Goal: Transaction & Acquisition: Register for event/course

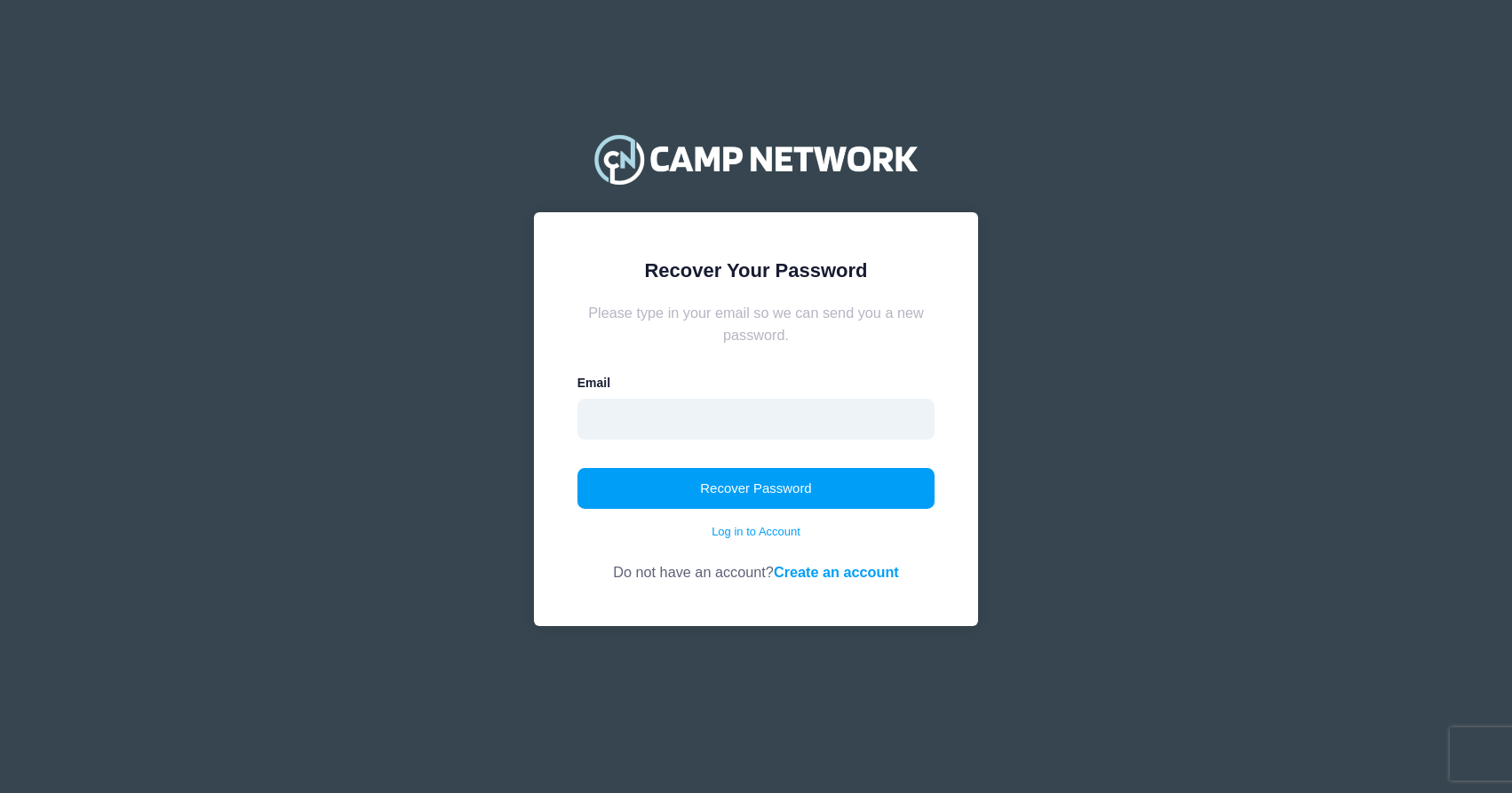
click at [766, 418] on input "email" at bounding box center [756, 419] width 358 height 41
type input "sarah@coufalinsurance.com"
click at [644, 533] on div "Recover Password Log in to Account" at bounding box center [756, 504] width 358 height 73
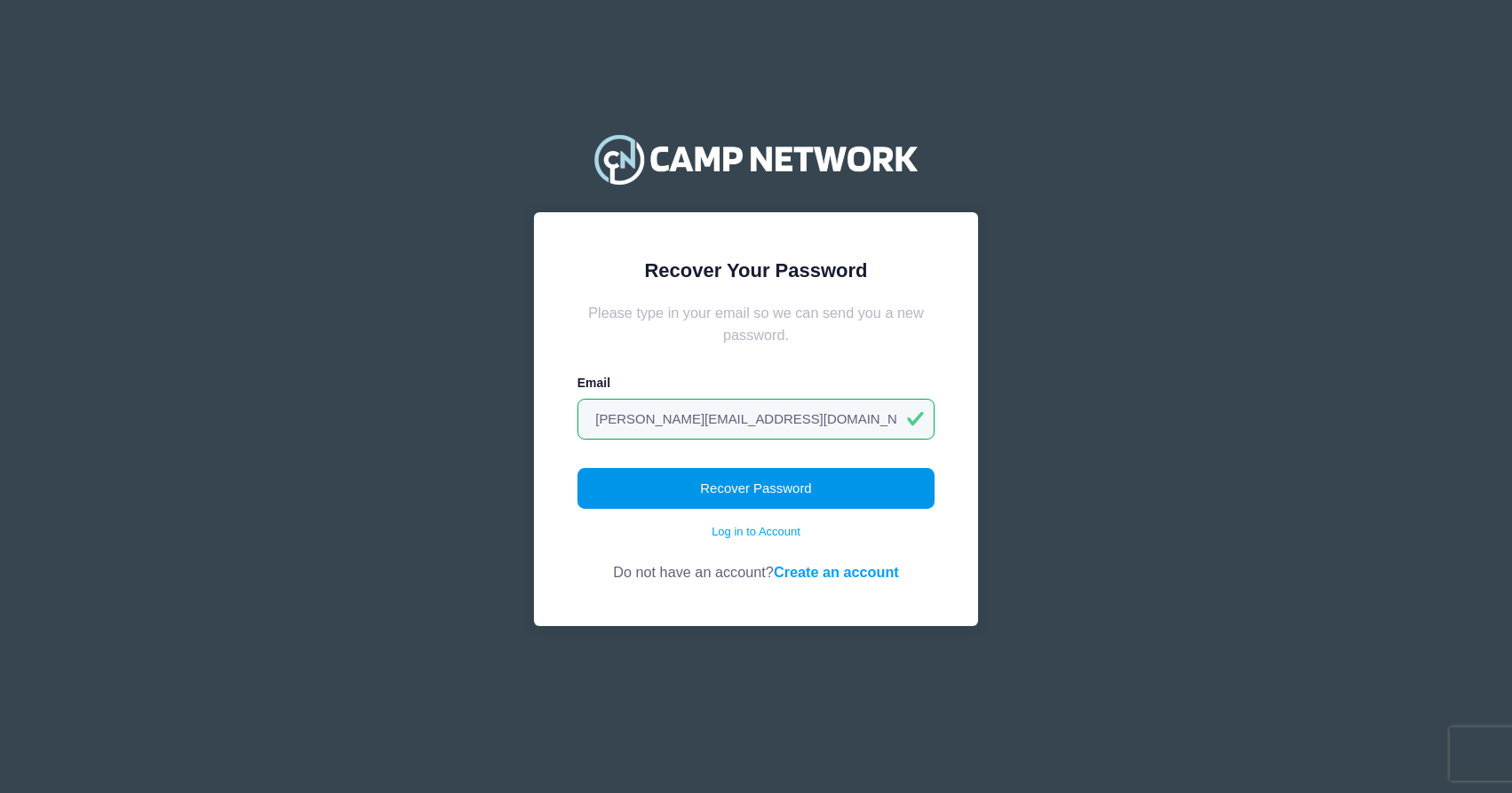
click at [702, 492] on button "Recover Password" at bounding box center [756, 488] width 358 height 41
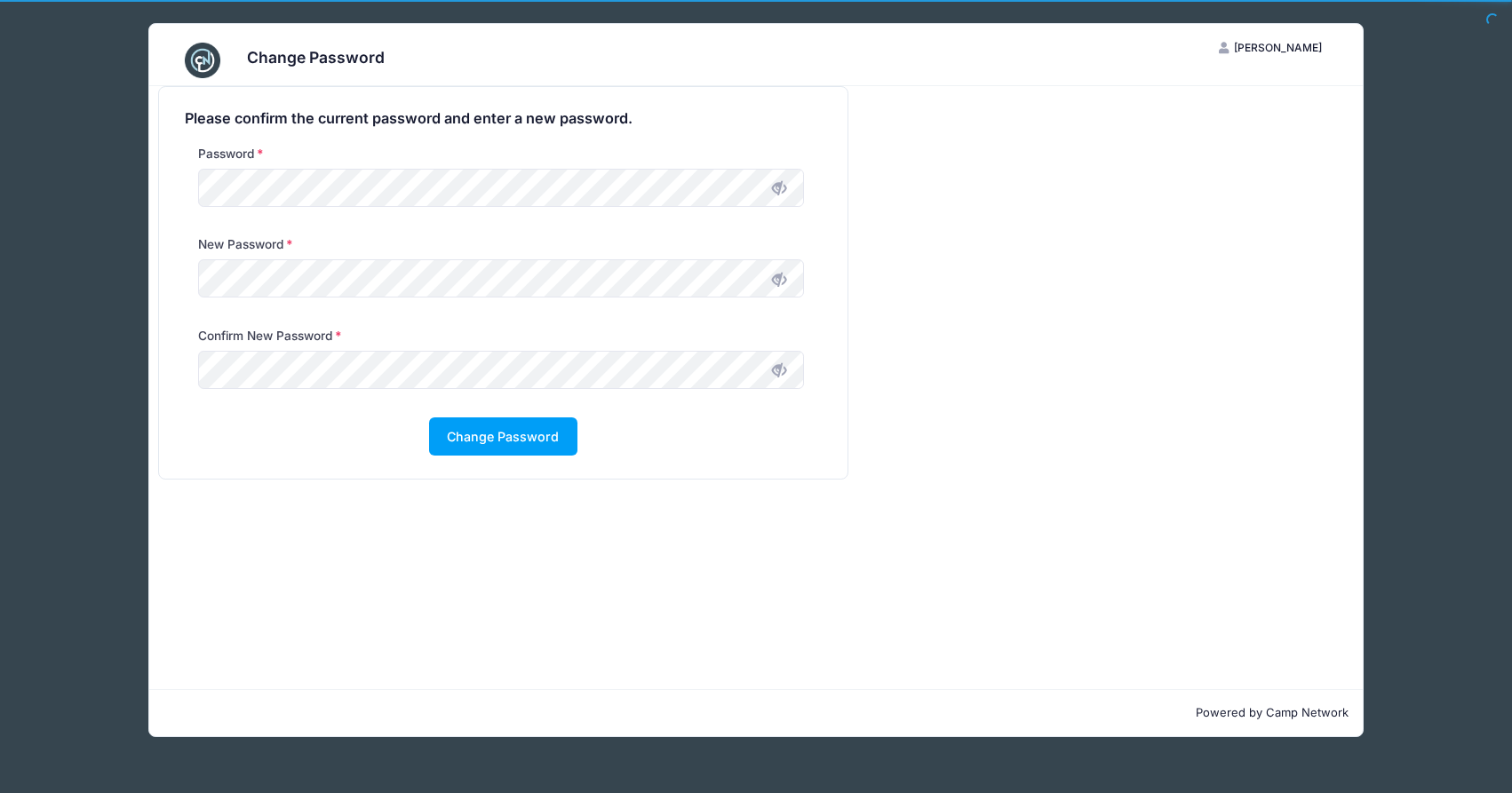
click at [780, 181] on icon at bounding box center [778, 188] width 15 height 15
click at [514, 438] on button "Change Password" at bounding box center [503, 436] width 148 height 38
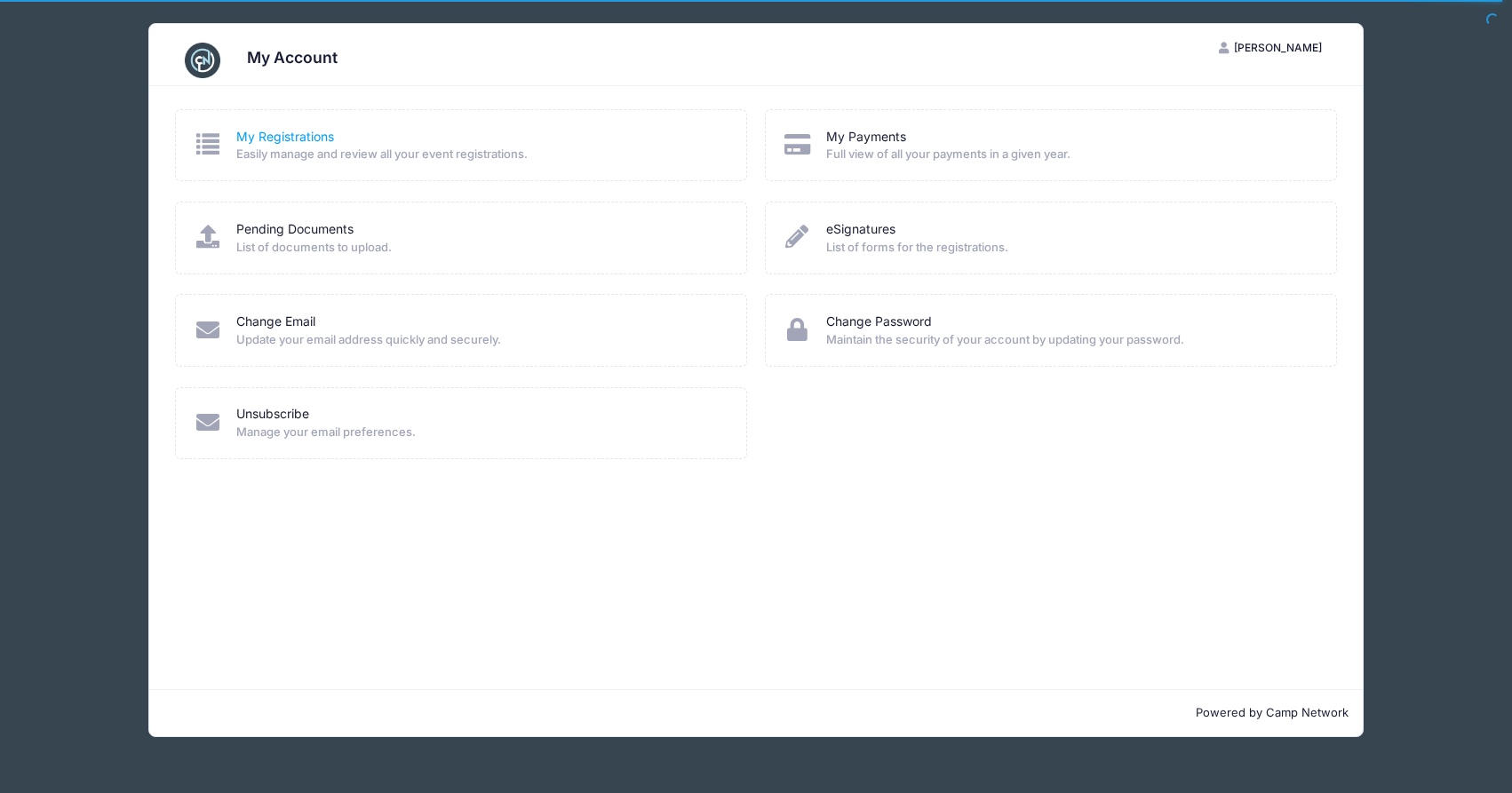
click at [300, 145] on link "My Registrations" at bounding box center [285, 136] width 97 height 18
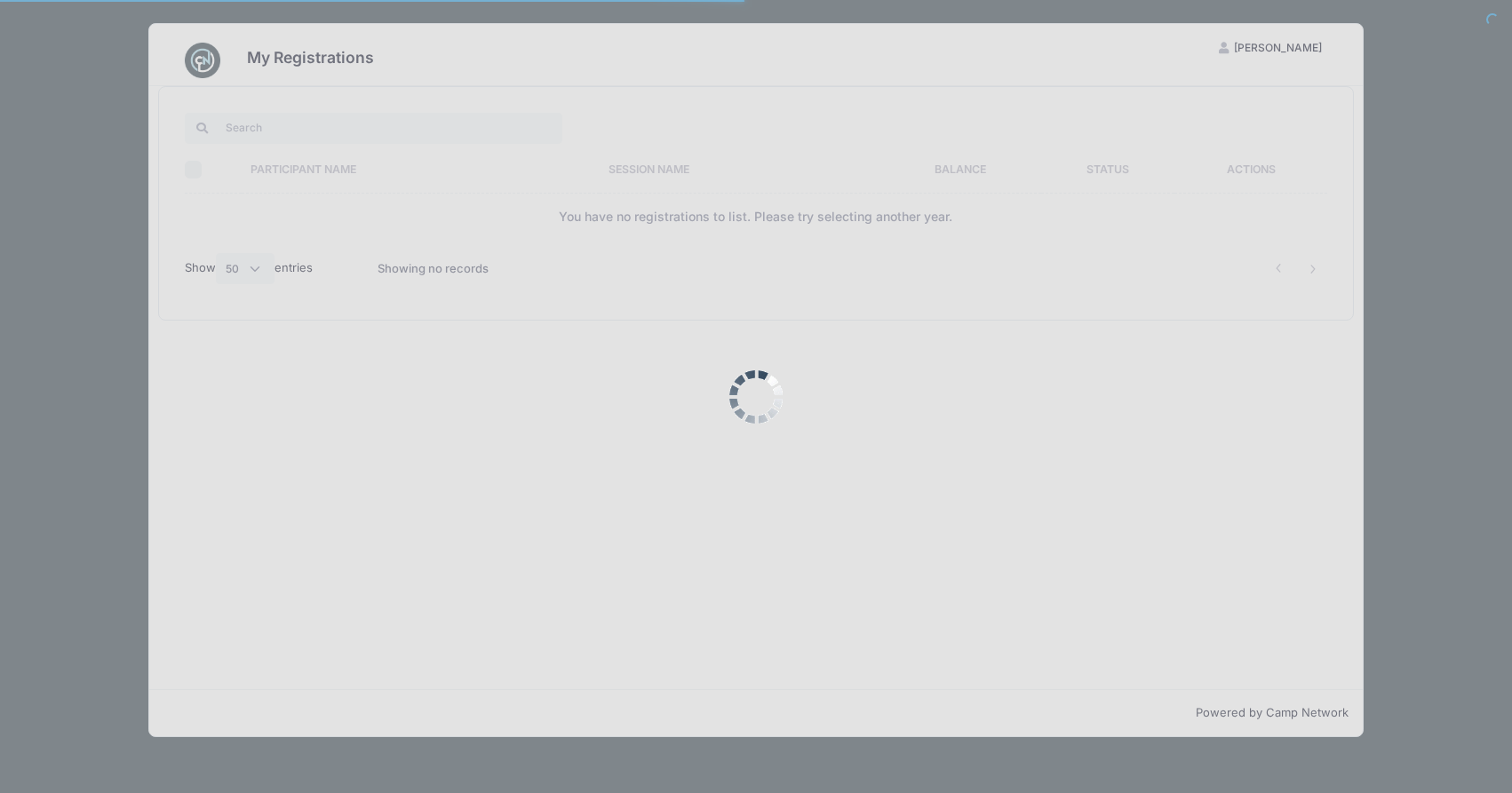
select select "50"
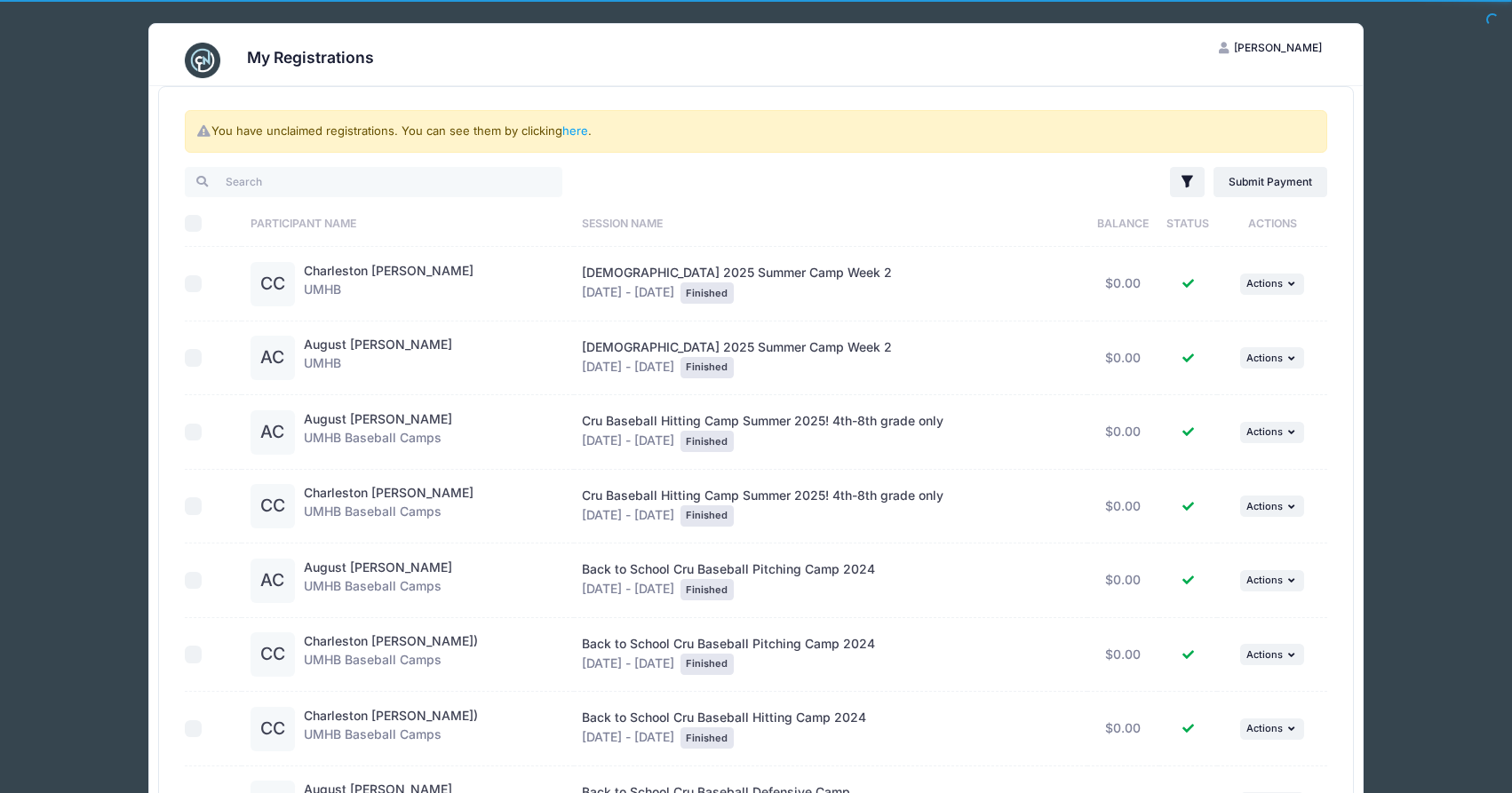
click at [1294, 46] on span "Sarah Coufal" at bounding box center [1278, 48] width 88 height 14
click at [1258, 92] on link "My Account" at bounding box center [1226, 91] width 205 height 34
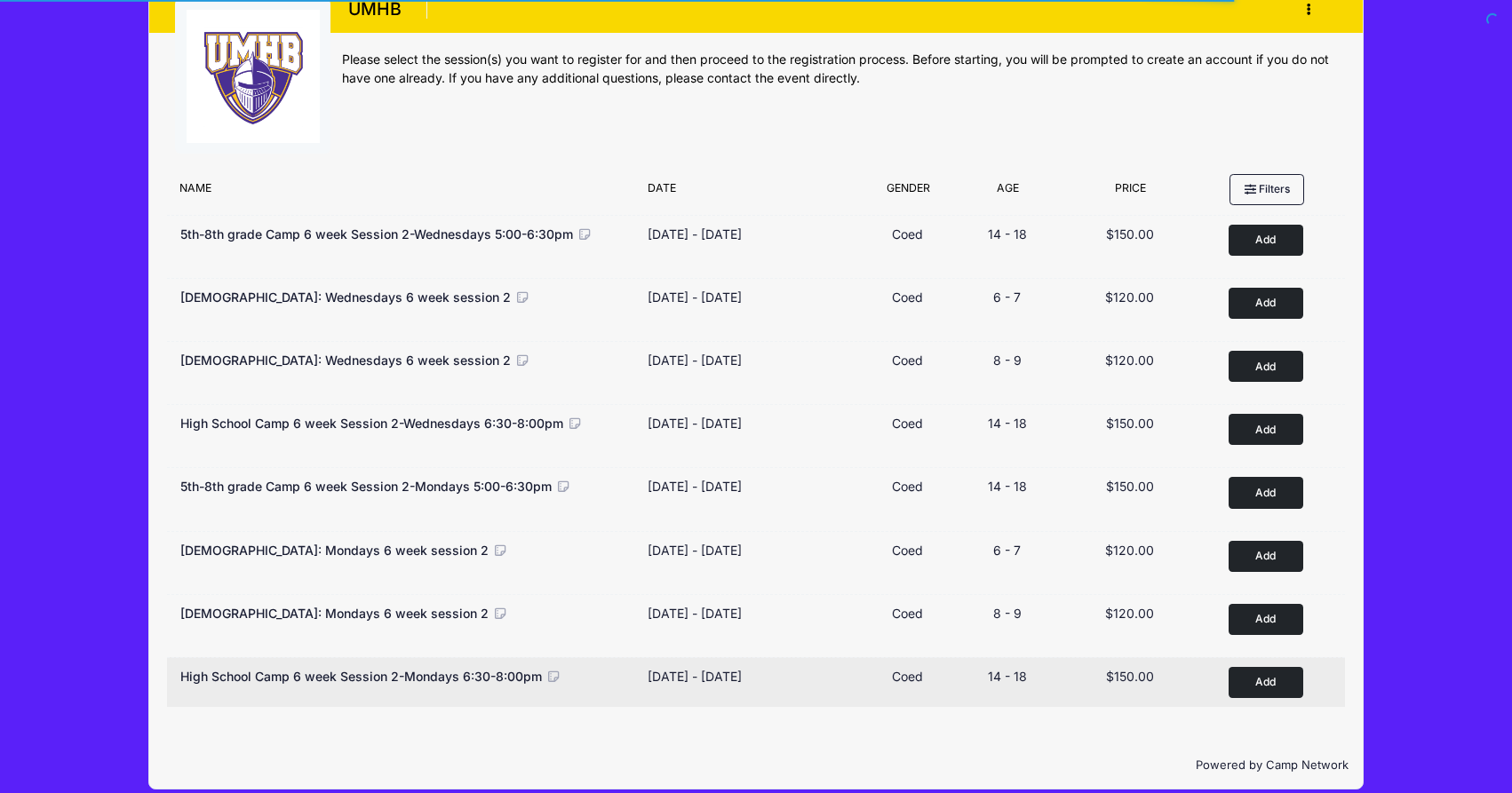
scroll to position [59, 0]
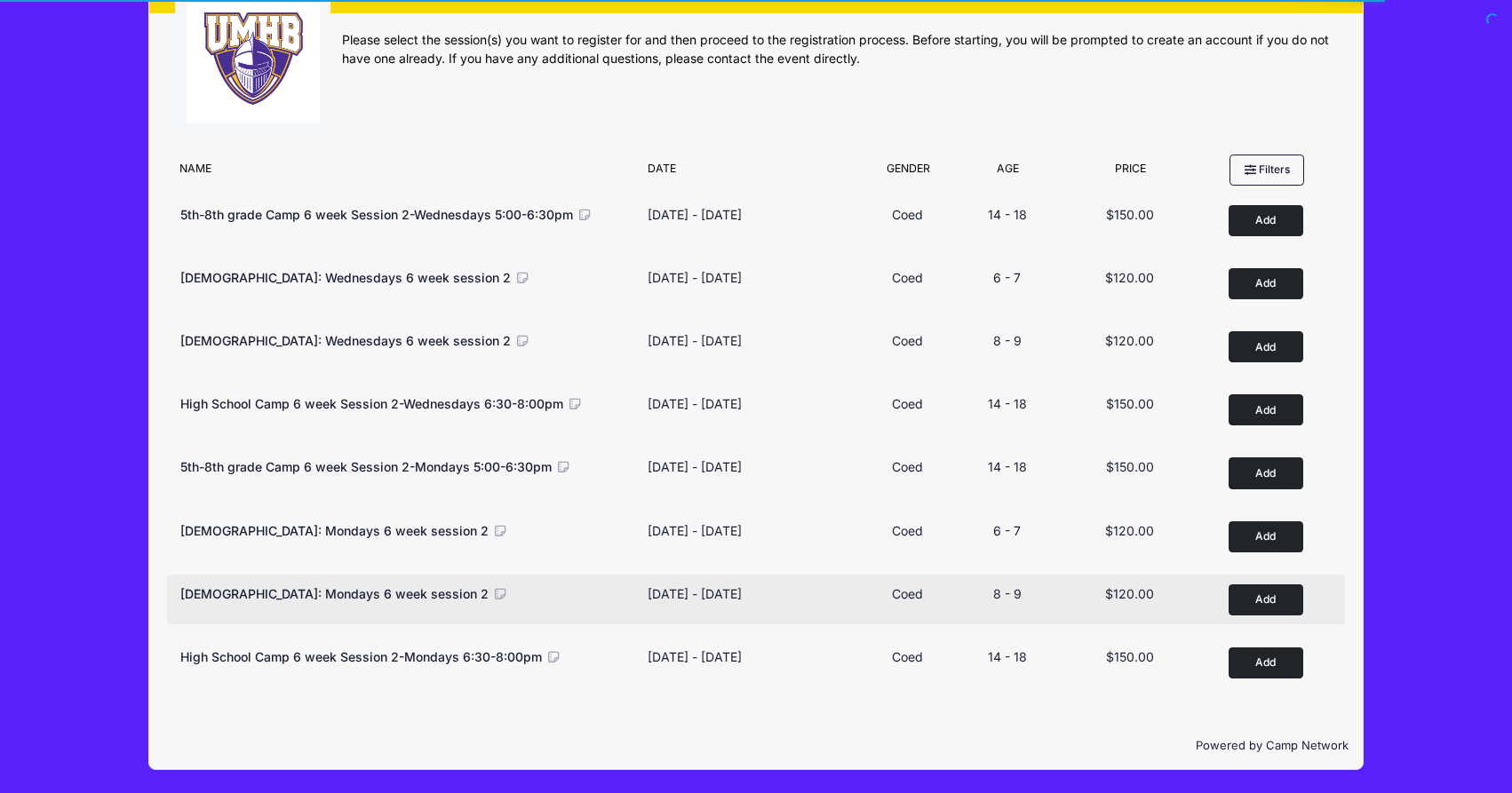
click at [1246, 595] on button "Add to Cart" at bounding box center [1265, 600] width 75 height 31
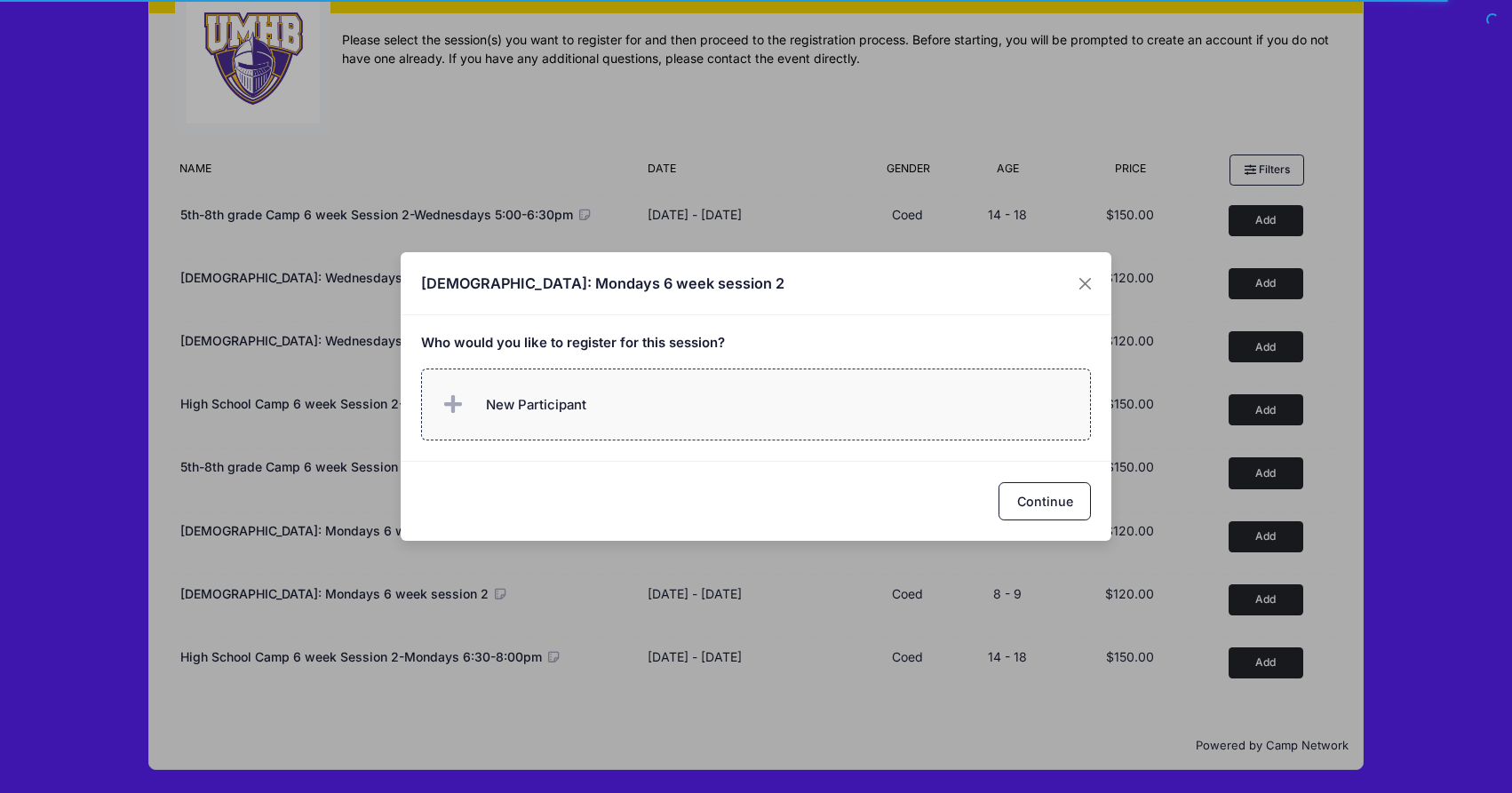
click at [530, 407] on span "New Participant" at bounding box center [535, 405] width 100 height 19
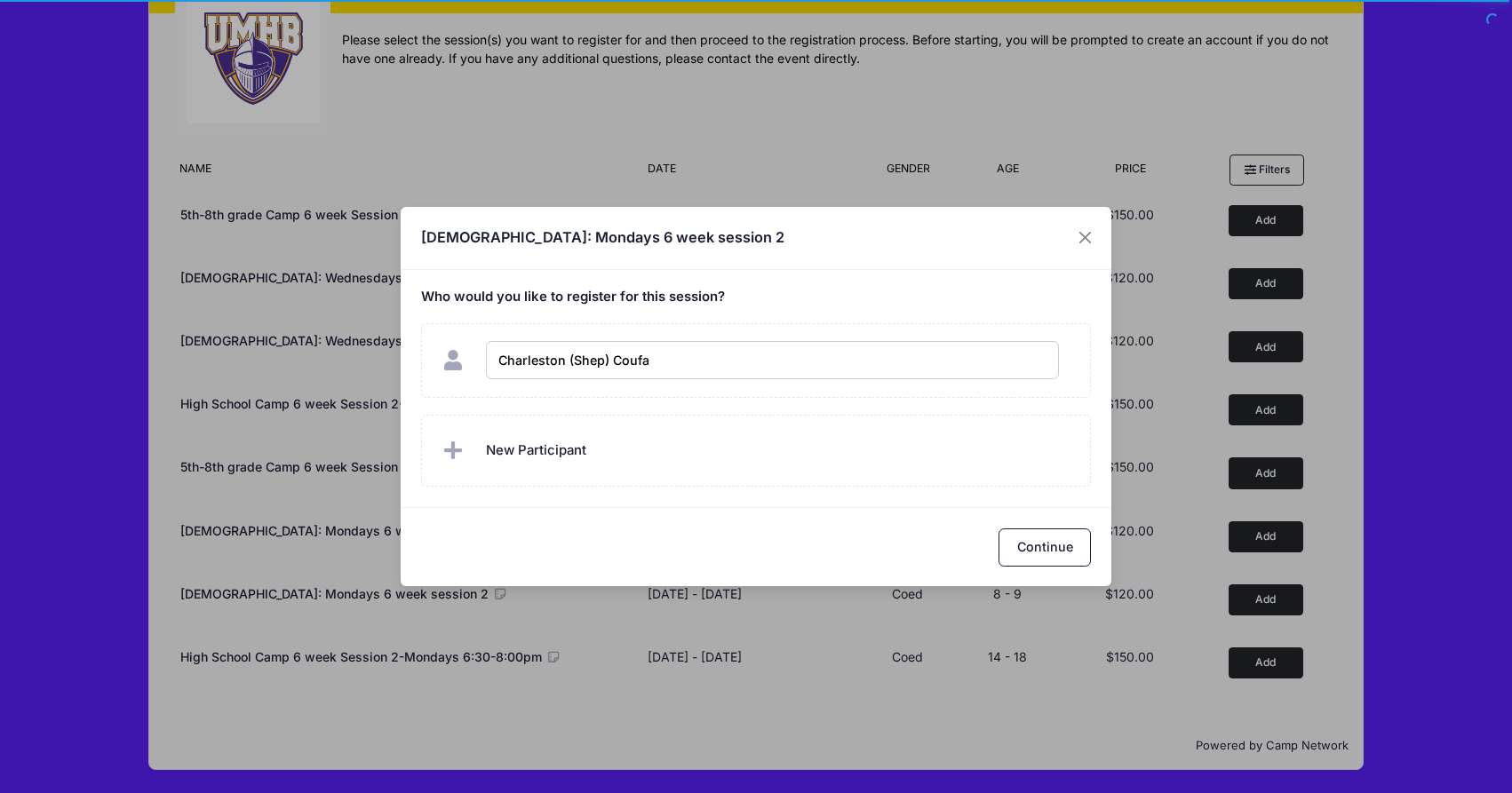
type input "Charleston (Shep) Coufal"
checkbox input "true"
click at [1056, 548] on button "Continue" at bounding box center [1044, 547] width 92 height 38
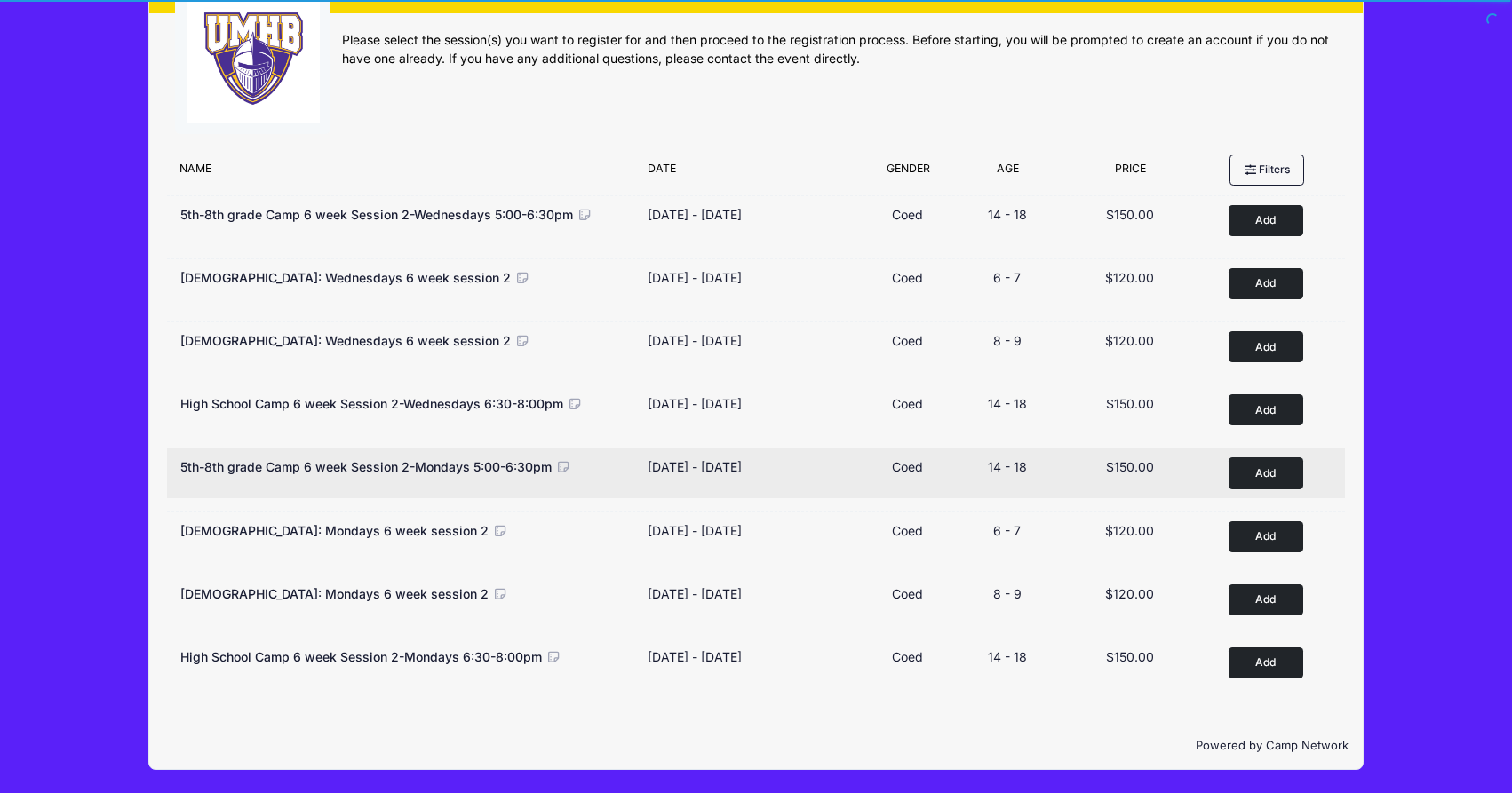
scroll to position [58, 0]
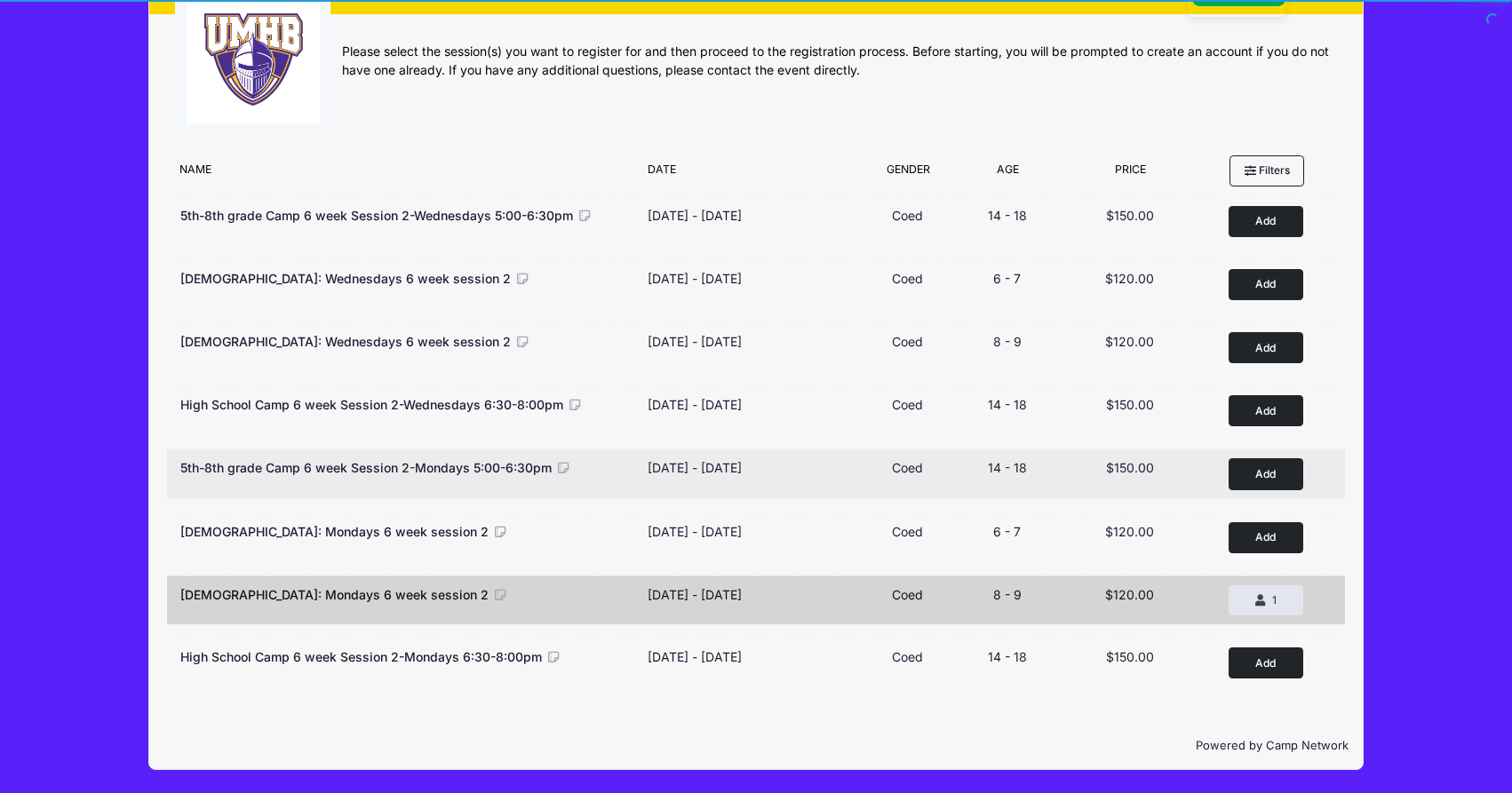
click at [1277, 476] on button "Add to Cart" at bounding box center [1265, 474] width 75 height 31
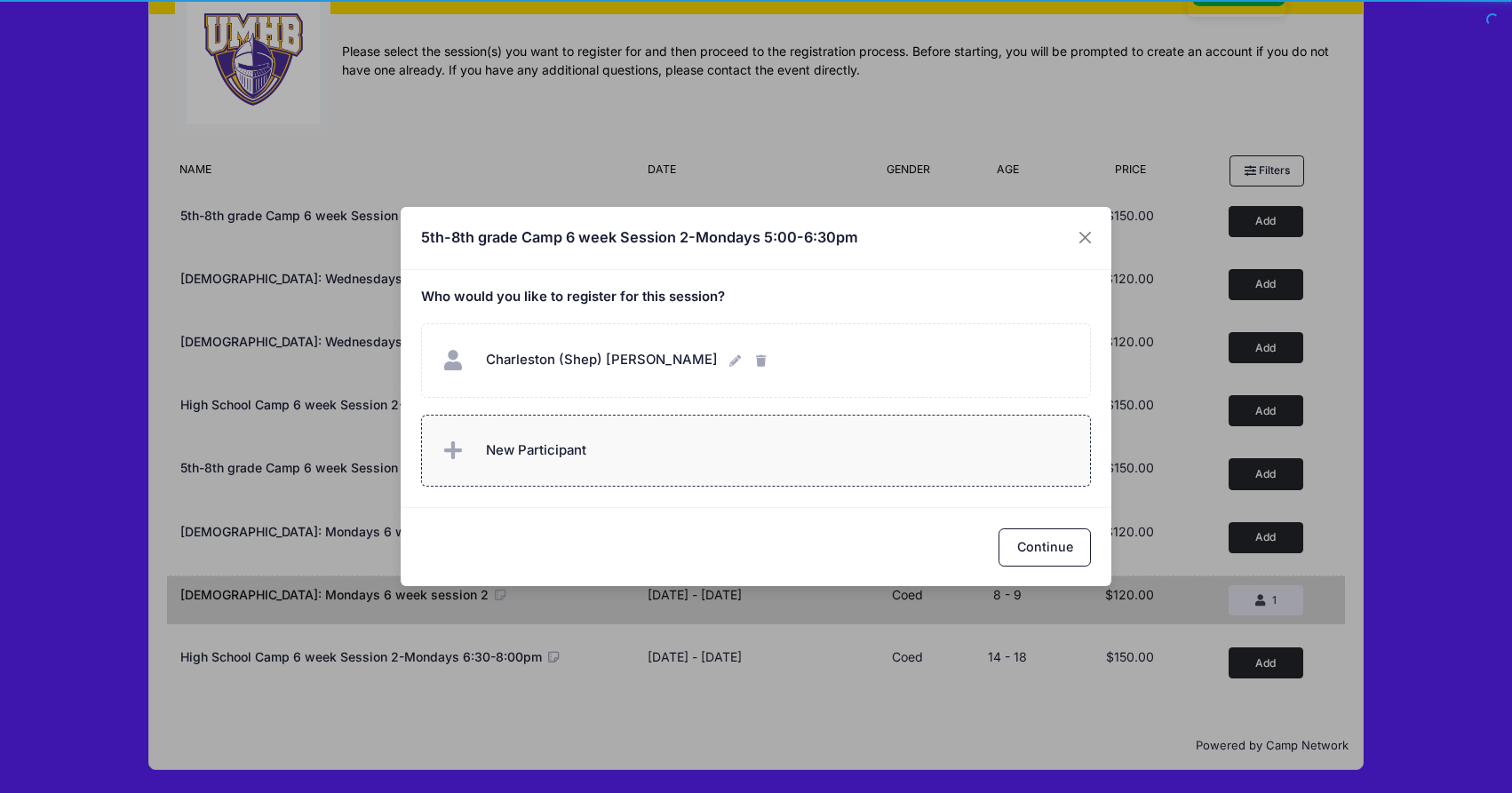
click at [529, 459] on span "New Participant" at bounding box center [535, 451] width 100 height 19
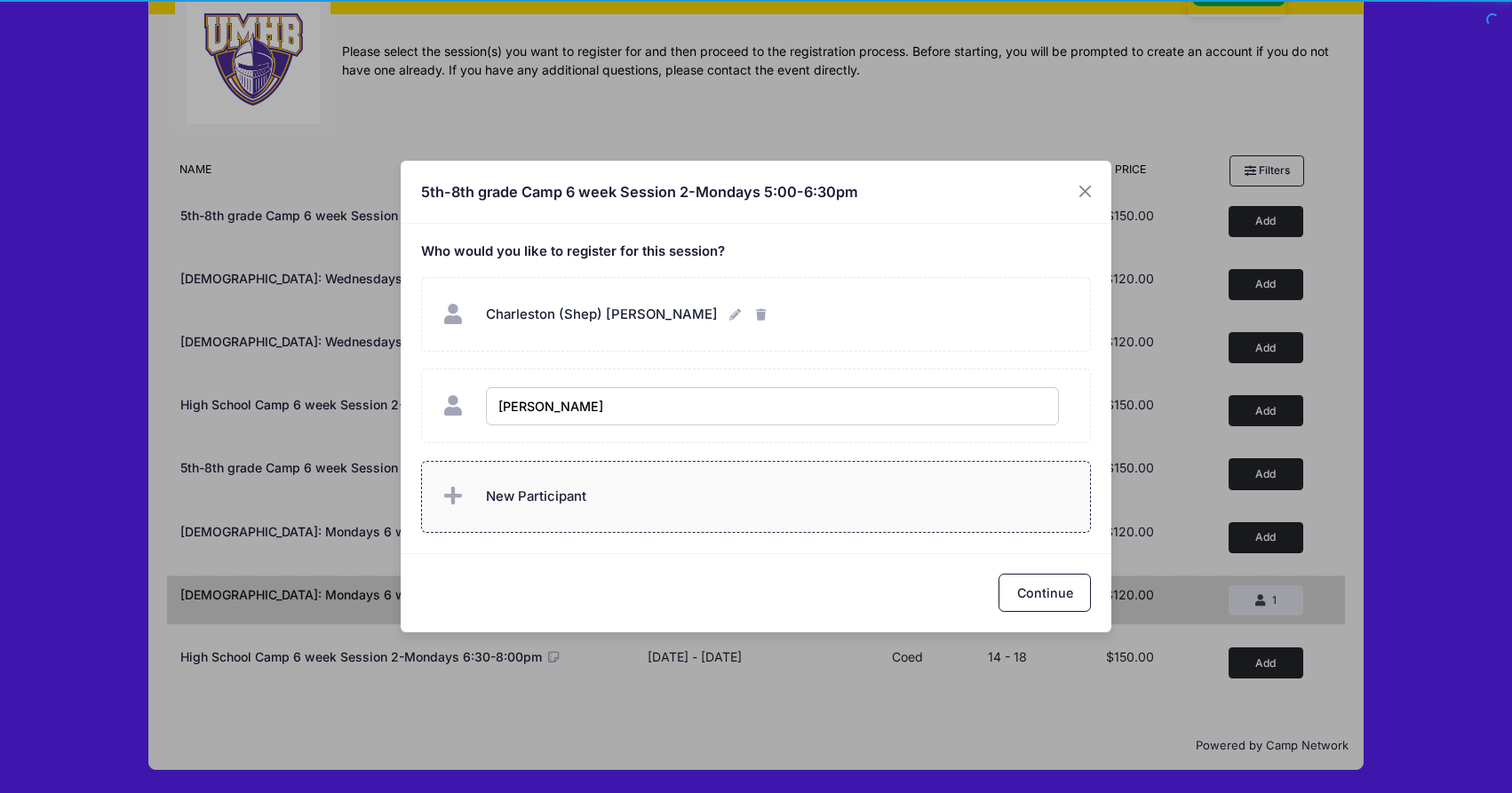
type input "August Coufal"
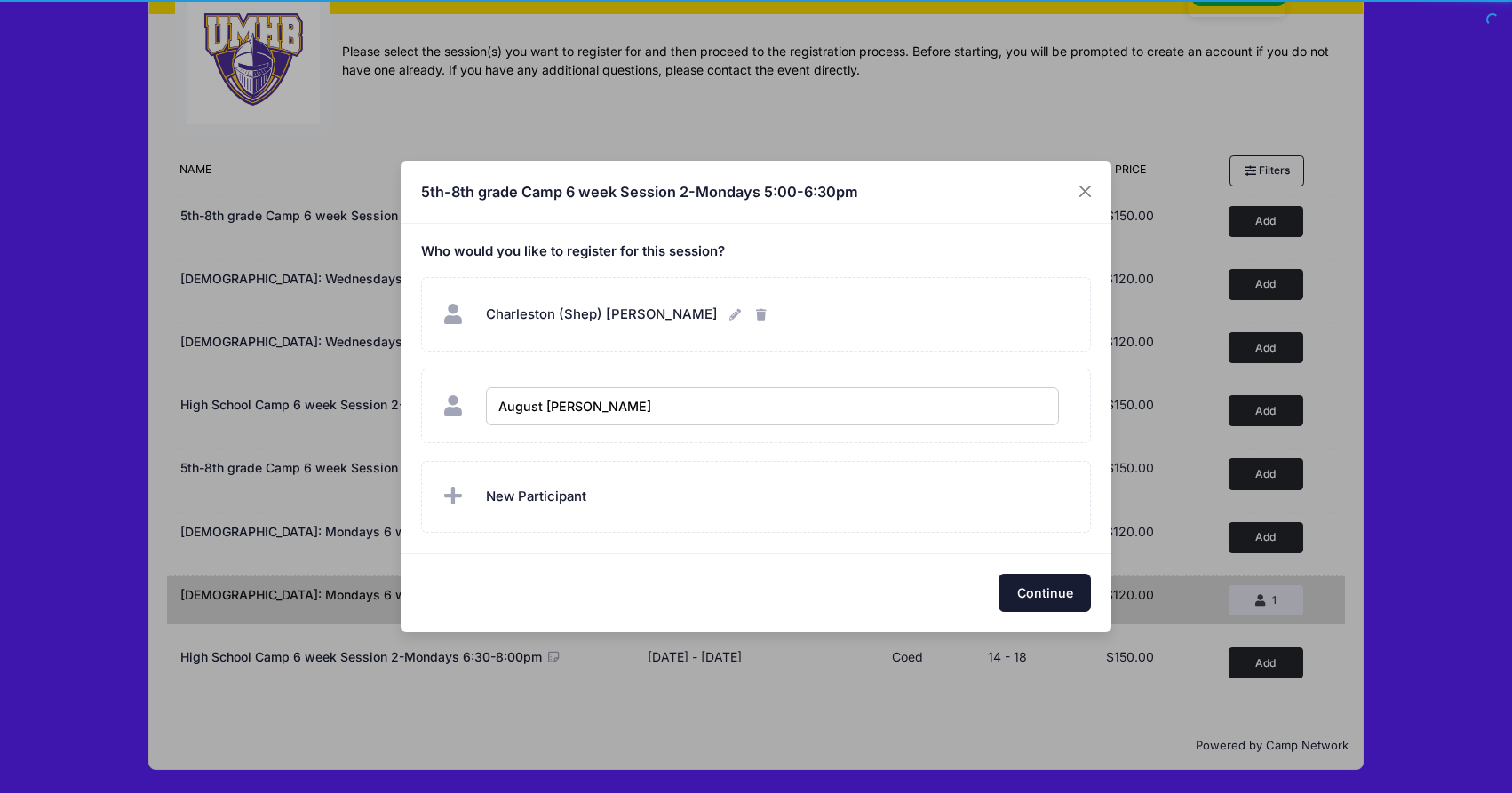
checkbox input "true"
click at [1024, 594] on button "Continue" at bounding box center [1044, 593] width 92 height 38
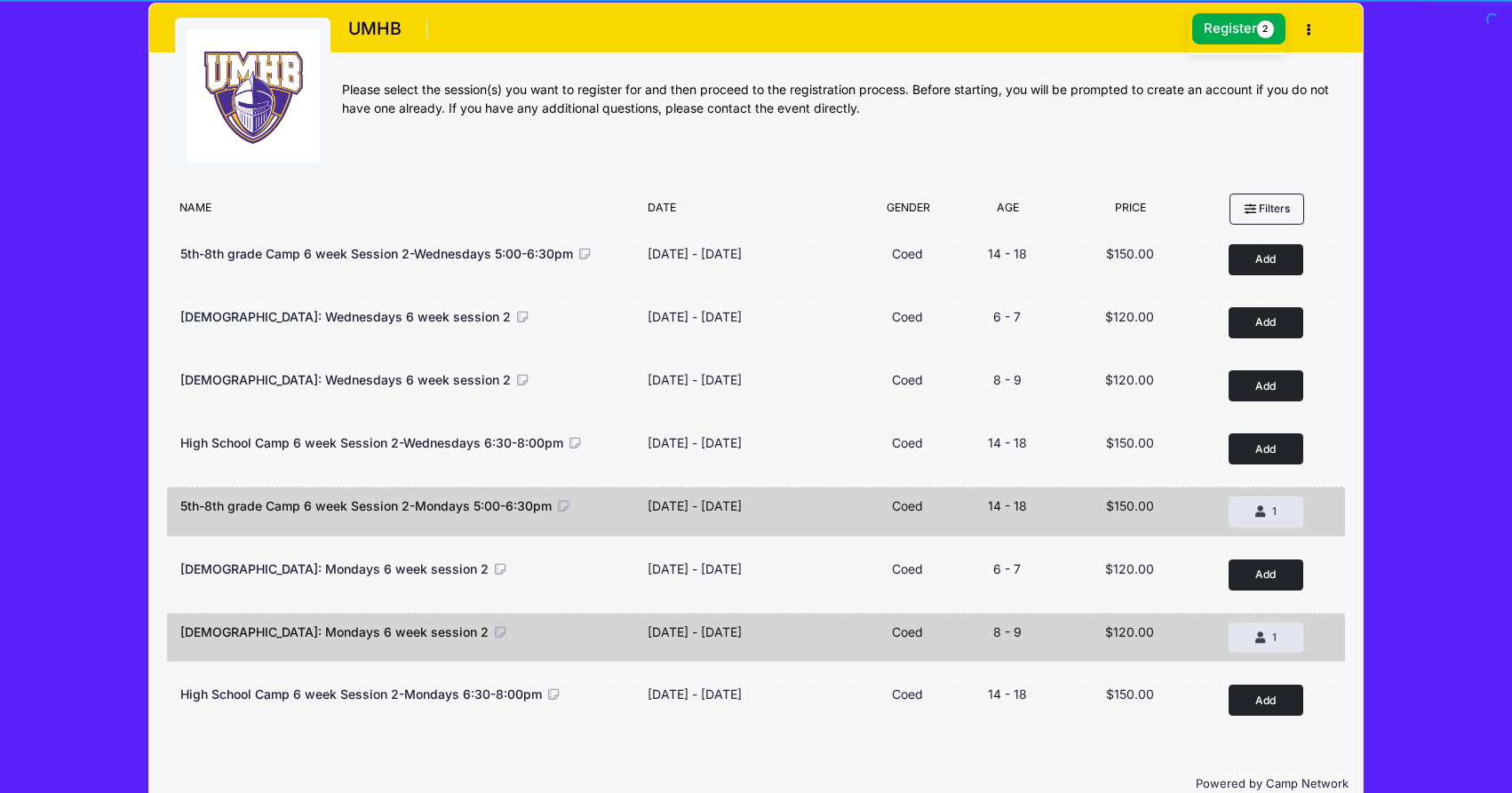
scroll to position [0, 0]
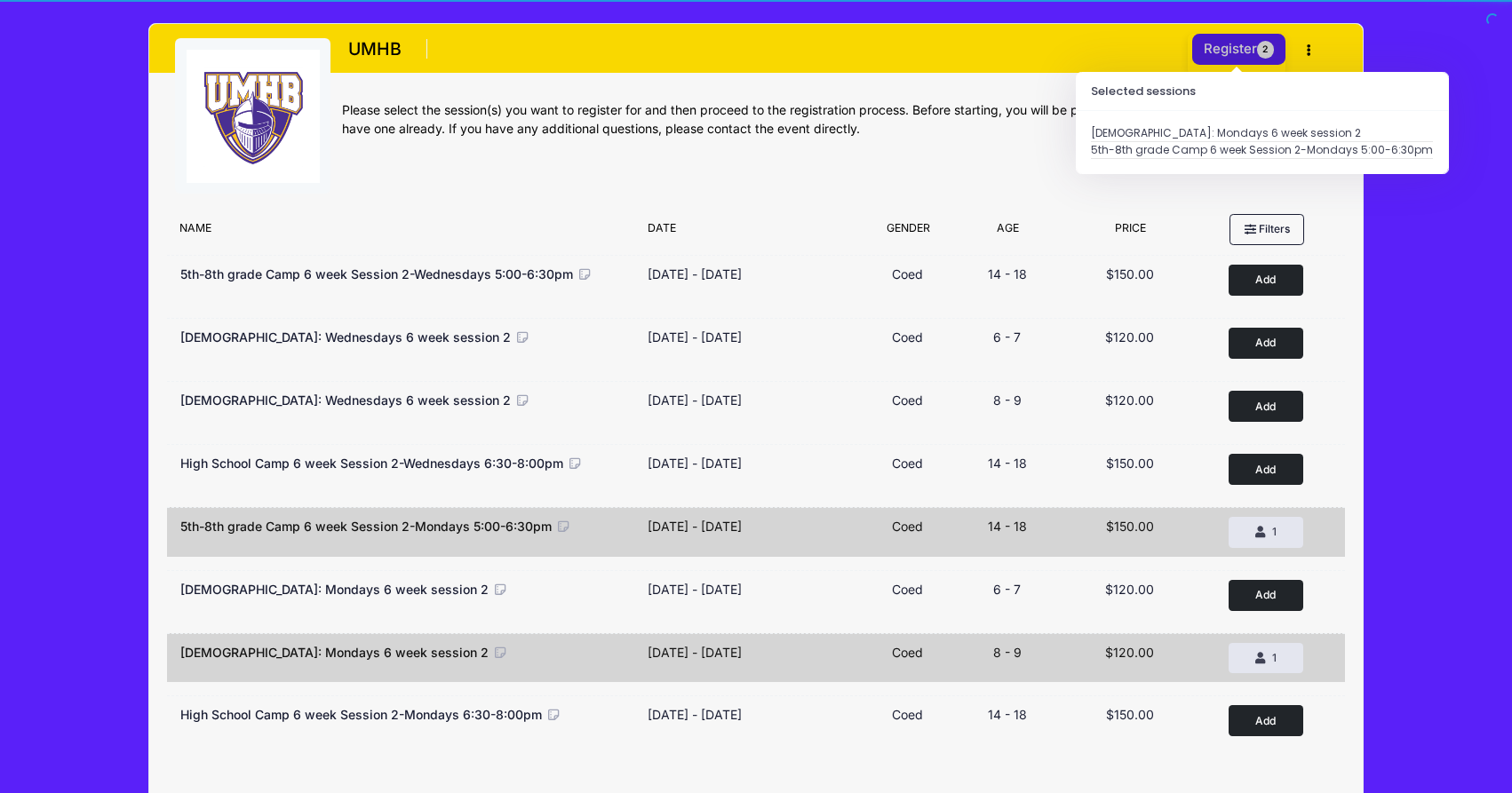
click at [1226, 52] on button "Register 2" at bounding box center [1239, 50] width 94 height 31
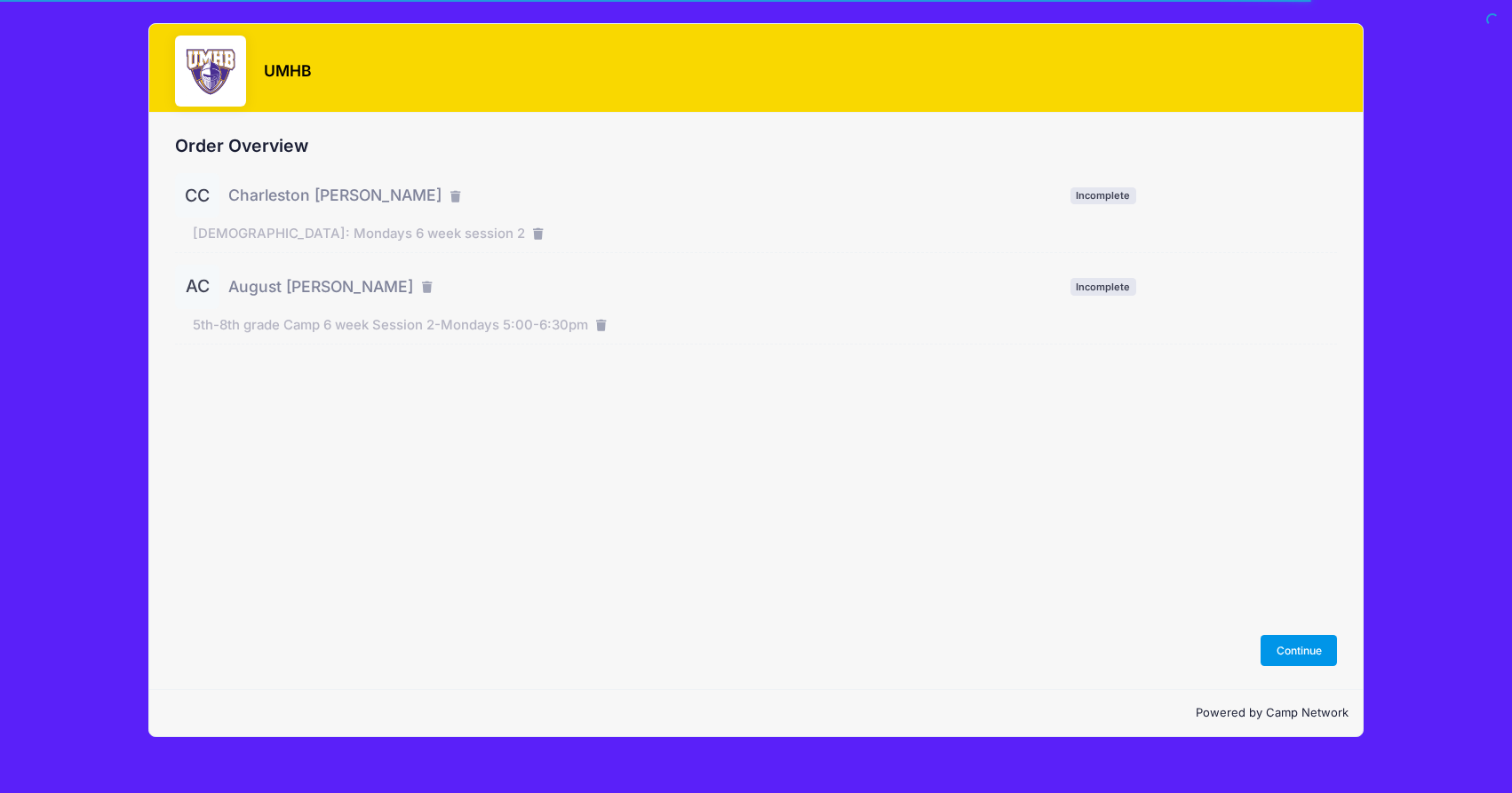
click at [1292, 652] on button "Continue" at bounding box center [1298, 650] width 77 height 30
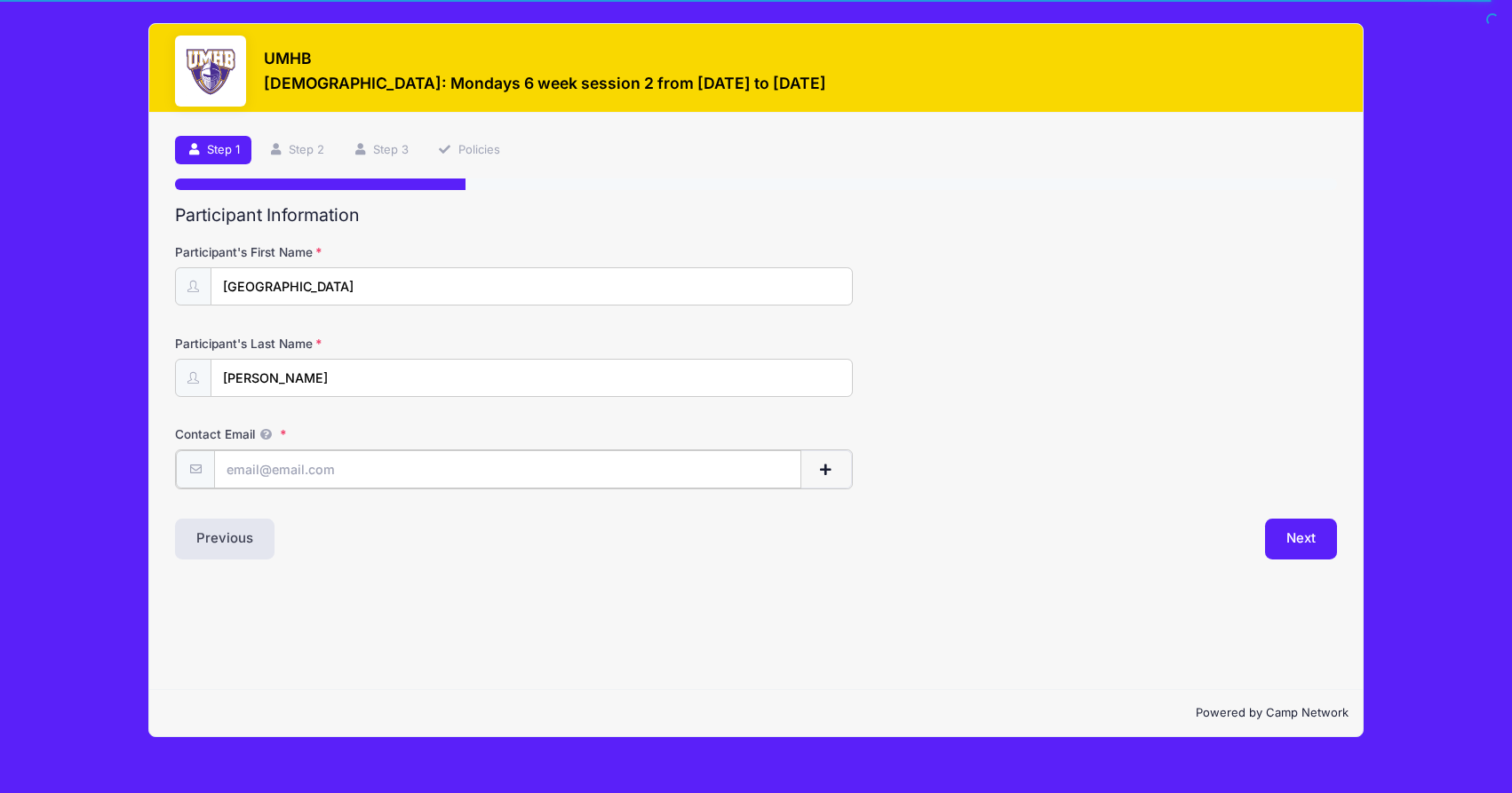
click at [363, 471] on input "Contact Email" at bounding box center [507, 469] width 587 height 38
type input "[PERSON_NAME][EMAIL_ADDRESS][DOMAIN_NAME]"
click at [1290, 535] on button "Next" at bounding box center [1301, 537] width 72 height 41
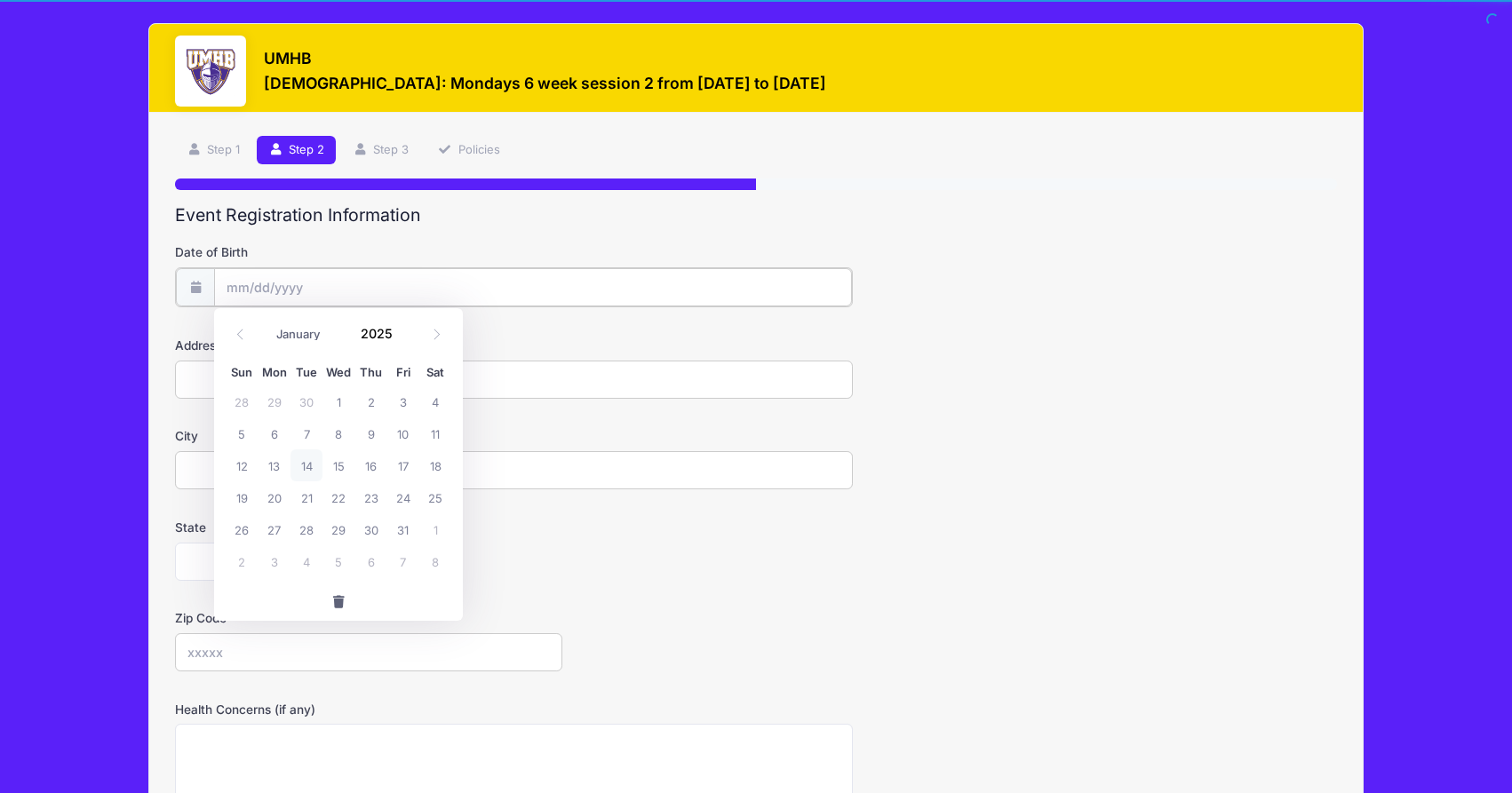
click at [305, 270] on input "Date of Birth" at bounding box center [532, 287] width 637 height 38
click at [242, 343] on span at bounding box center [240, 335] width 29 height 30
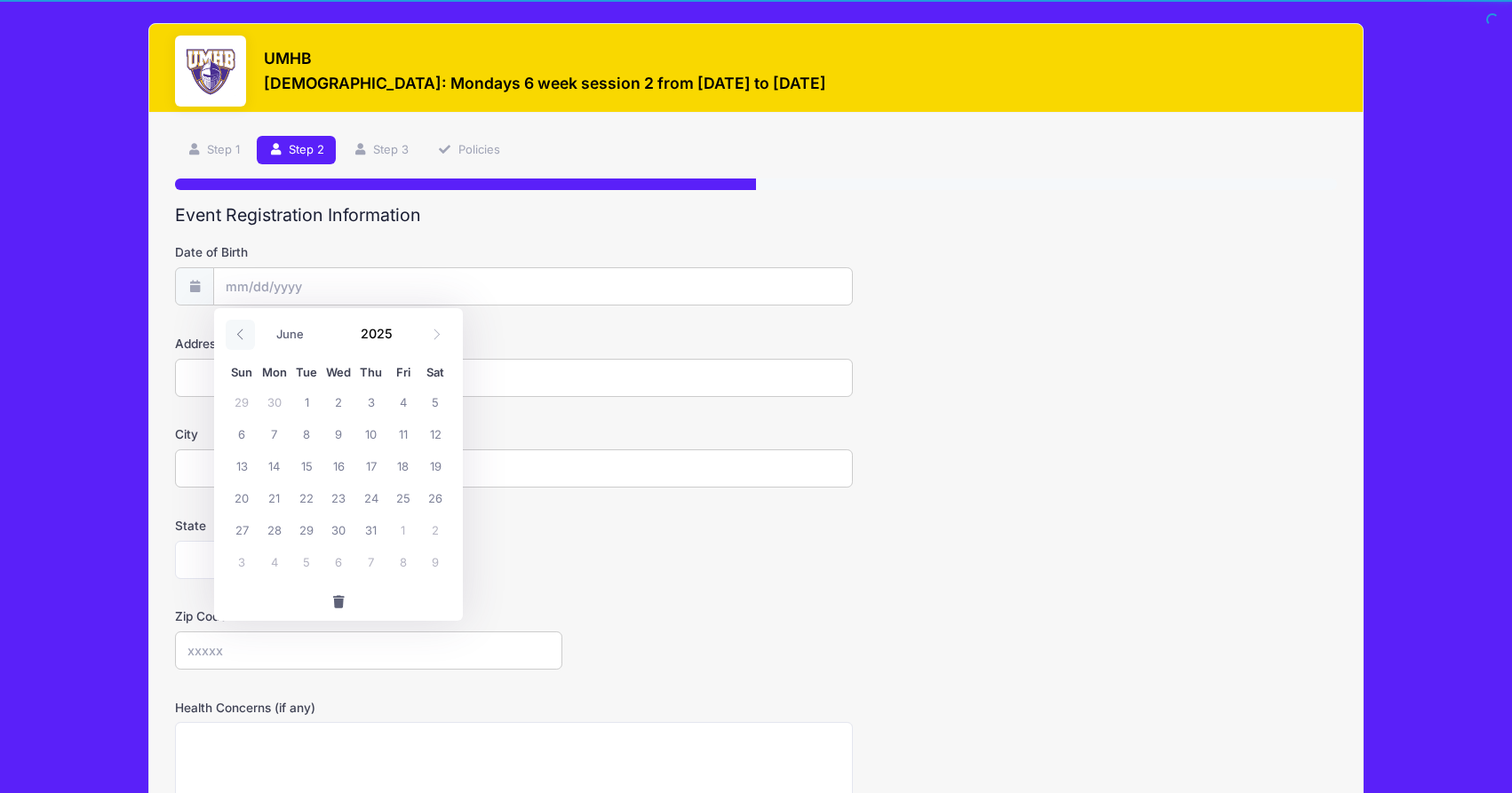
click at [242, 343] on span at bounding box center [240, 335] width 29 height 30
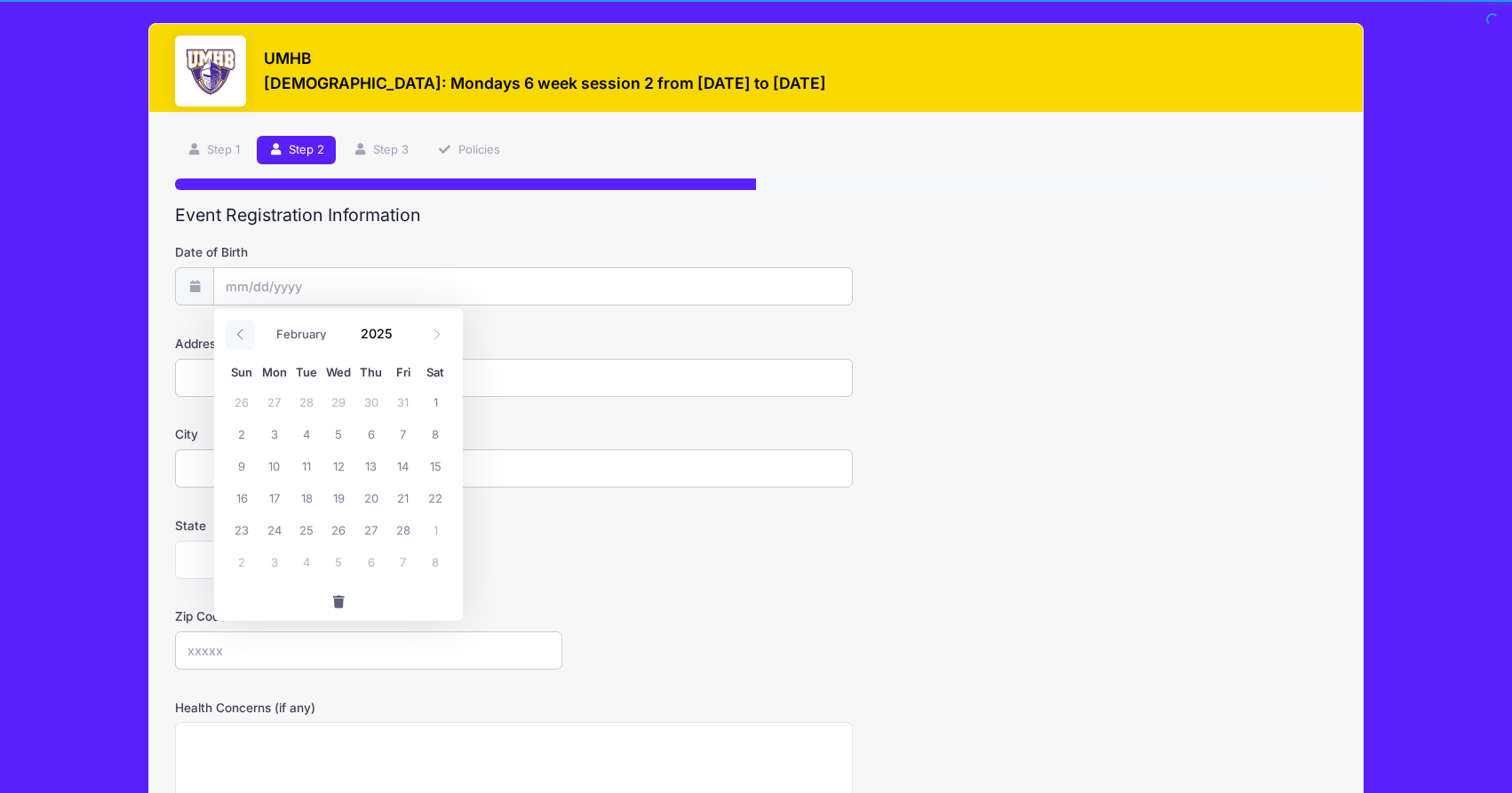
select select "0"
click at [306, 501] on span "21" at bounding box center [306, 497] width 32 height 32
type input "01/21/2025"
click at [329, 290] on input "01/21/2025" at bounding box center [532, 287] width 637 height 38
drag, startPoint x: 409, startPoint y: 332, endPoint x: 393, endPoint y: 336, distance: 16.5
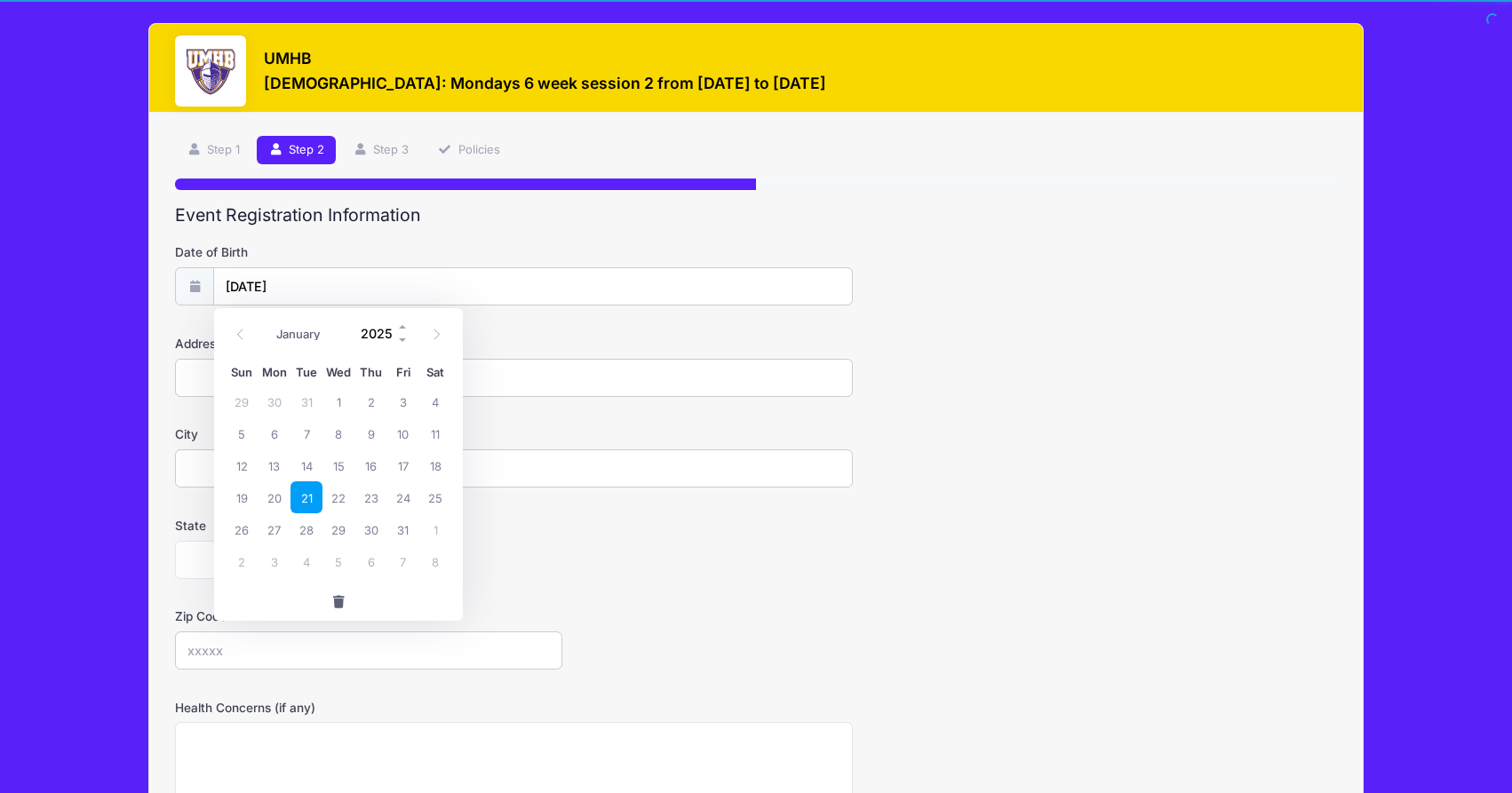
click at [408, 332] on span at bounding box center [403, 328] width 13 height 14
click at [403, 321] on span at bounding box center [403, 328] width 13 height 14
click at [404, 336] on span at bounding box center [403, 341] width 13 height 14
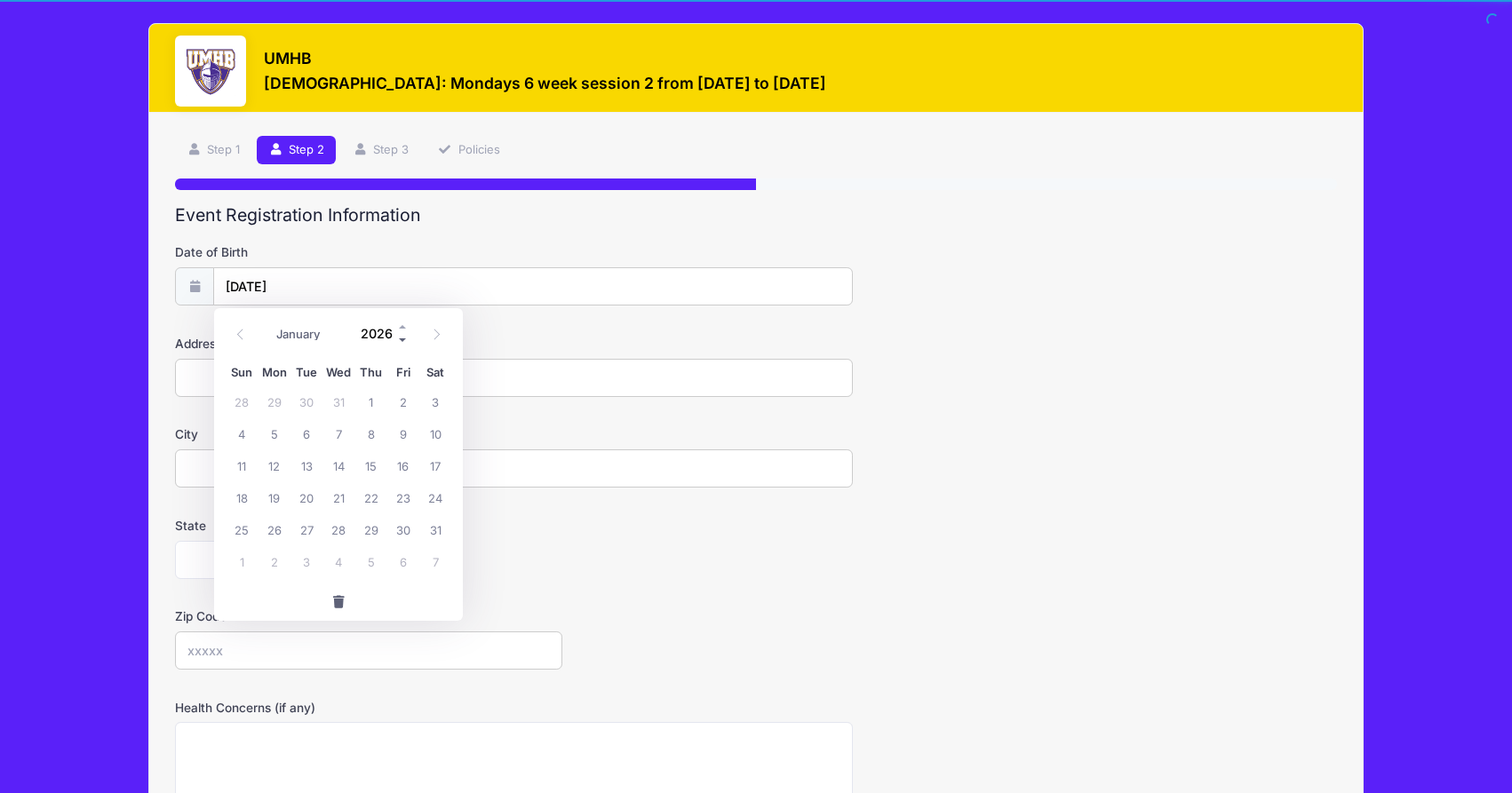
click at [404, 336] on span at bounding box center [403, 341] width 13 height 14
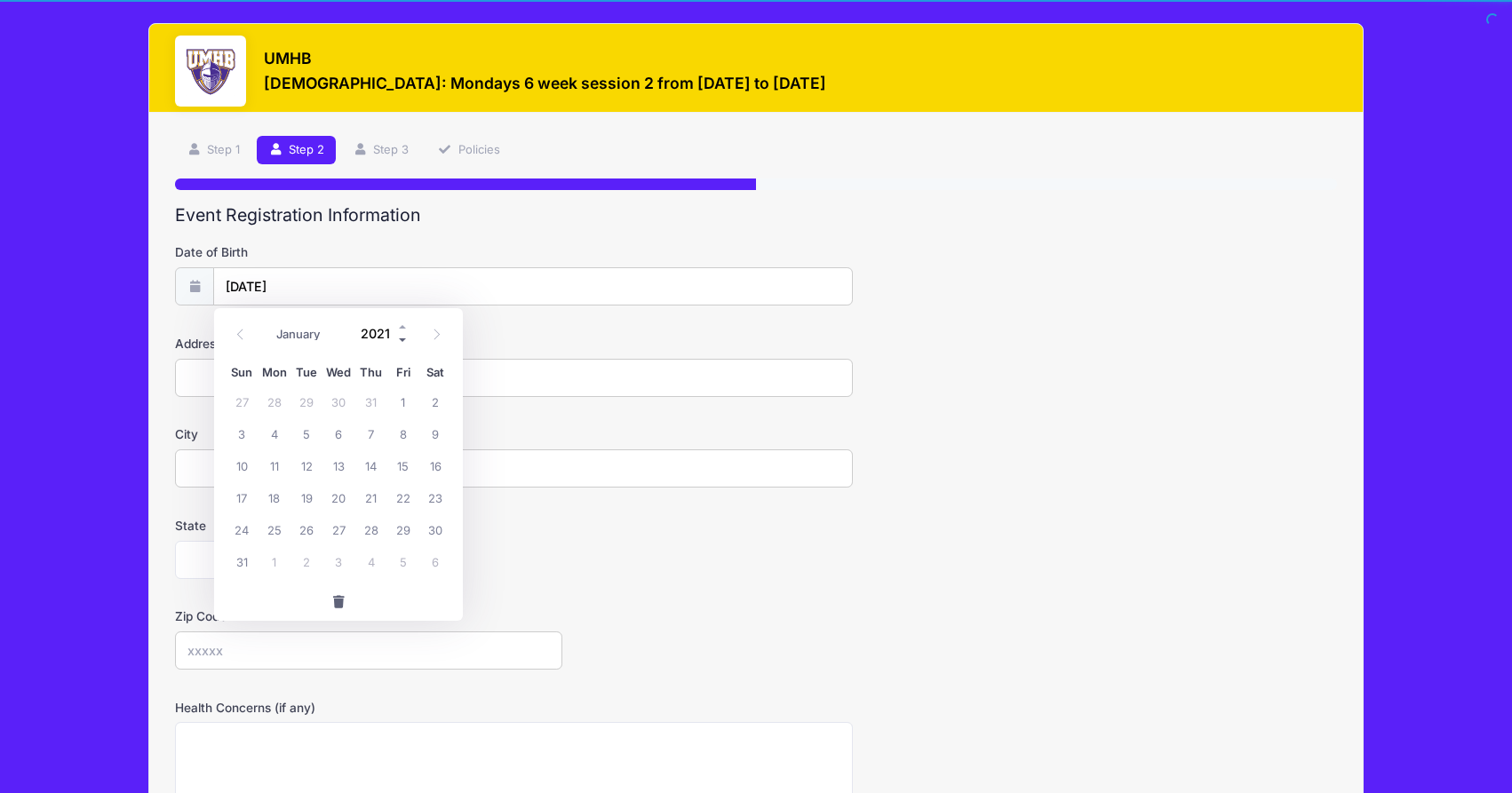
click at [404, 336] on span at bounding box center [403, 341] width 13 height 14
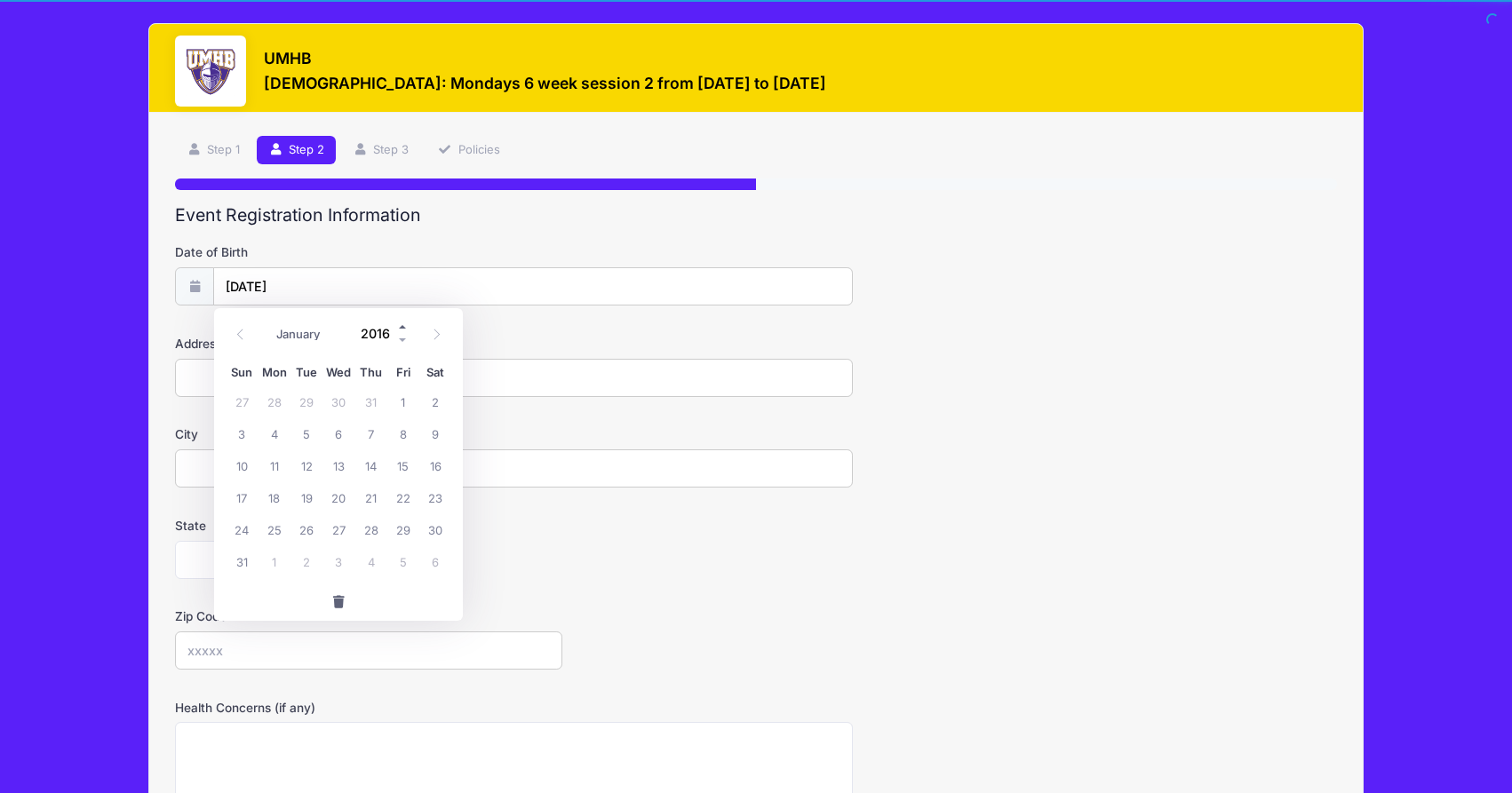
click at [403, 328] on span at bounding box center [403, 328] width 13 height 14
type input "2017"
click at [370, 287] on input "01/21/2025" at bounding box center [532, 287] width 637 height 38
click at [439, 467] on span "21" at bounding box center [435, 465] width 32 height 32
type input "01/21/2017"
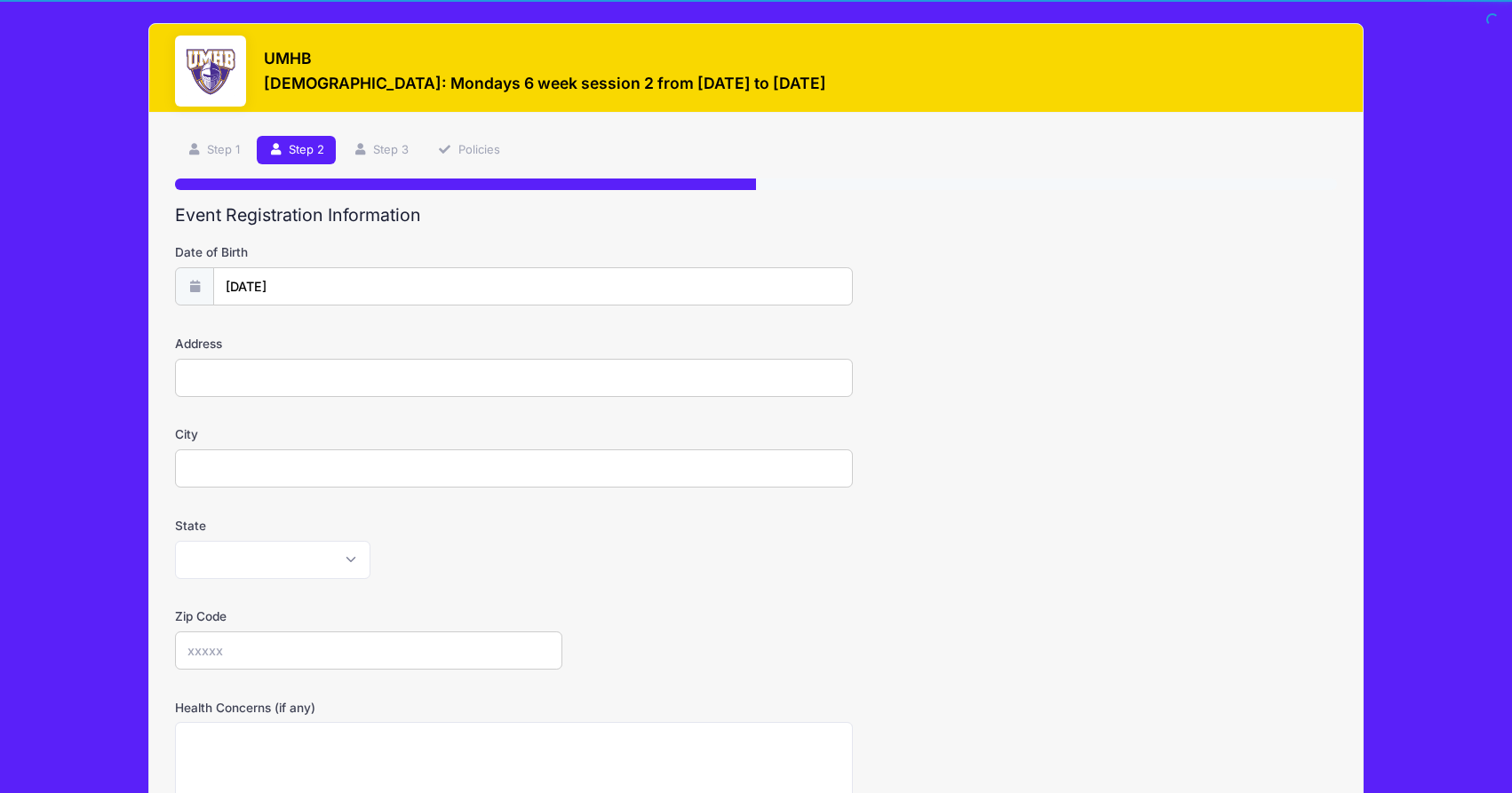
click at [198, 382] on input "Address" at bounding box center [514, 378] width 677 height 38
type input "13832 Kuykendall Mountain Road"
type input "Temple"
select select "TX"
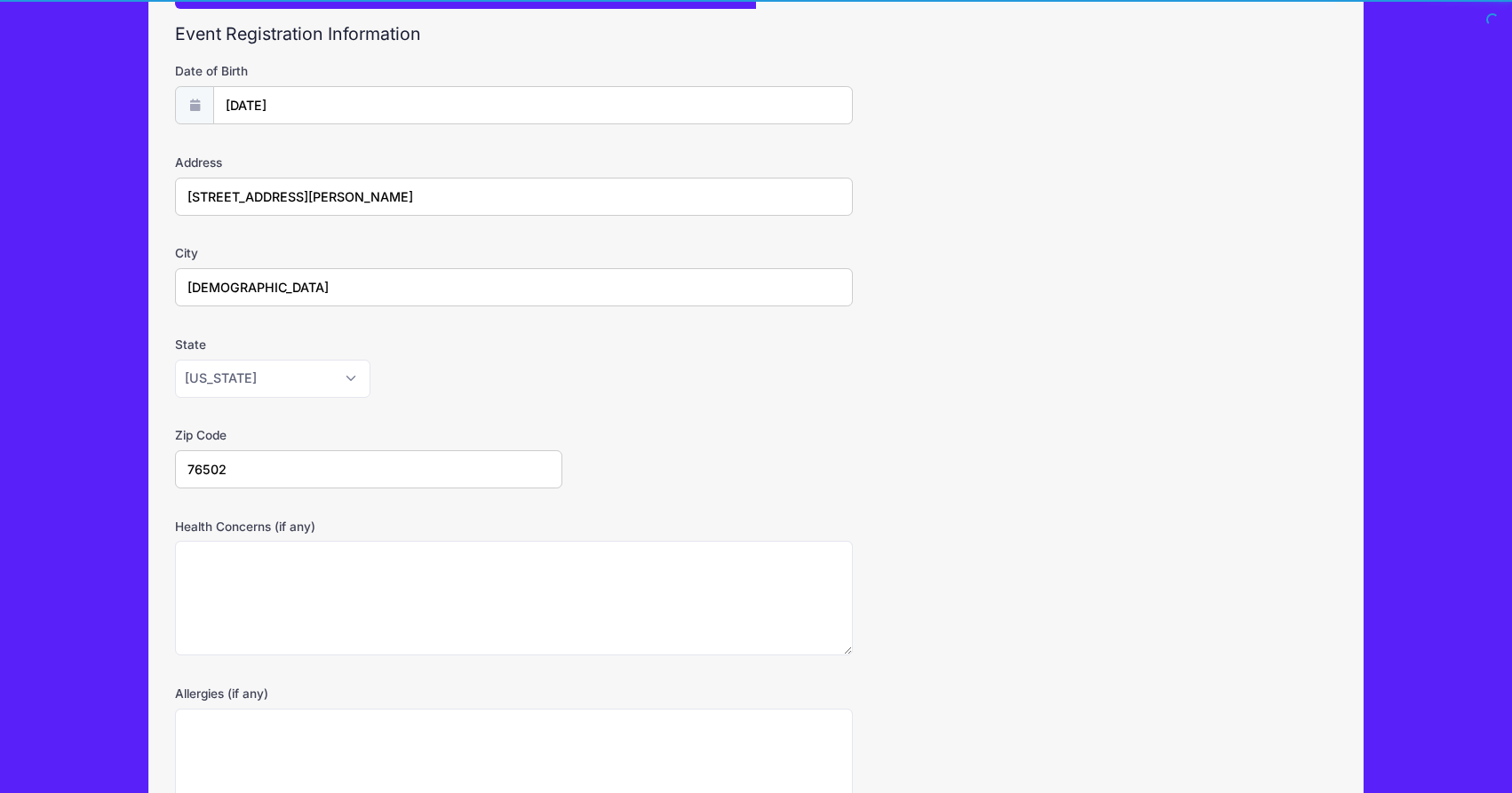
type input "76502"
click at [250, 587] on textarea "Health Concerns (if any)" at bounding box center [514, 598] width 677 height 115
type textarea "None"
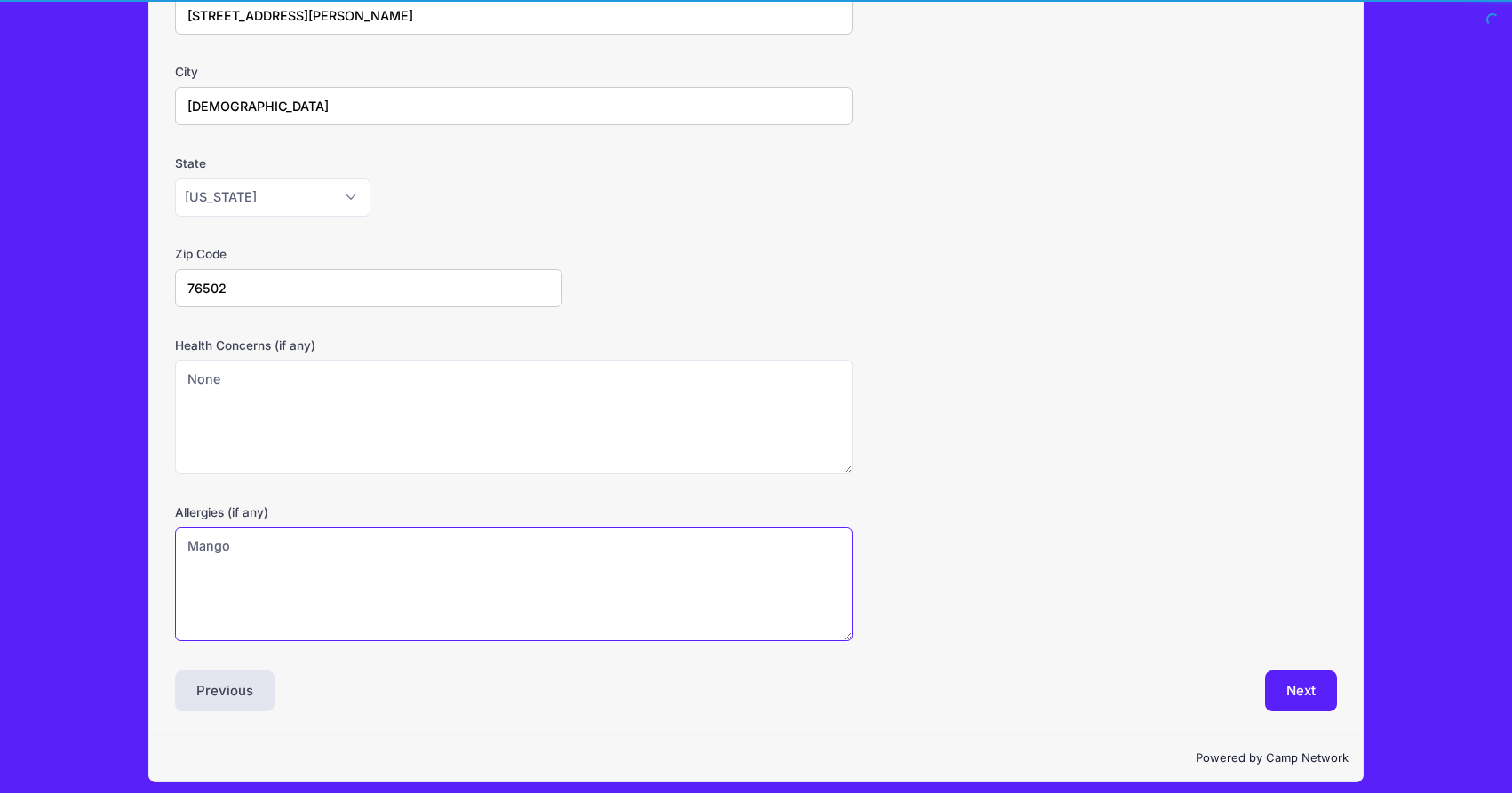
scroll to position [374, 0]
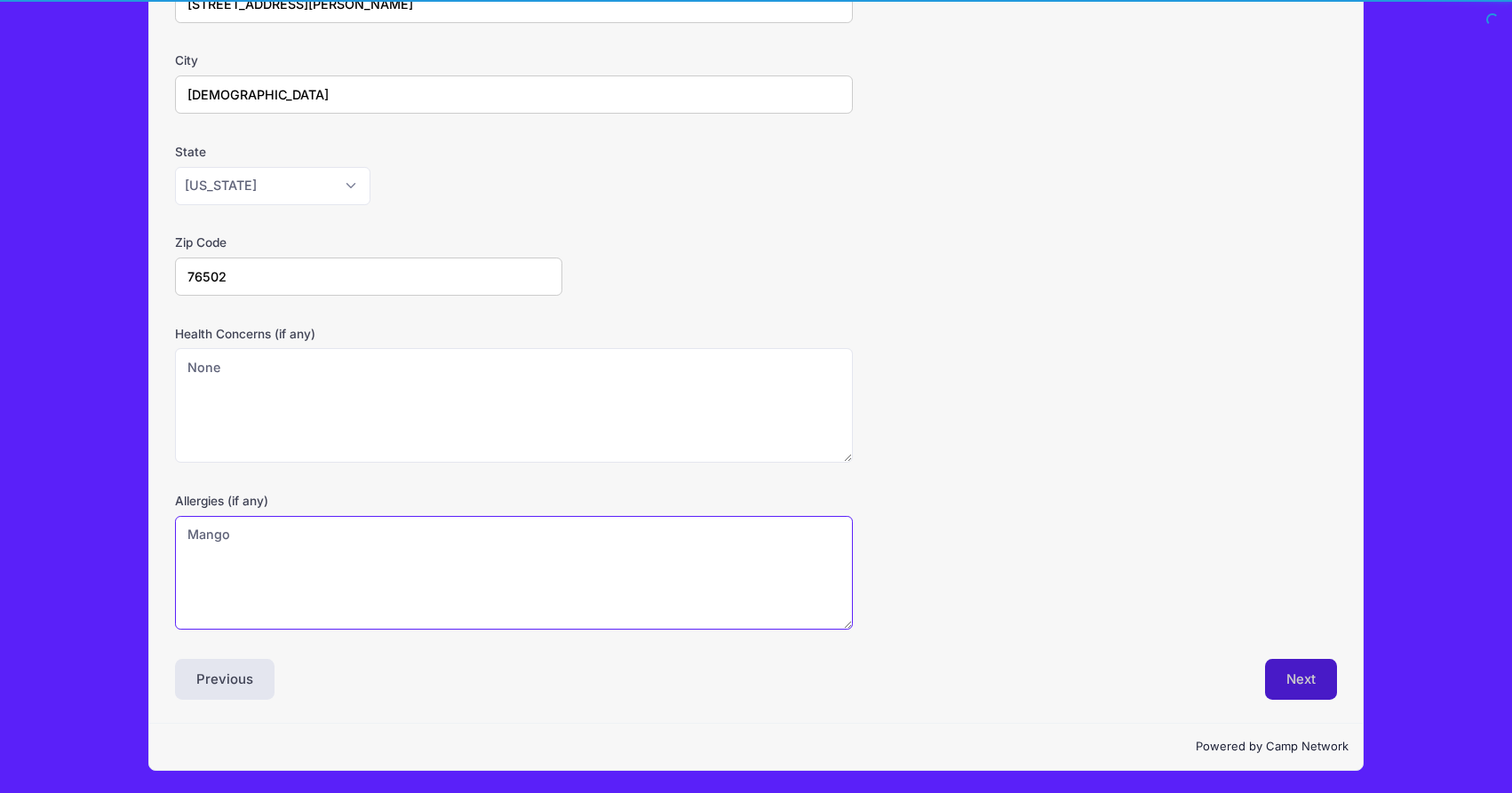
type textarea "Mango"
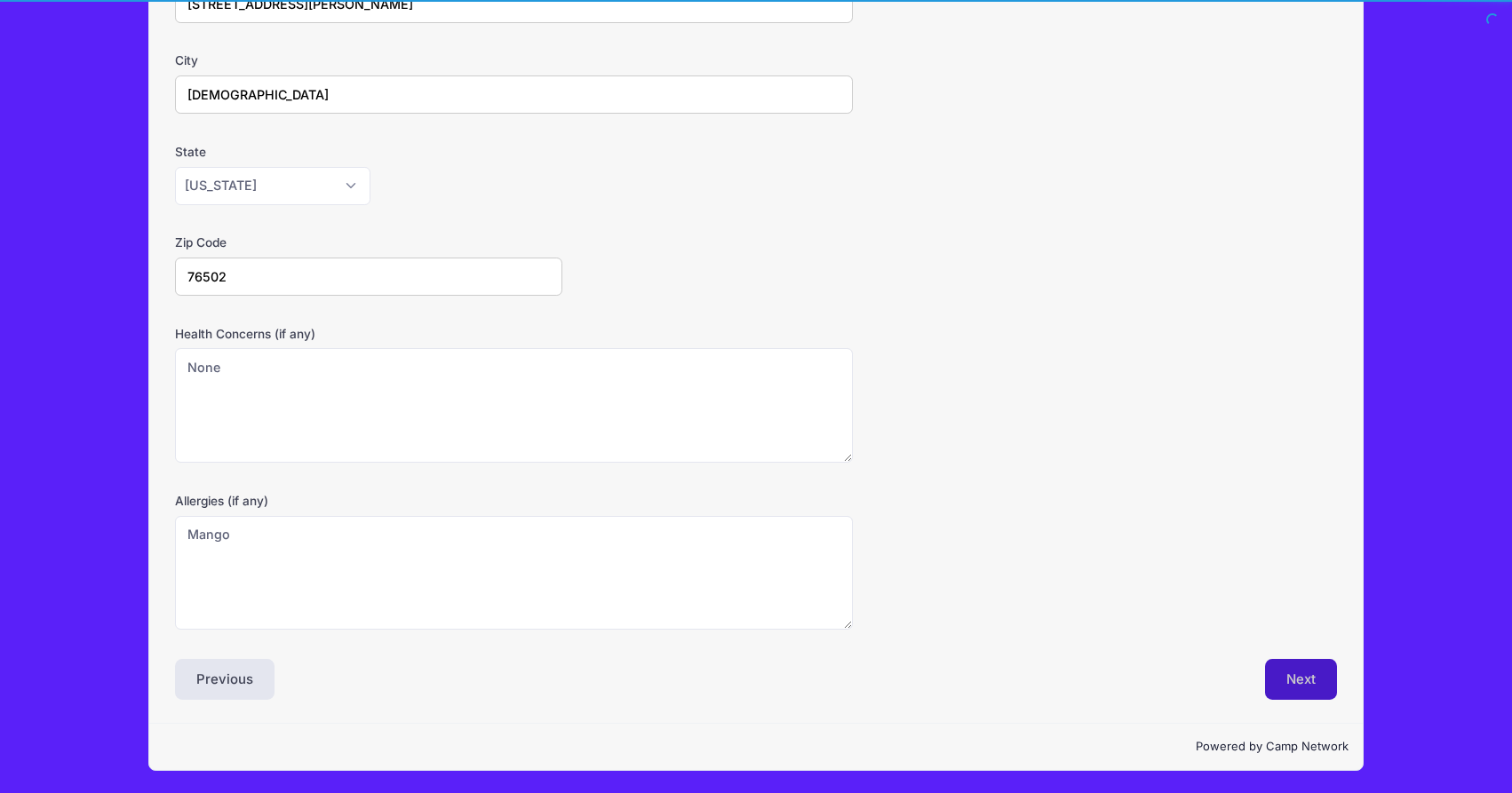
click at [1305, 670] on button "Next" at bounding box center [1301, 679] width 72 height 41
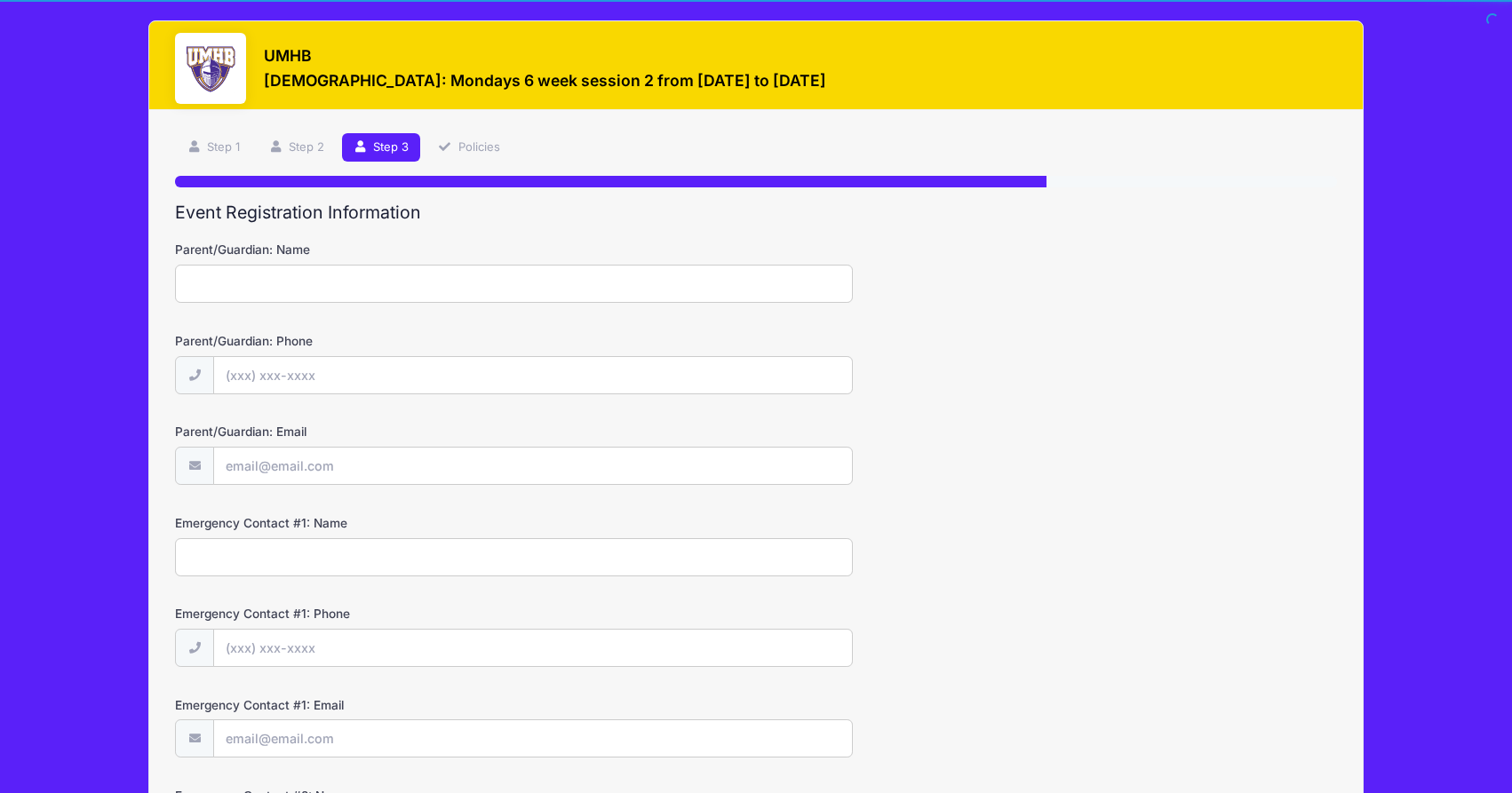
scroll to position [0, 0]
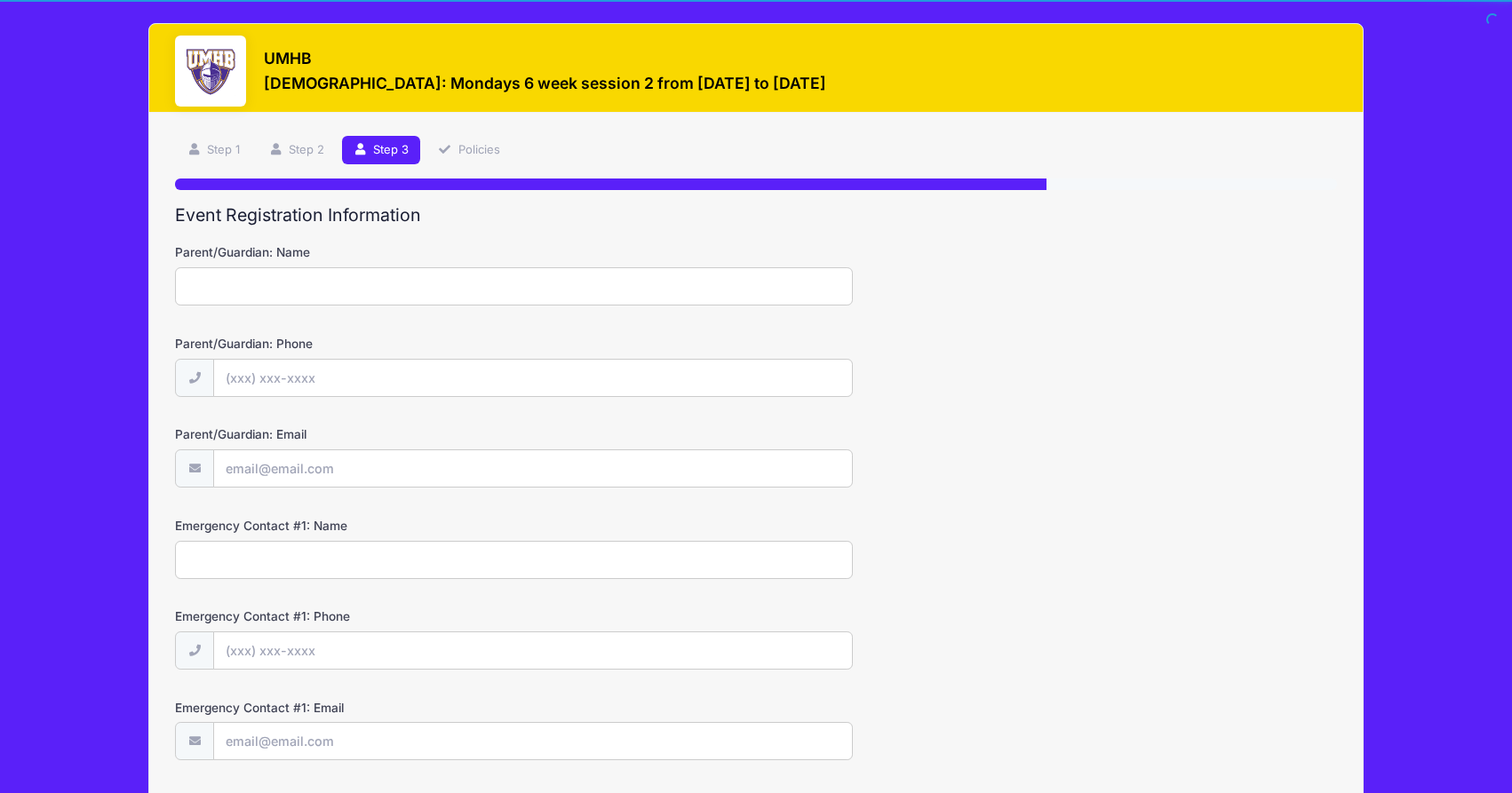
click at [215, 301] on input "Parent/Guardian: Name" at bounding box center [514, 286] width 677 height 38
type input "Sarah Coufal"
type input "(281) 384-7906"
type input "[PERSON_NAME][EMAIL_ADDRESS][DOMAIN_NAME]"
type input "Russell Coufal"
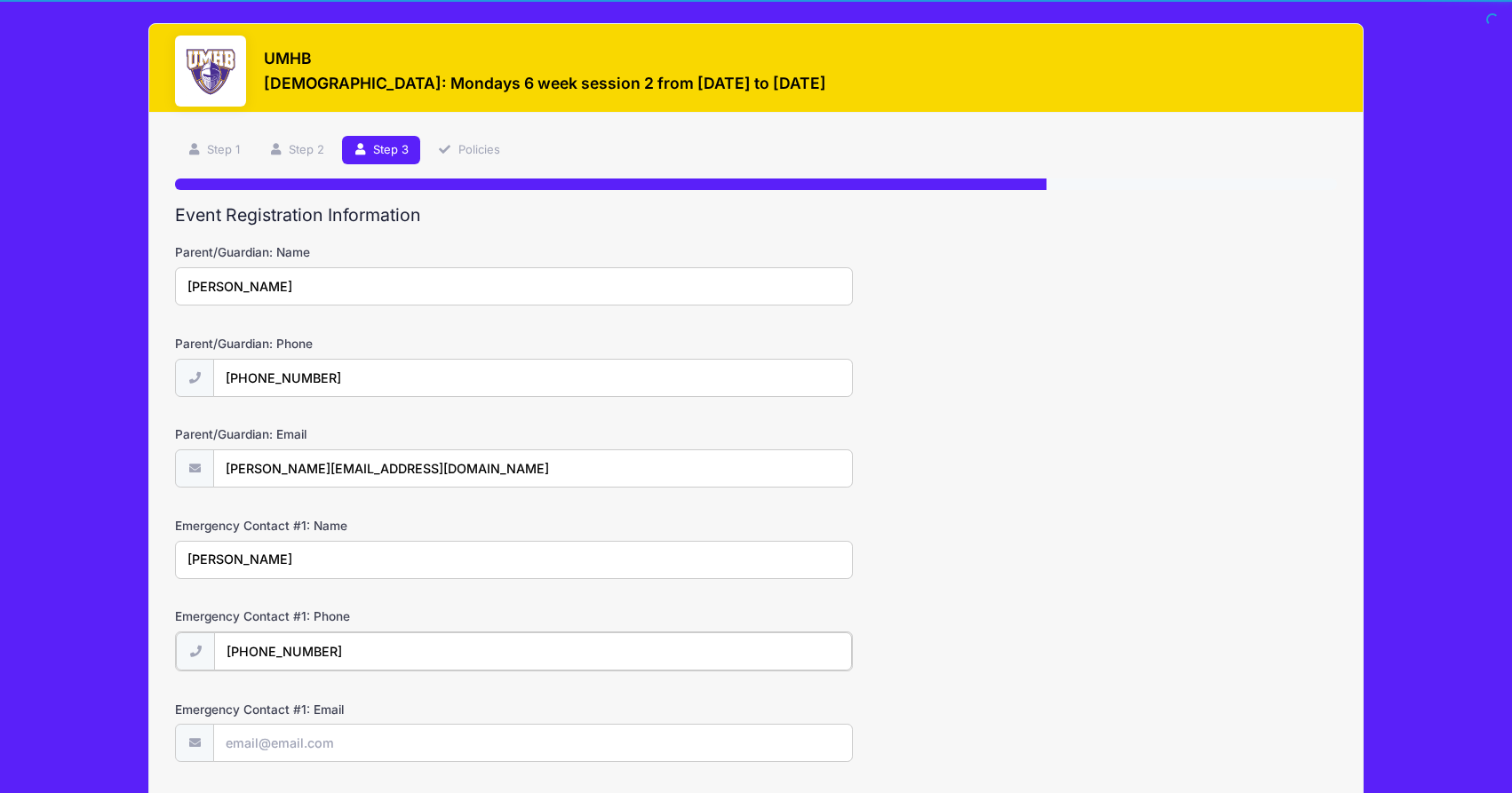
type input "(254) 780-5225"
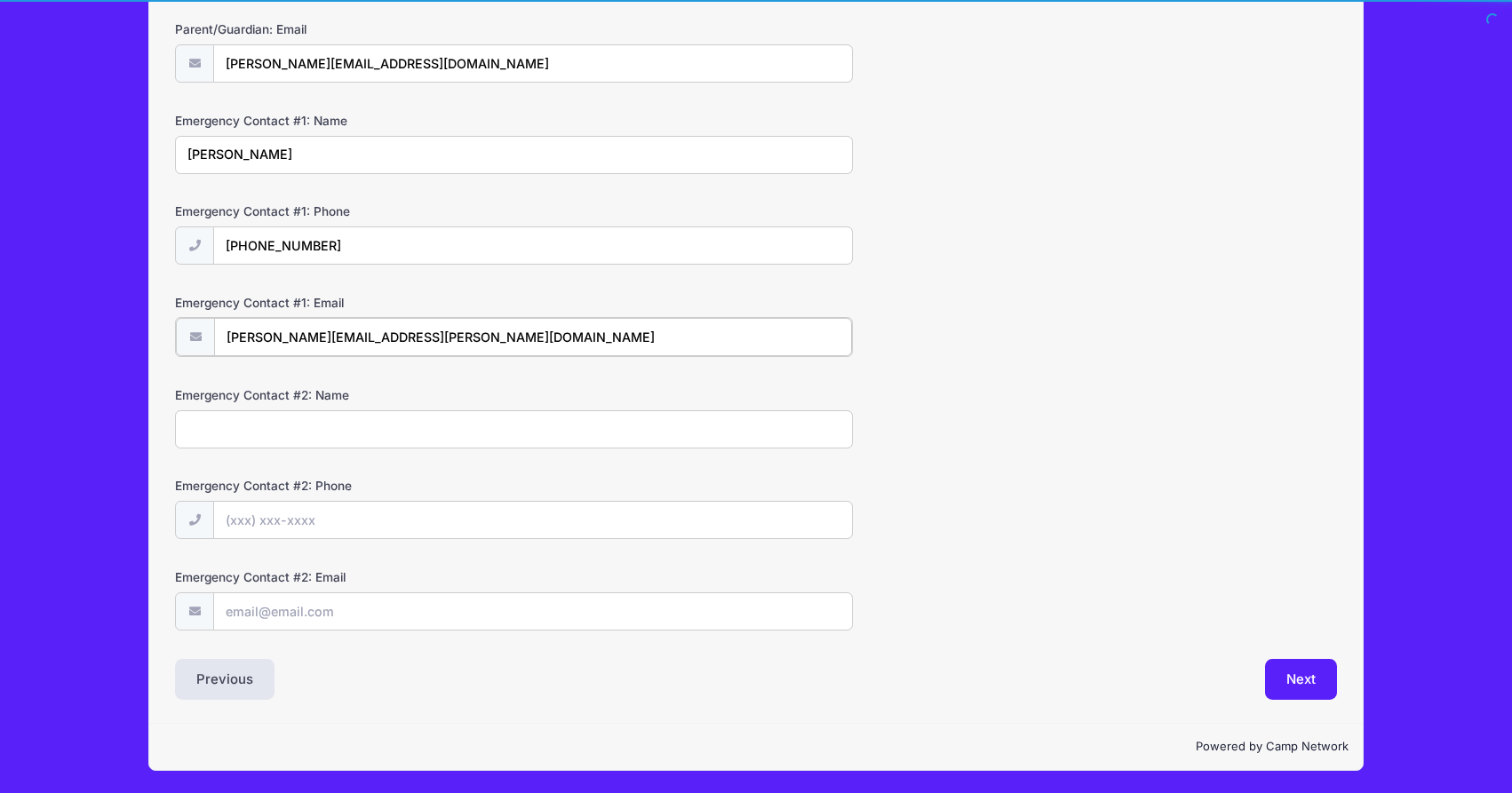
type input "russell.coufal@yahoo.com"
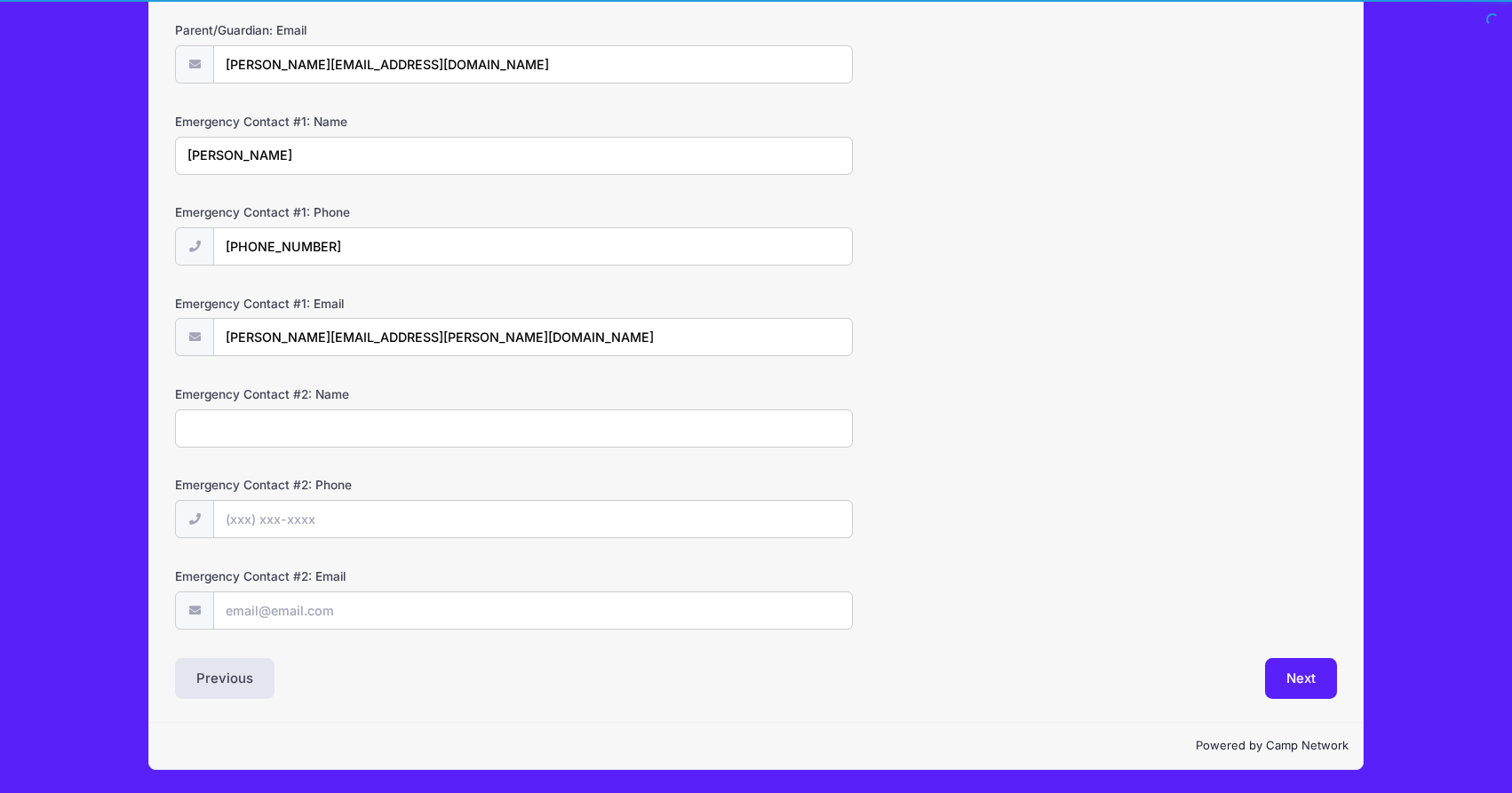
click at [444, 405] on div "Emergency Contact #2: Name" at bounding box center [756, 416] width 1162 height 62
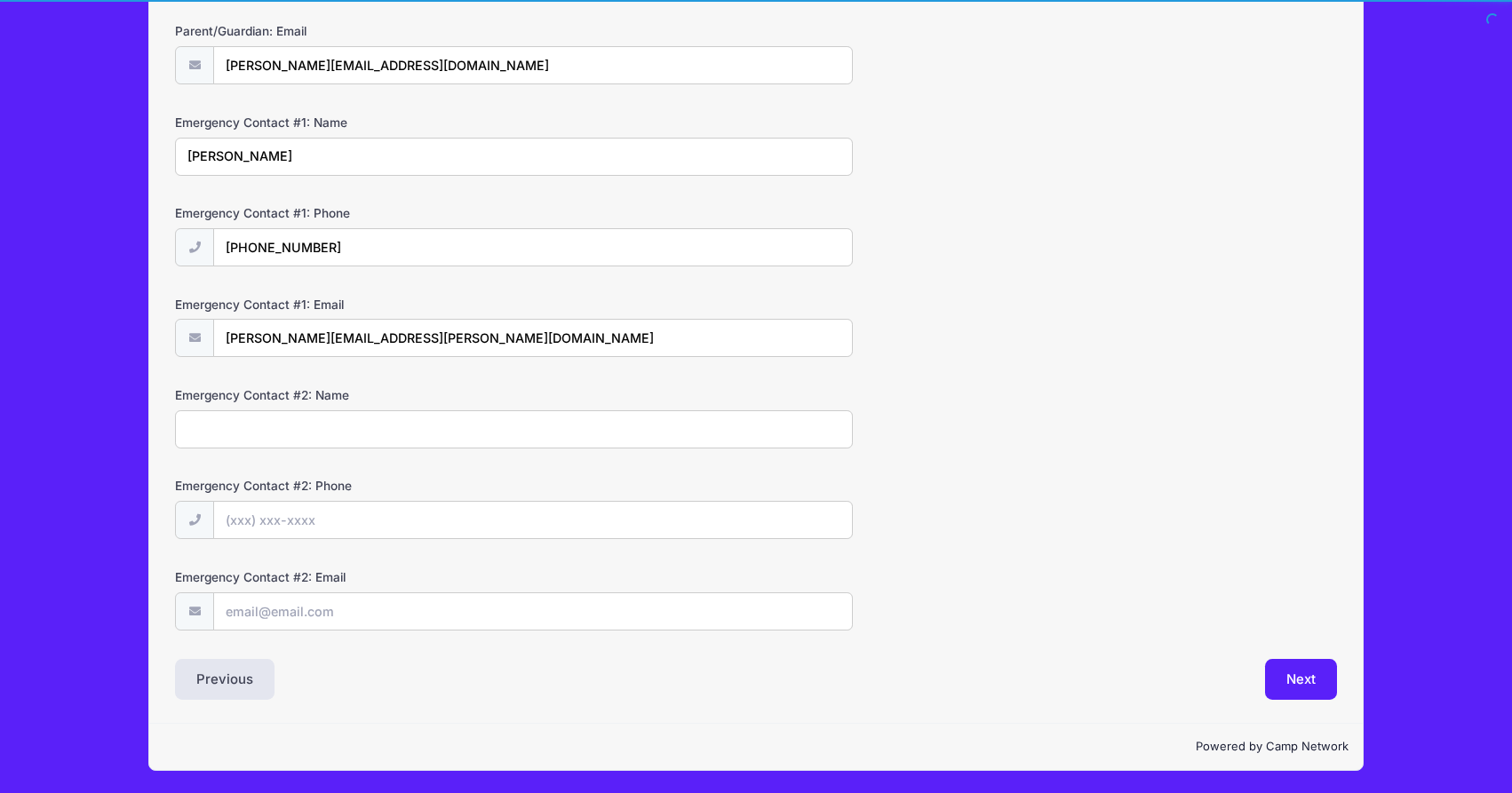
click at [442, 430] on input "Emergency Contact #2: Name" at bounding box center [514, 429] width 677 height 38
type input "Sarah Coufal"
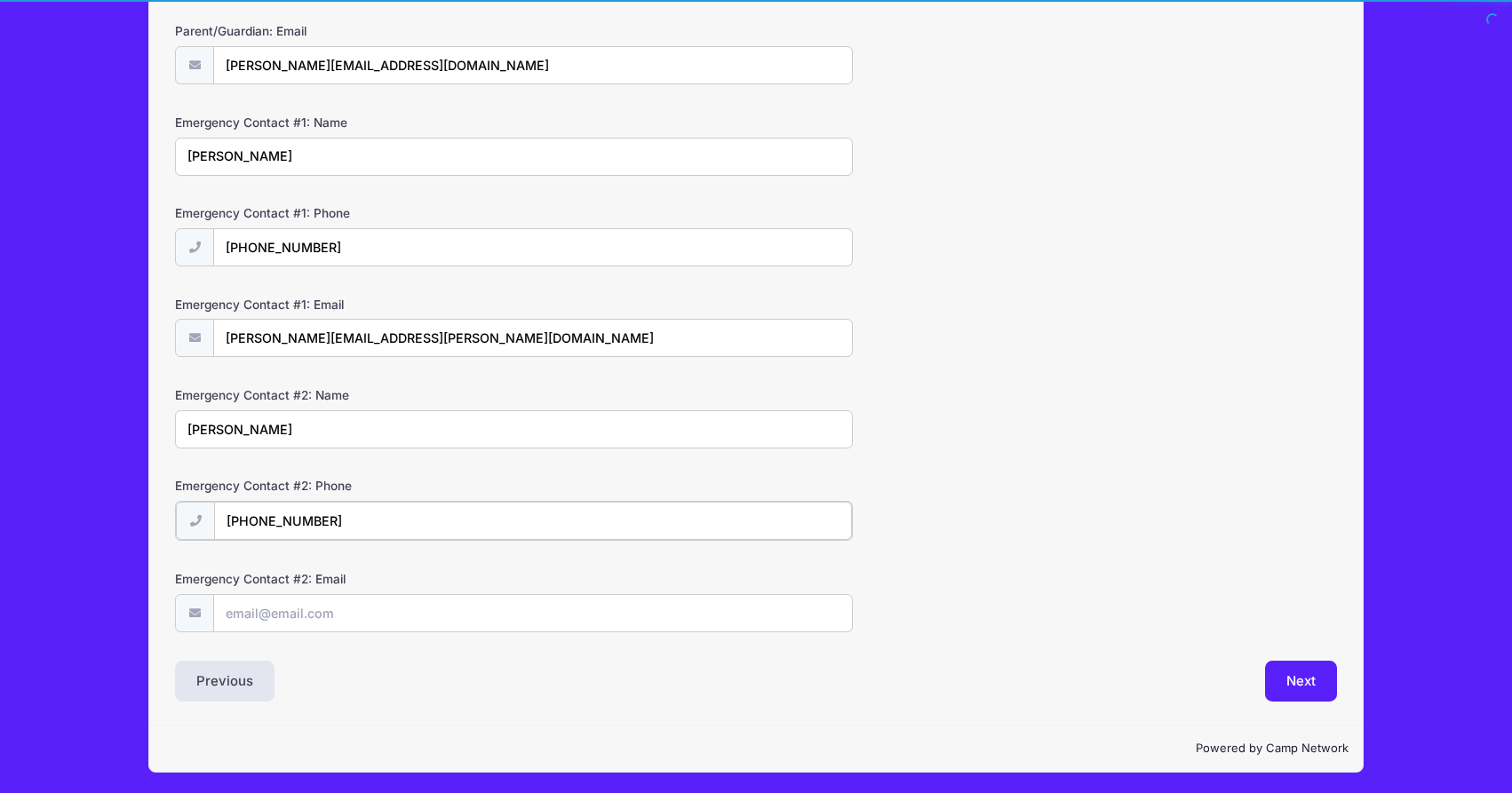
type input "(281) 384-7906"
type input "[PERSON_NAME][EMAIL_ADDRESS][DOMAIN_NAME]"
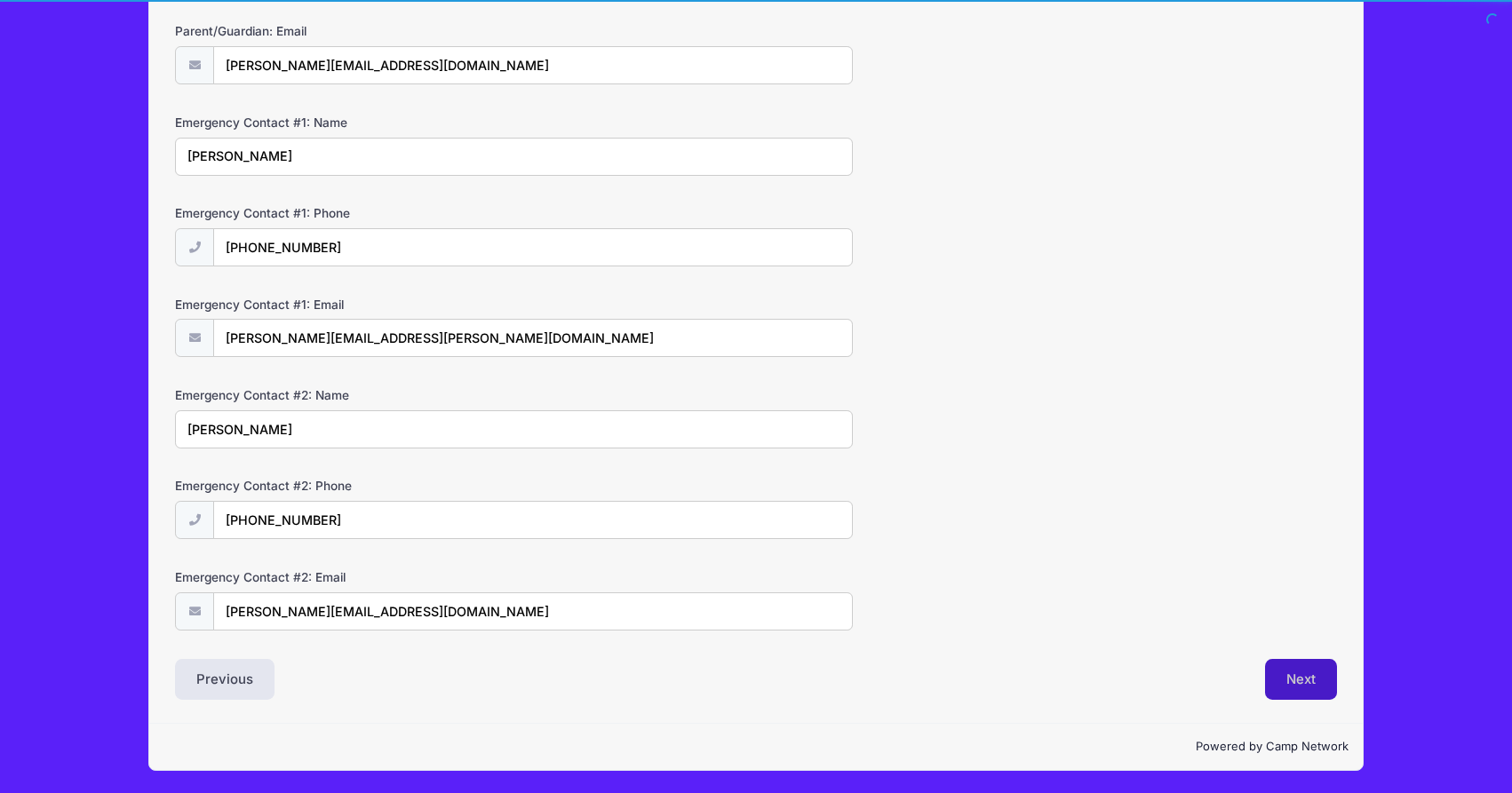
click at [1292, 667] on button "Next" at bounding box center [1301, 679] width 72 height 41
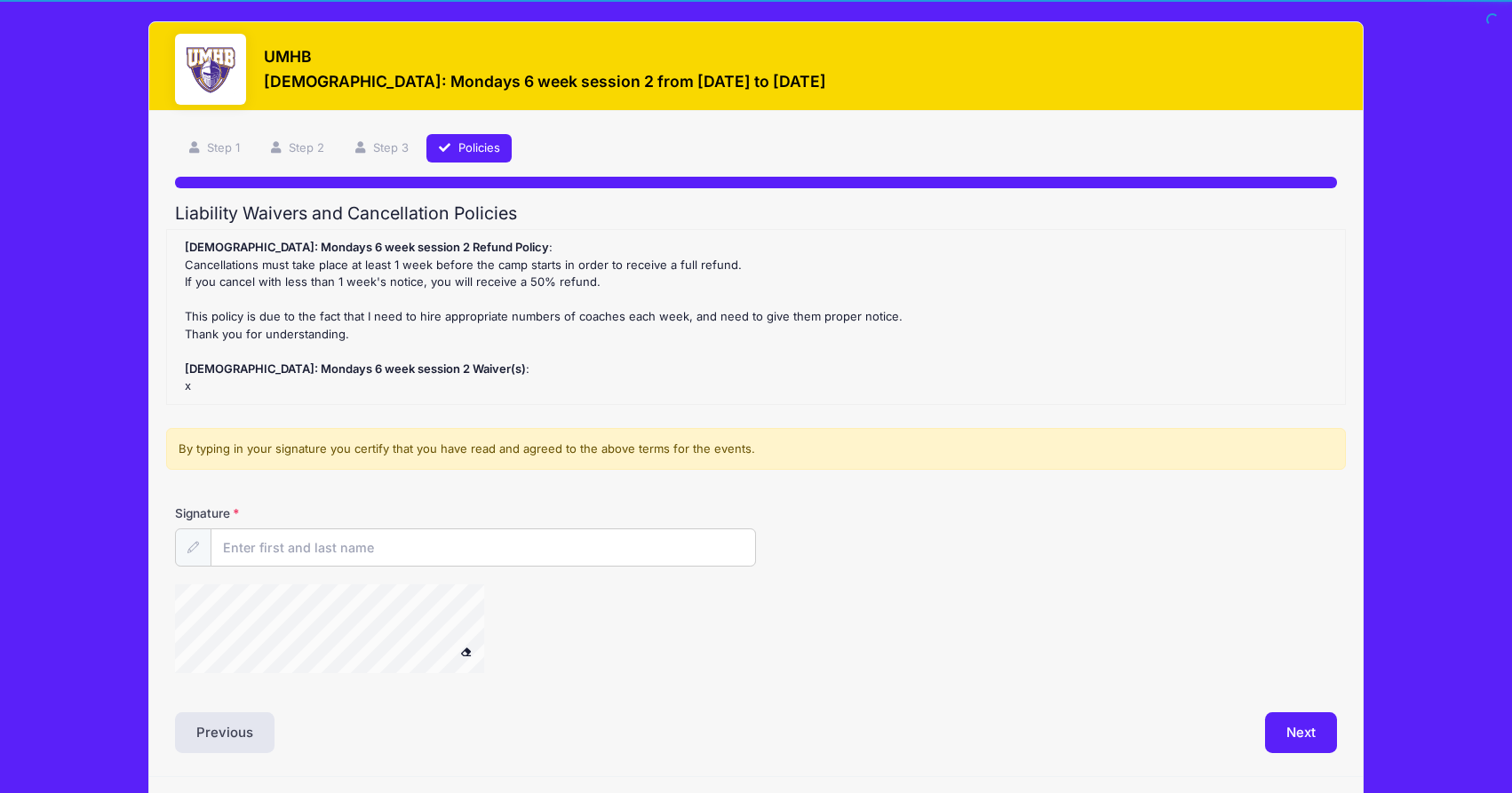
scroll to position [0, 0]
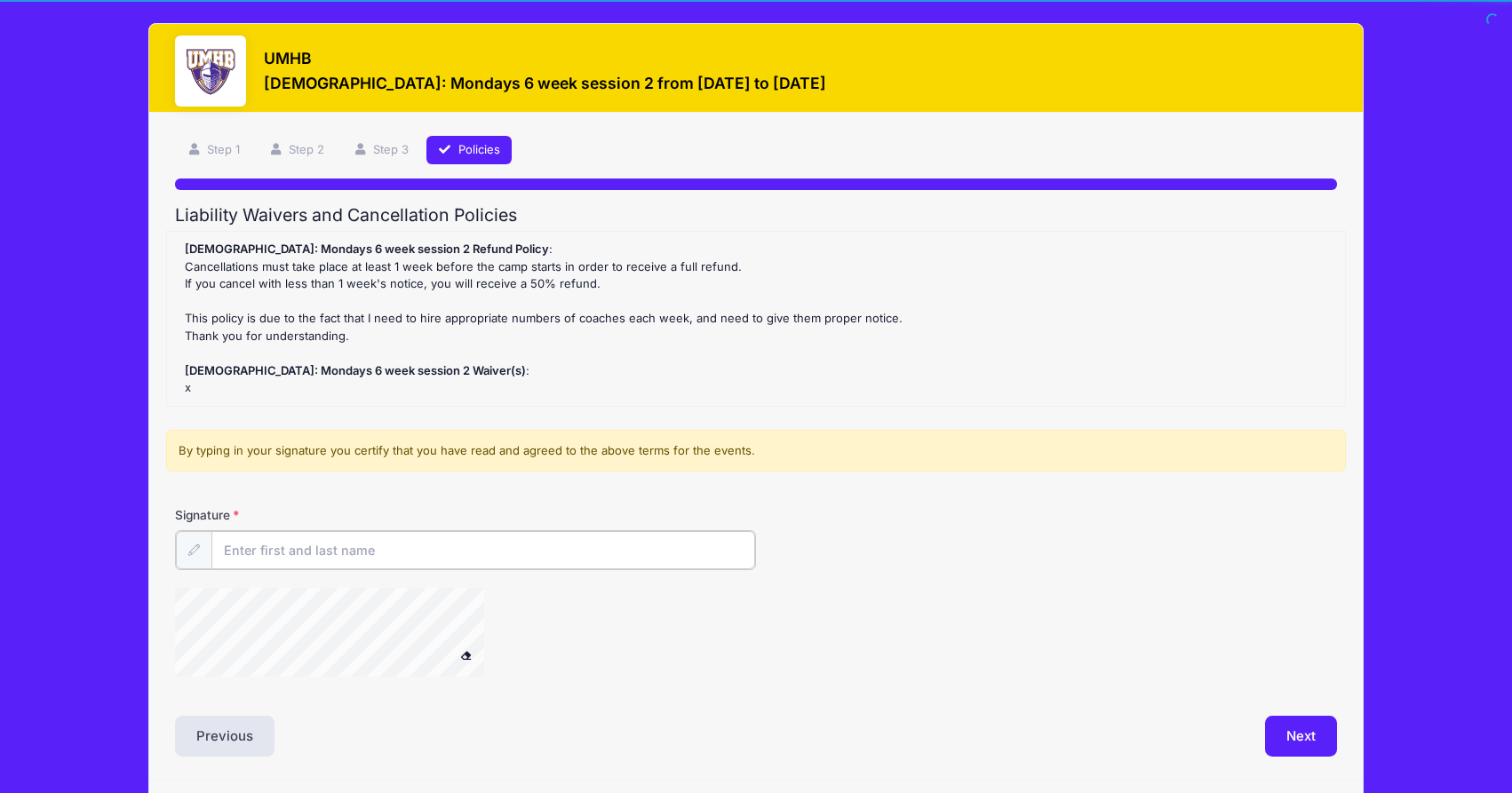
click at [322, 552] on input "Signature" at bounding box center [483, 550] width 544 height 38
type input "Sarah Coufal"
click at [1301, 727] on button "Next" at bounding box center [1301, 735] width 72 height 41
click at [1300, 739] on button "Next" at bounding box center [1301, 735] width 72 height 41
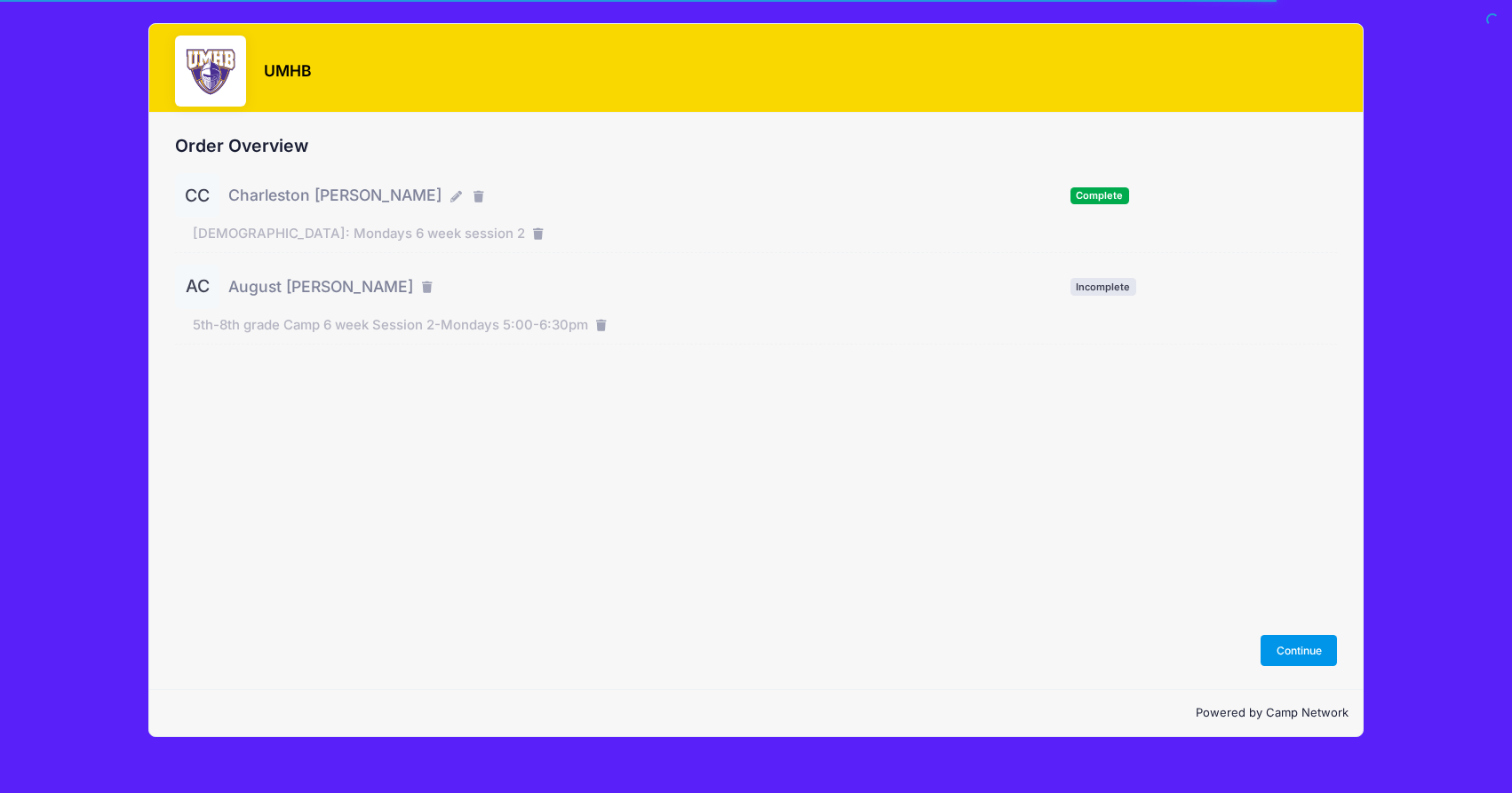
click at [1289, 656] on button "Continue" at bounding box center [1298, 650] width 77 height 30
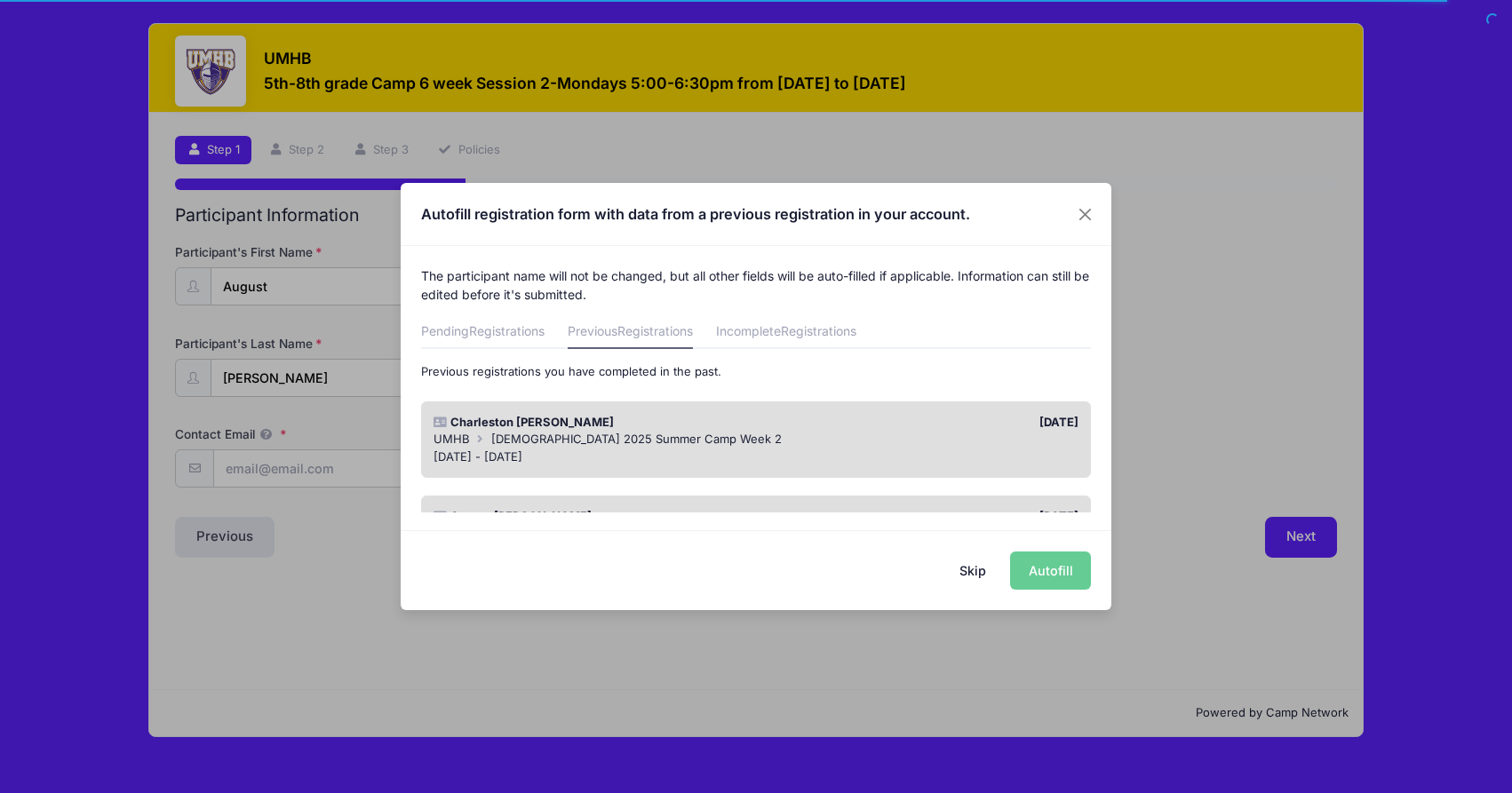
click at [1045, 565] on div "Skip Autofill" at bounding box center [756, 569] width 710 height 79
click at [1062, 568] on div "Skip Autofill" at bounding box center [756, 569] width 710 height 79
click at [1085, 222] on button "Close" at bounding box center [1085, 214] width 32 height 32
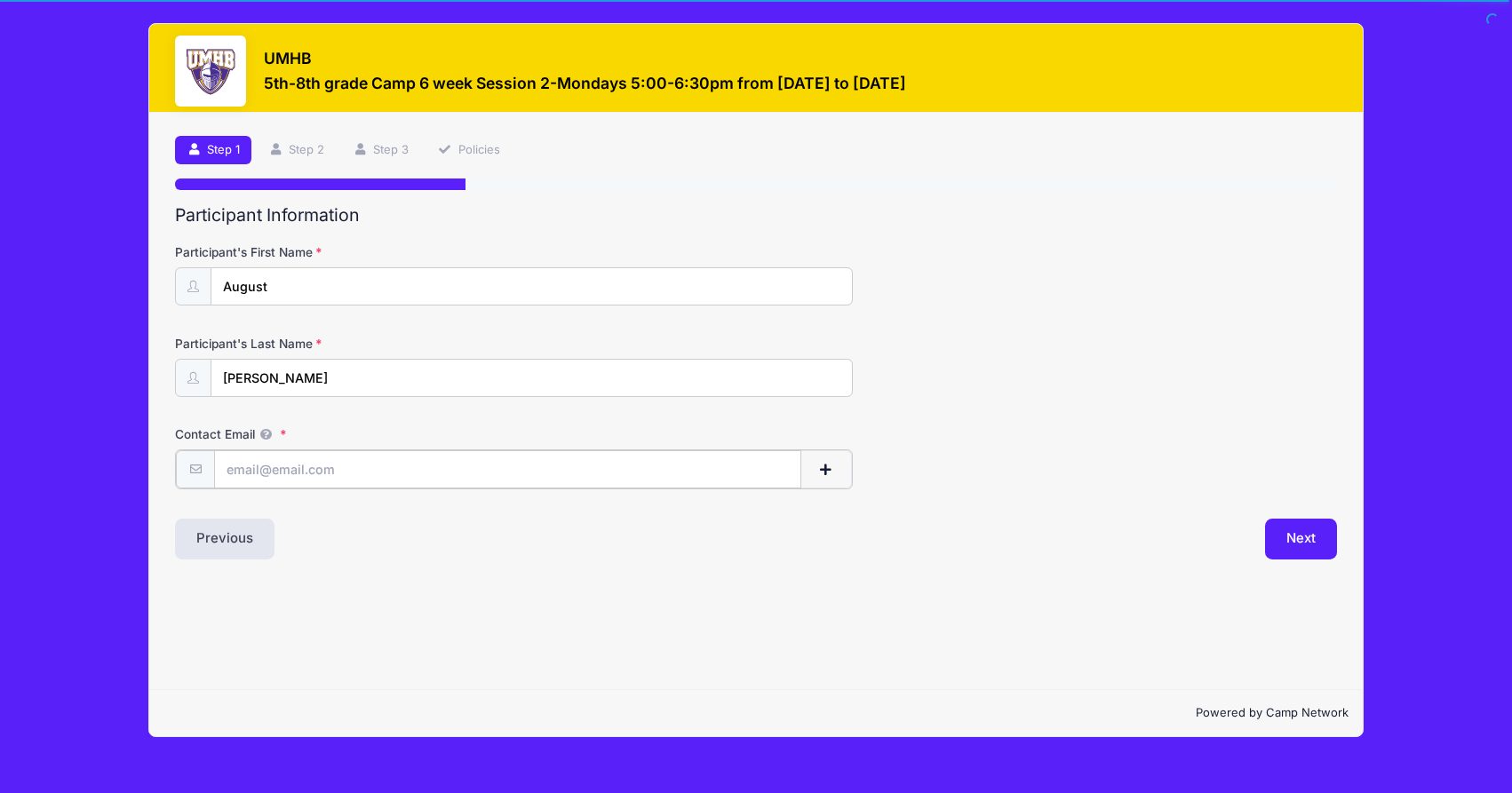
click at [369, 474] on input "Contact Email" at bounding box center [507, 469] width 587 height 38
type input "[PERSON_NAME][EMAIL_ADDRESS][DOMAIN_NAME]"
click at [1303, 535] on button "Next" at bounding box center [1301, 537] width 72 height 41
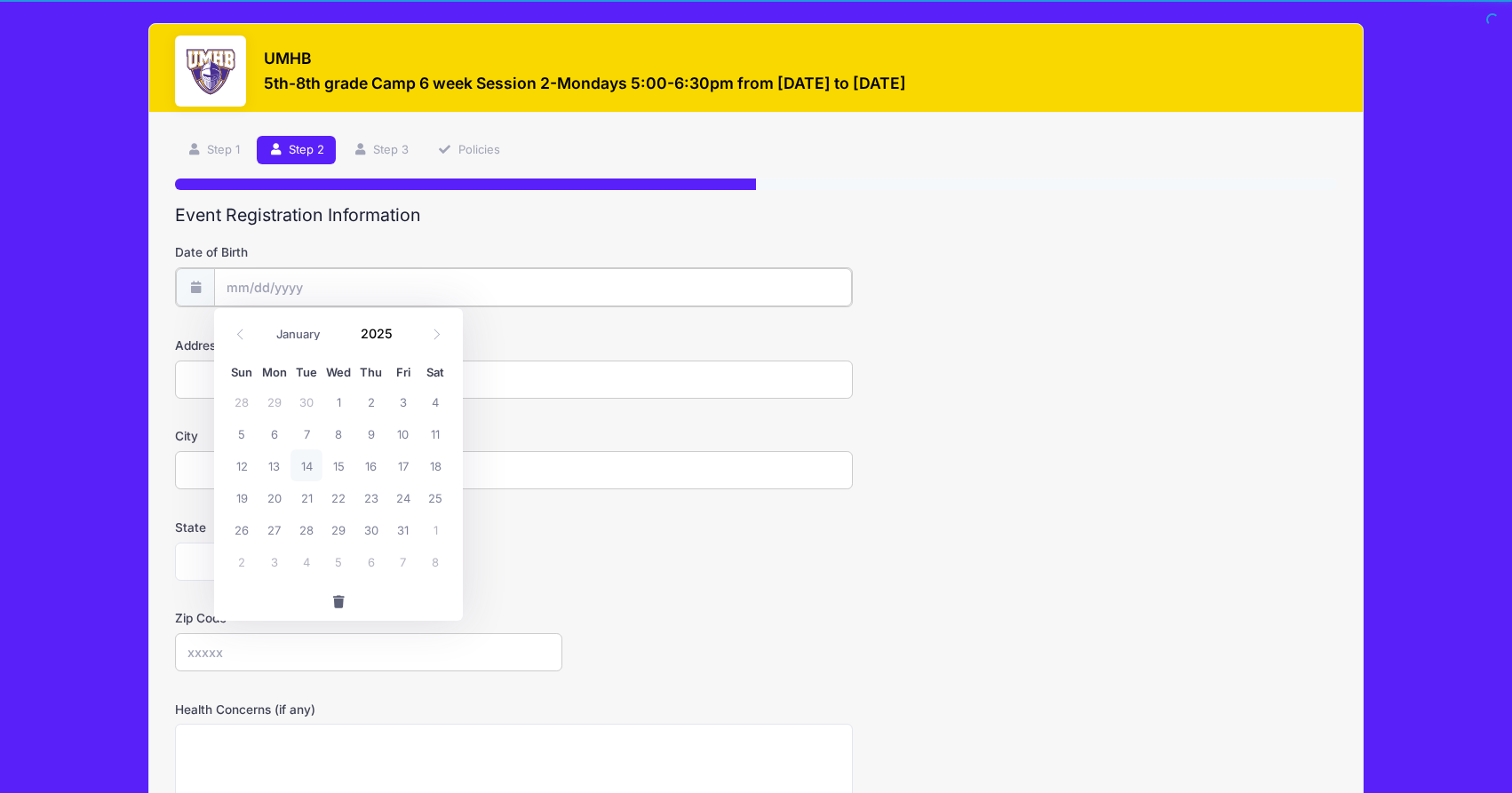
click at [260, 284] on input "Date of Birth" at bounding box center [532, 287] width 637 height 38
click at [438, 328] on span at bounding box center [437, 335] width 29 height 30
select select "10"
click at [390, 331] on input "2025" at bounding box center [379, 334] width 57 height 26
click at [404, 339] on span at bounding box center [403, 341] width 13 height 14
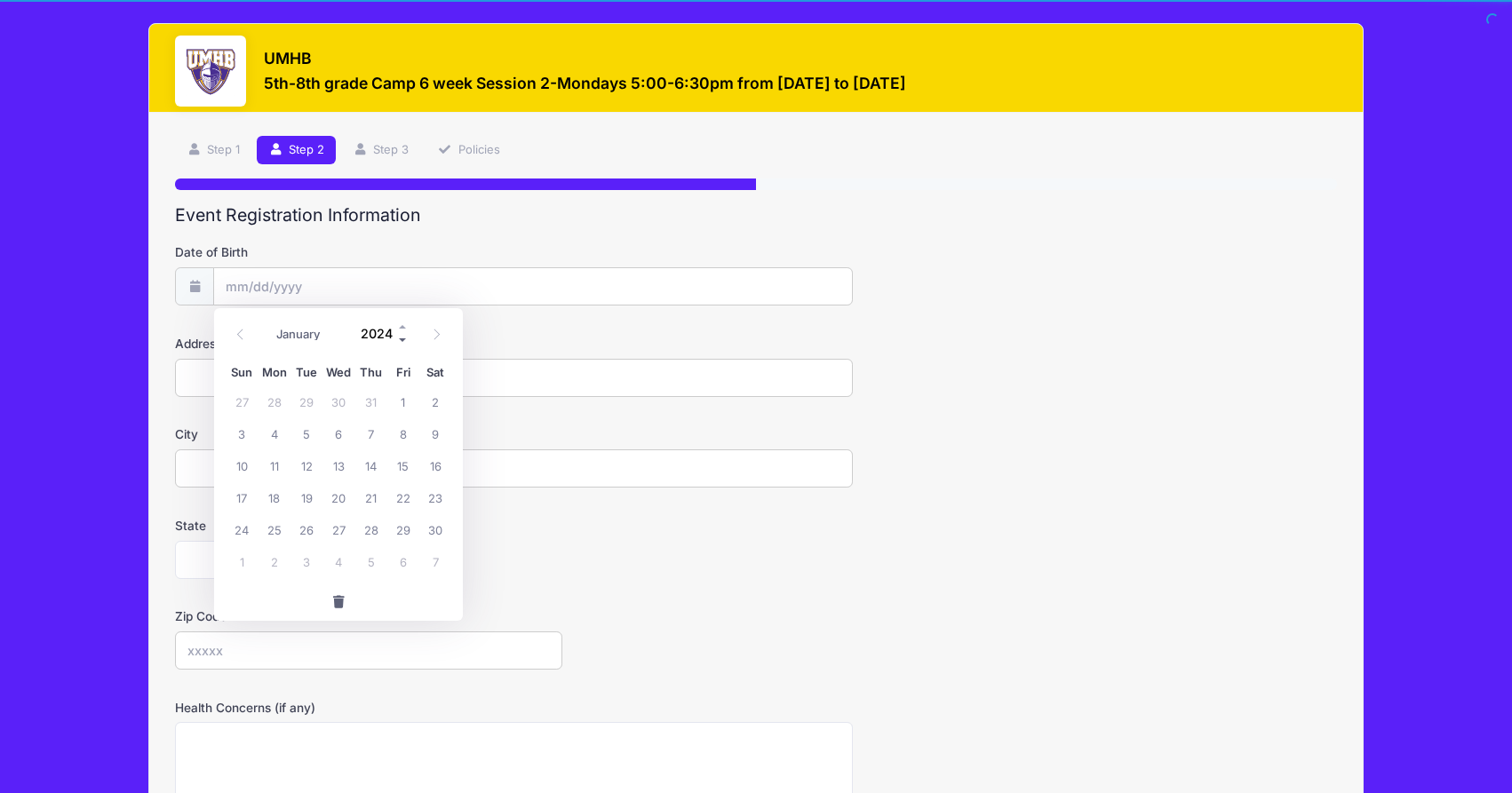
click at [404, 339] on span at bounding box center [403, 341] width 13 height 14
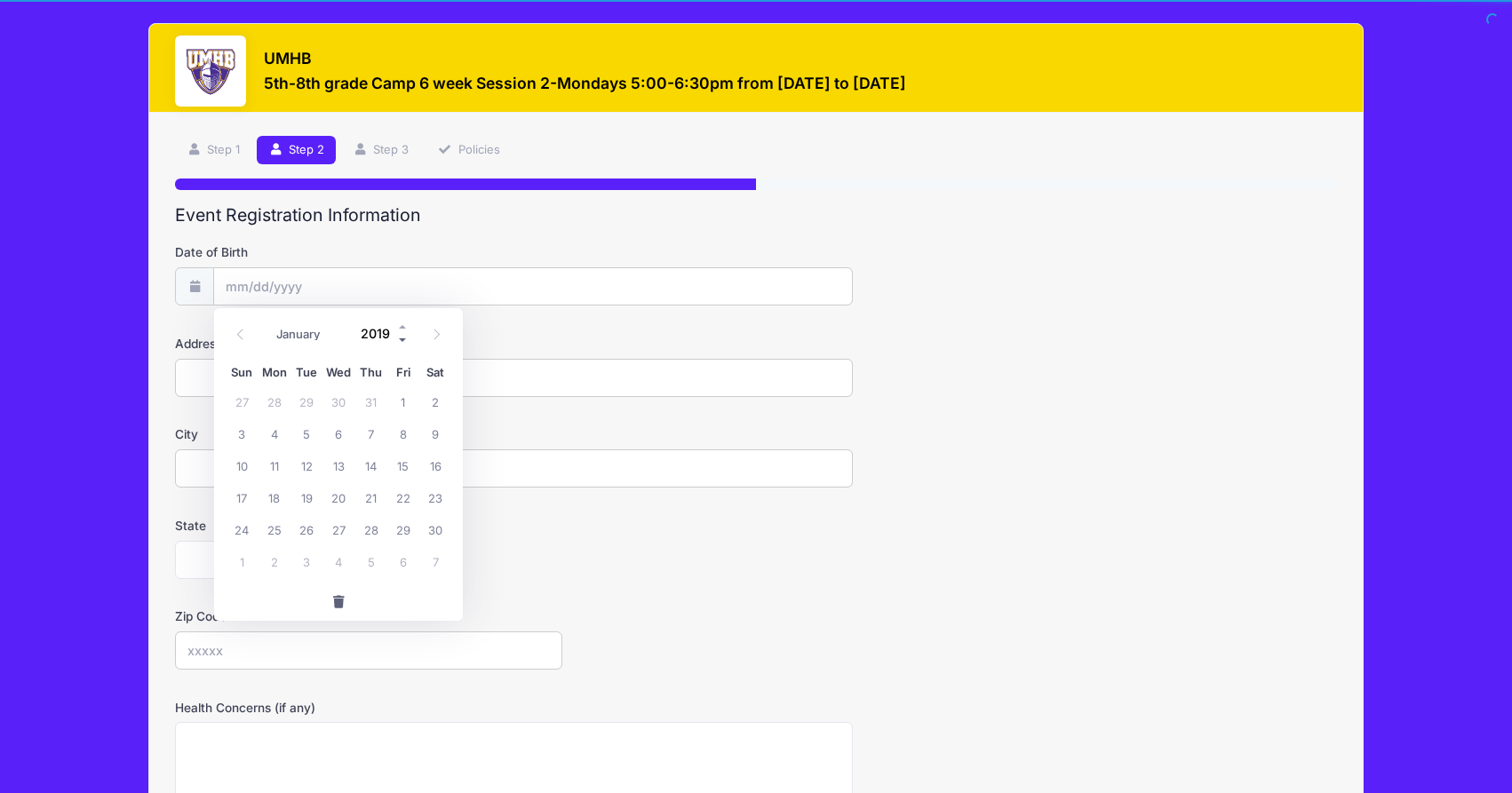
click at [404, 339] on span at bounding box center [403, 341] width 13 height 14
type input "2015"
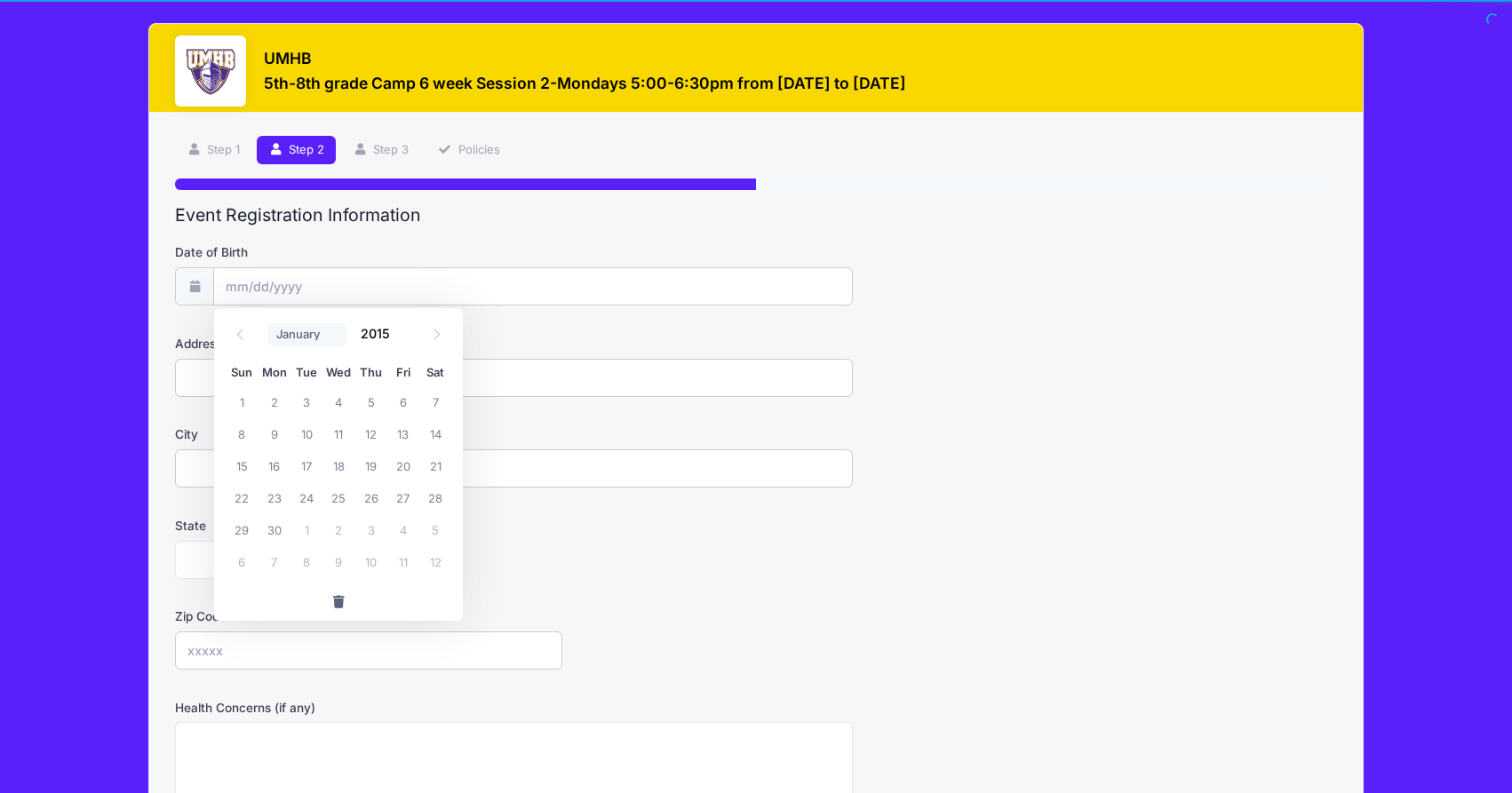
click at [268, 323] on select "January February March April May June July August September October November De…" at bounding box center [306, 335] width 79 height 23
select select "7"
click option "August" at bounding box center [0, 0] width 0 height 0
click at [275, 559] on span "31" at bounding box center [274, 560] width 32 height 32
type input "08/31/2015"
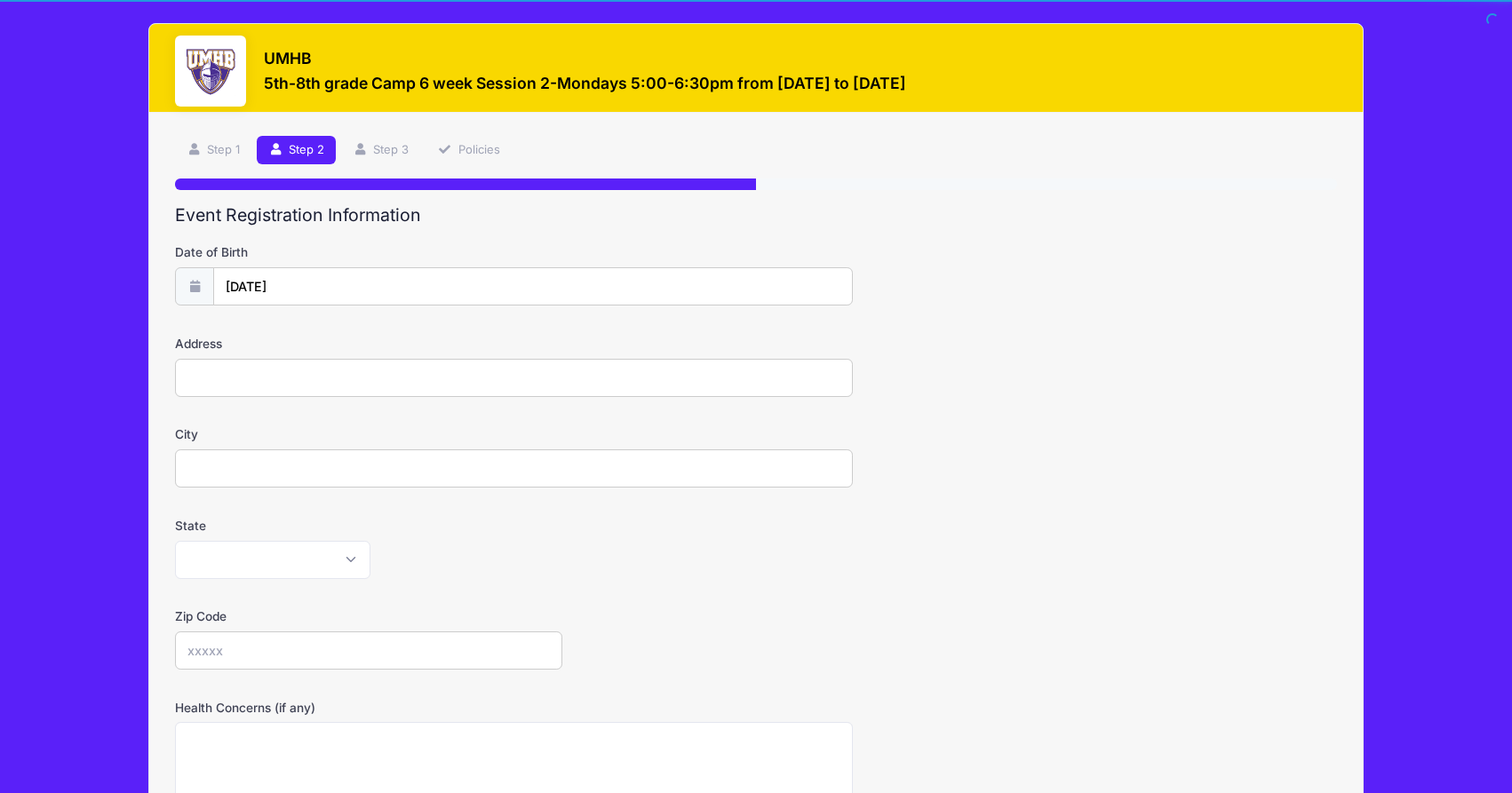
click at [213, 387] on input "Address" at bounding box center [514, 378] width 677 height 38
type input "13832 Kuykendall Mountain Road"
type input "Temple"
select select "TX"
type input "76502"
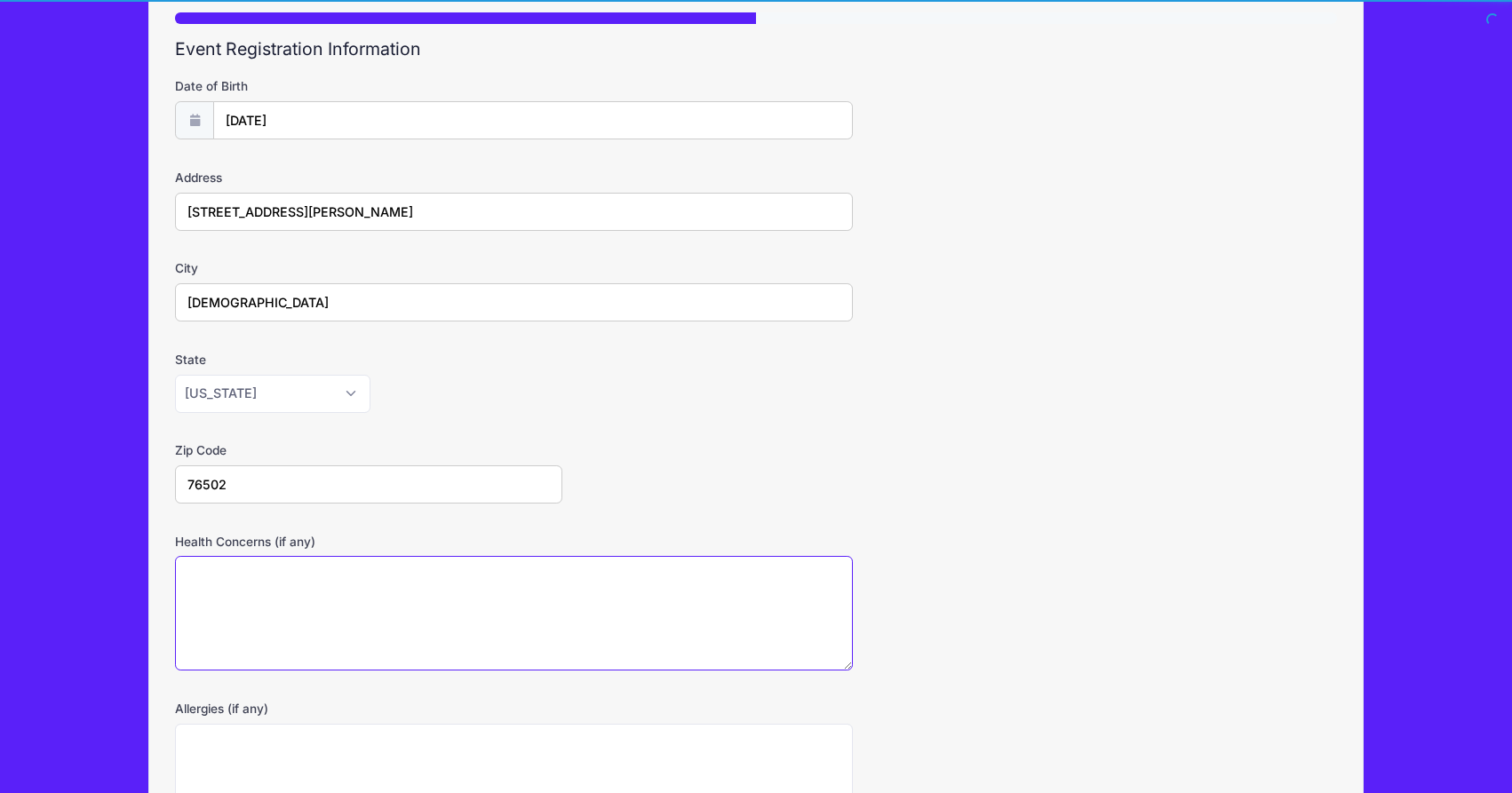
scroll to position [181, 0]
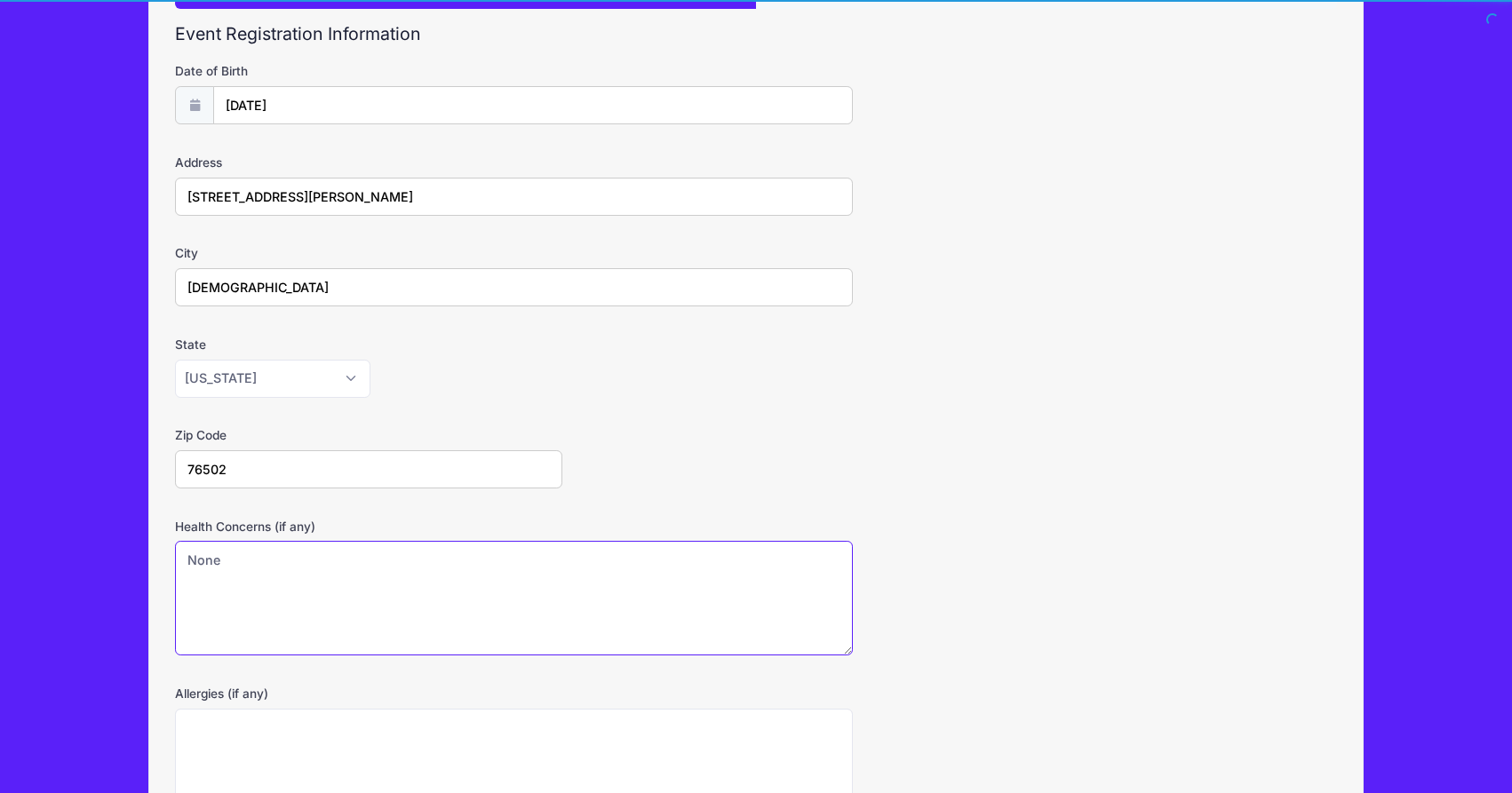
type textarea "None"
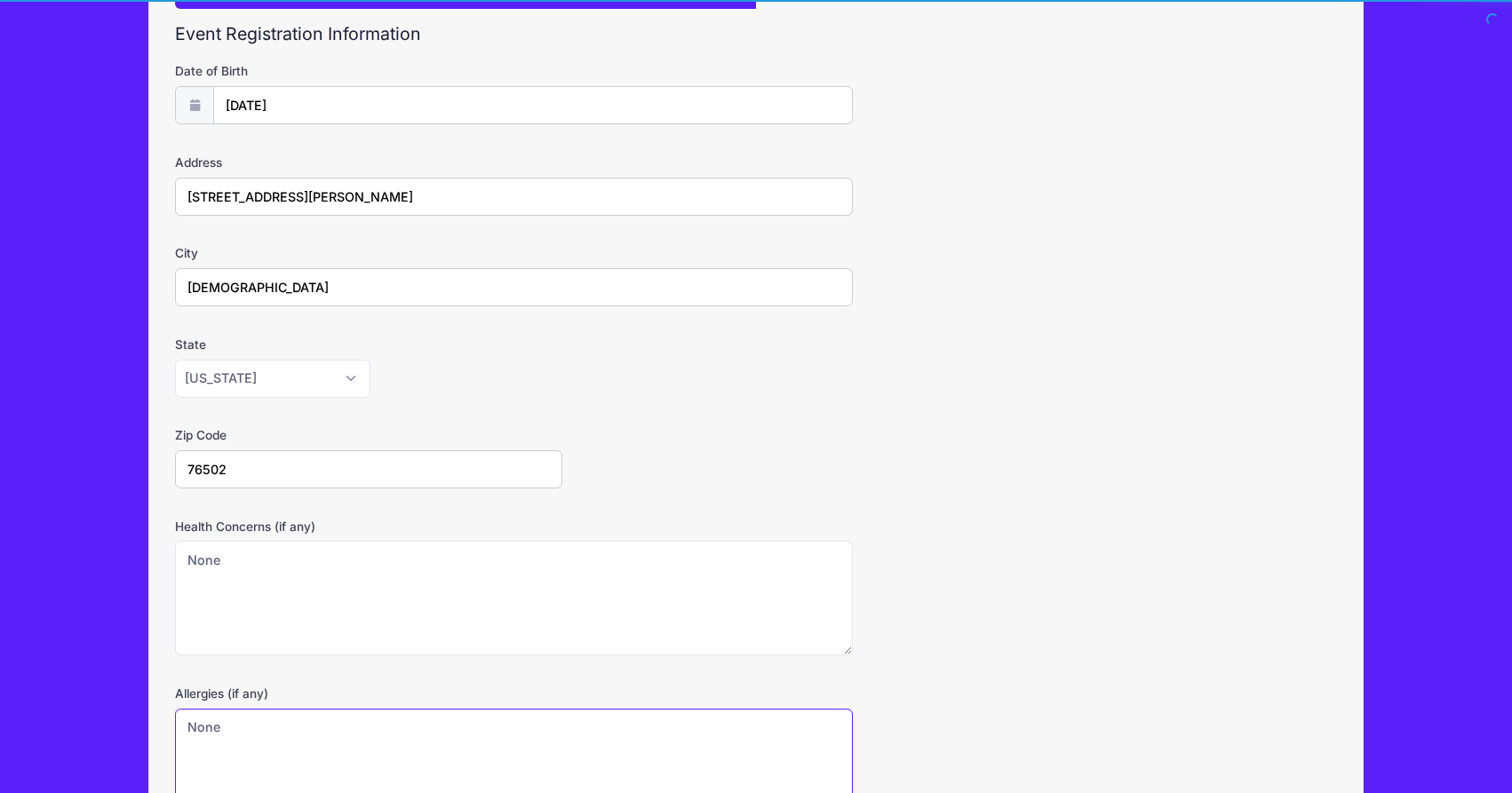
scroll to position [374, 0]
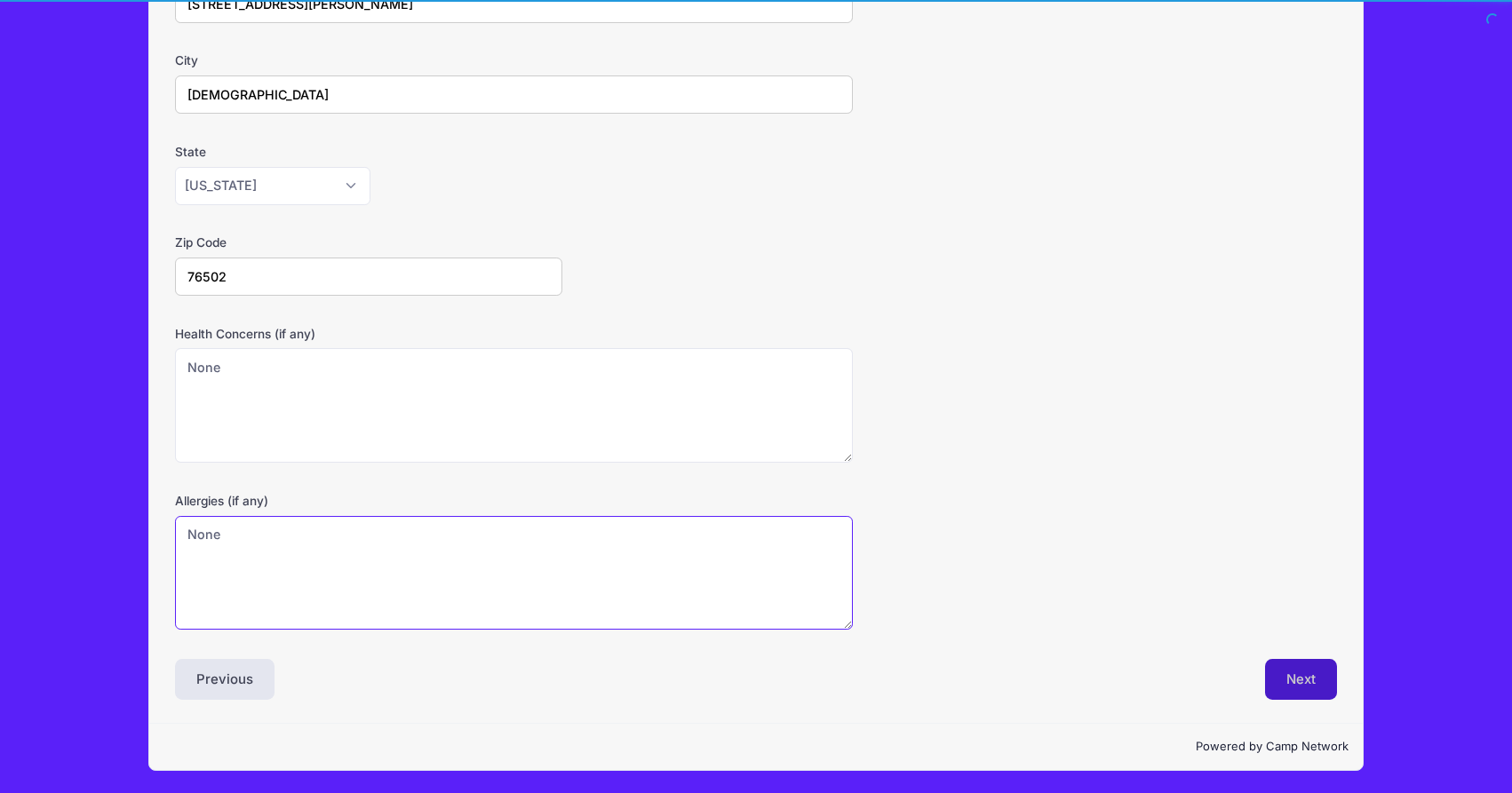
type textarea "None"
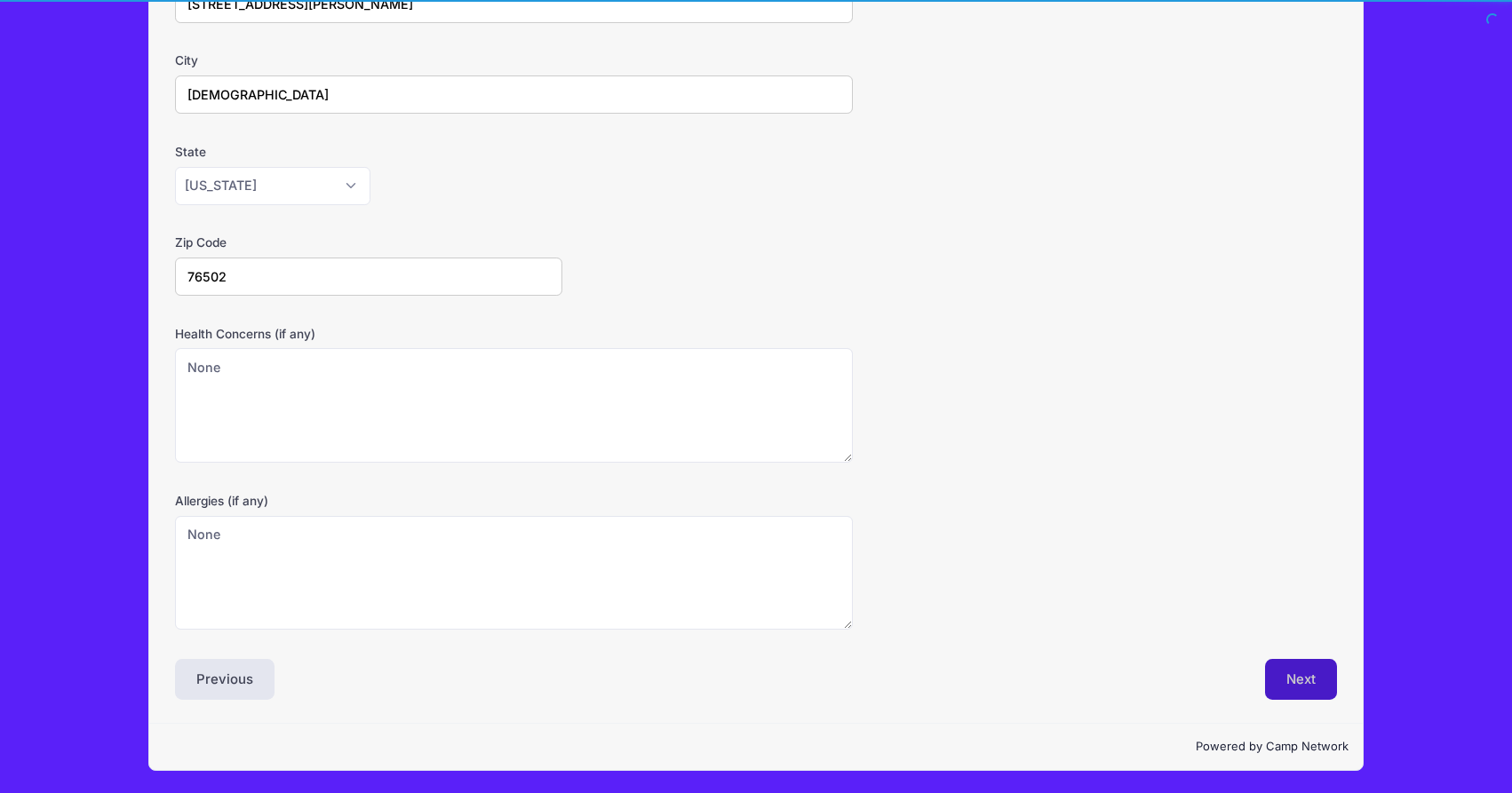
click at [1310, 686] on button "Next" at bounding box center [1301, 679] width 72 height 41
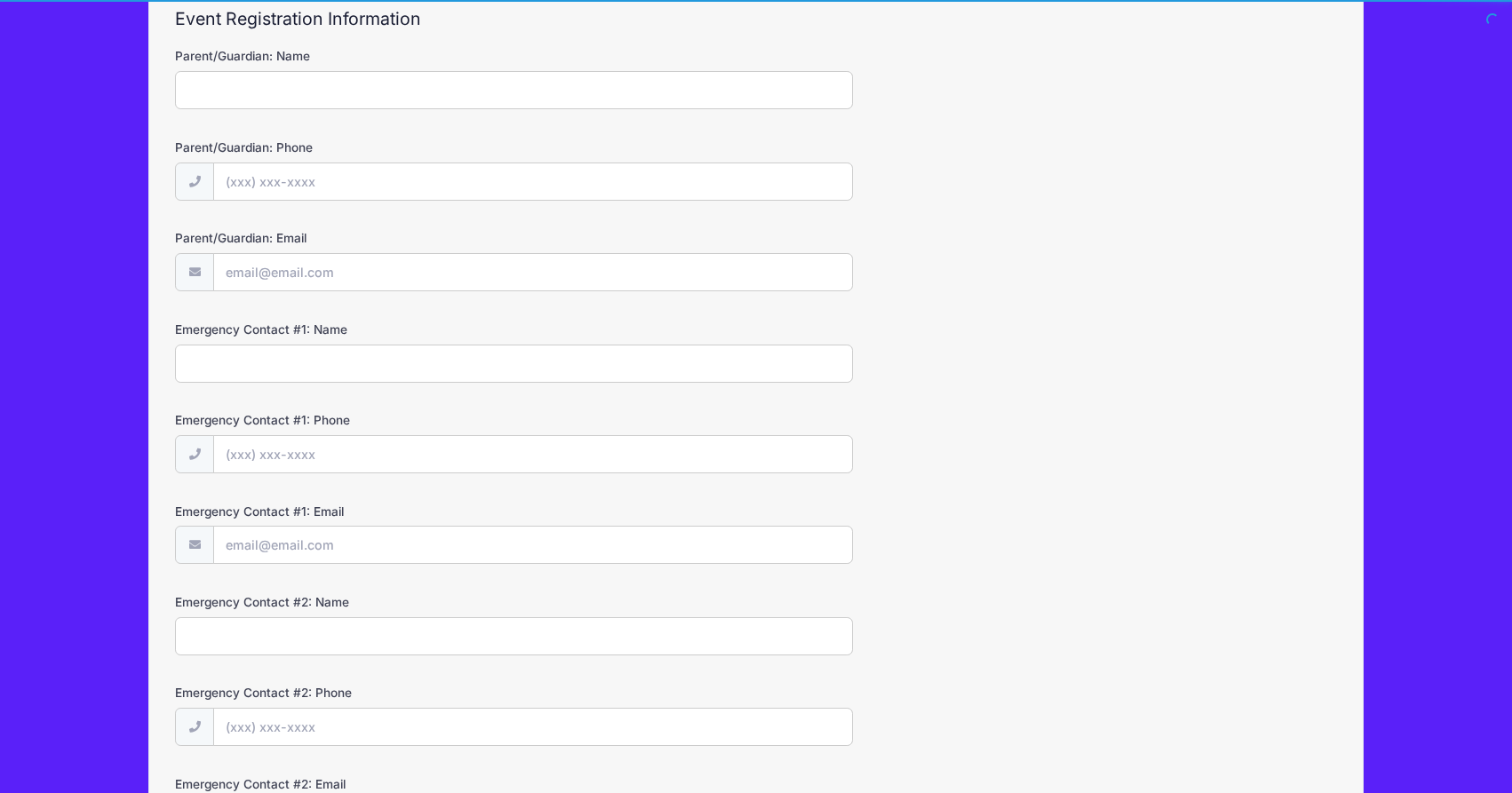
scroll to position [0, 0]
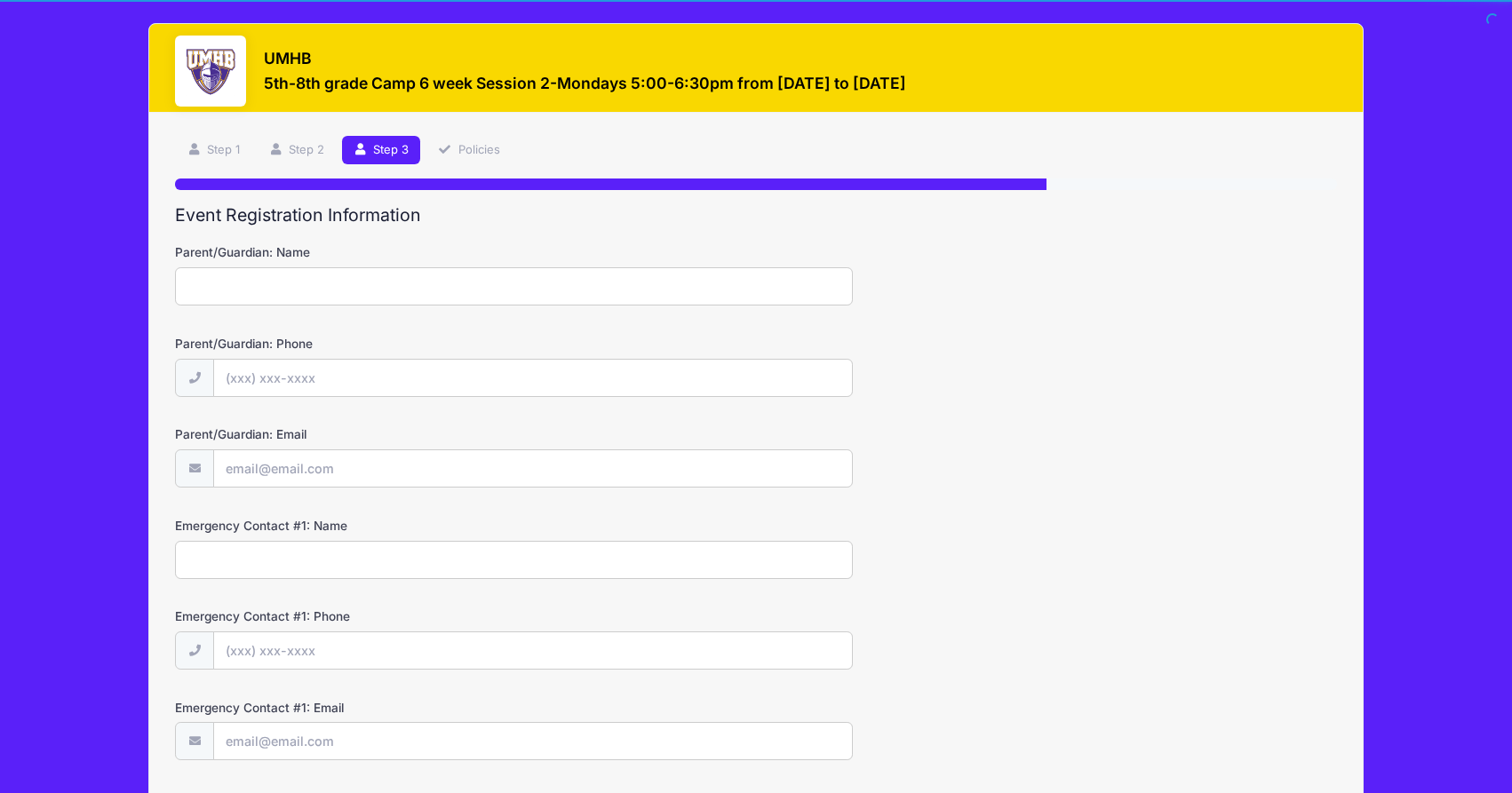
click at [280, 292] on input "Parent/Guardian: Name" at bounding box center [514, 286] width 677 height 38
type input "Sarah Coufal"
type input "(281) 384-7906"
type input "[PERSON_NAME][EMAIL_ADDRESS][DOMAIN_NAME]"
type input "Russell Coufal"
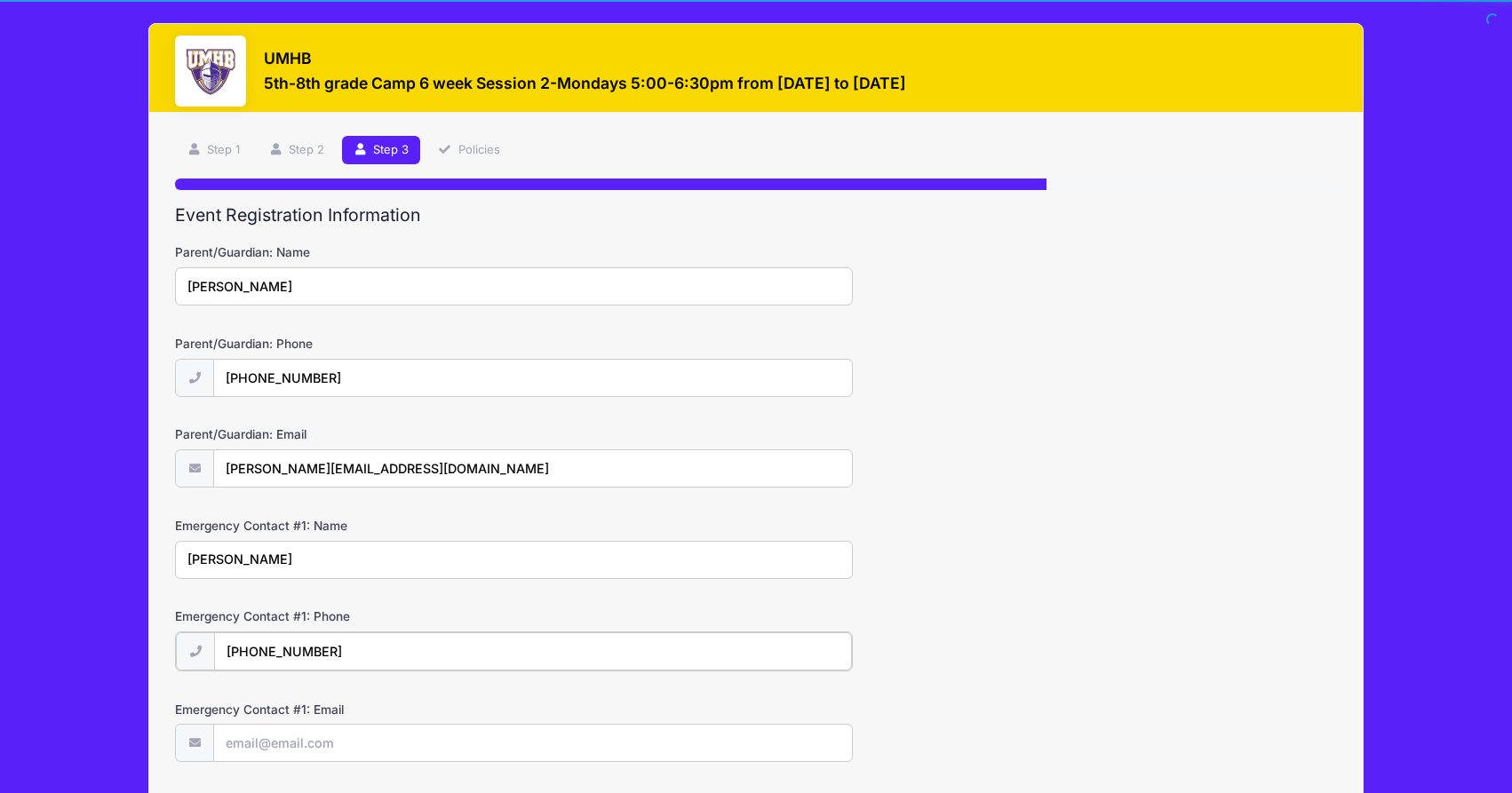
type input "(254) 780-5225"
type input "russell.coufal@yahoo.com"
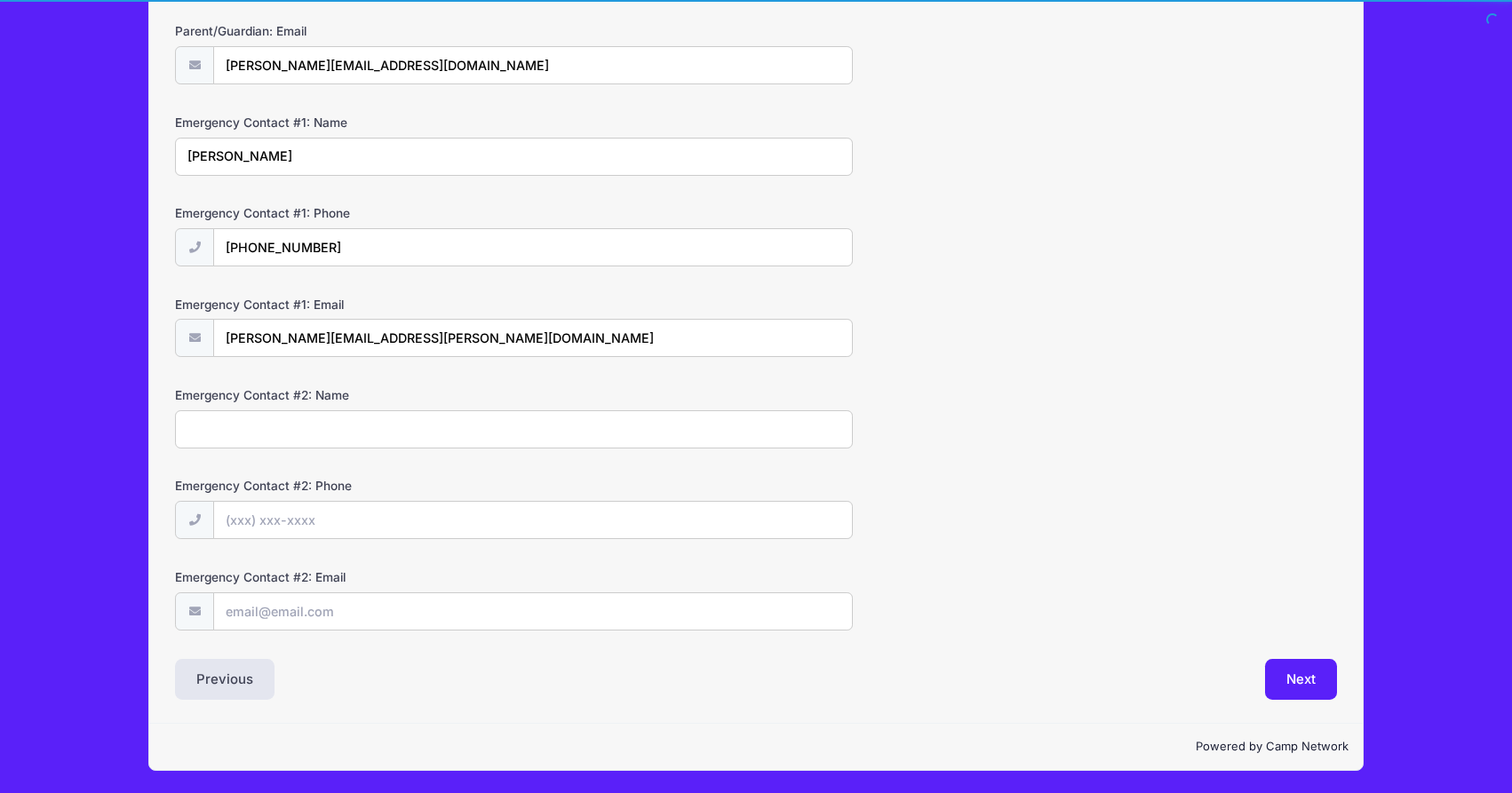
drag, startPoint x: 312, startPoint y: 434, endPoint x: 313, endPoint y: 423, distance: 11.0
click at [311, 433] on input "Emergency Contact #2: Name" at bounding box center [514, 429] width 677 height 38
type input "Sarah Coufal"
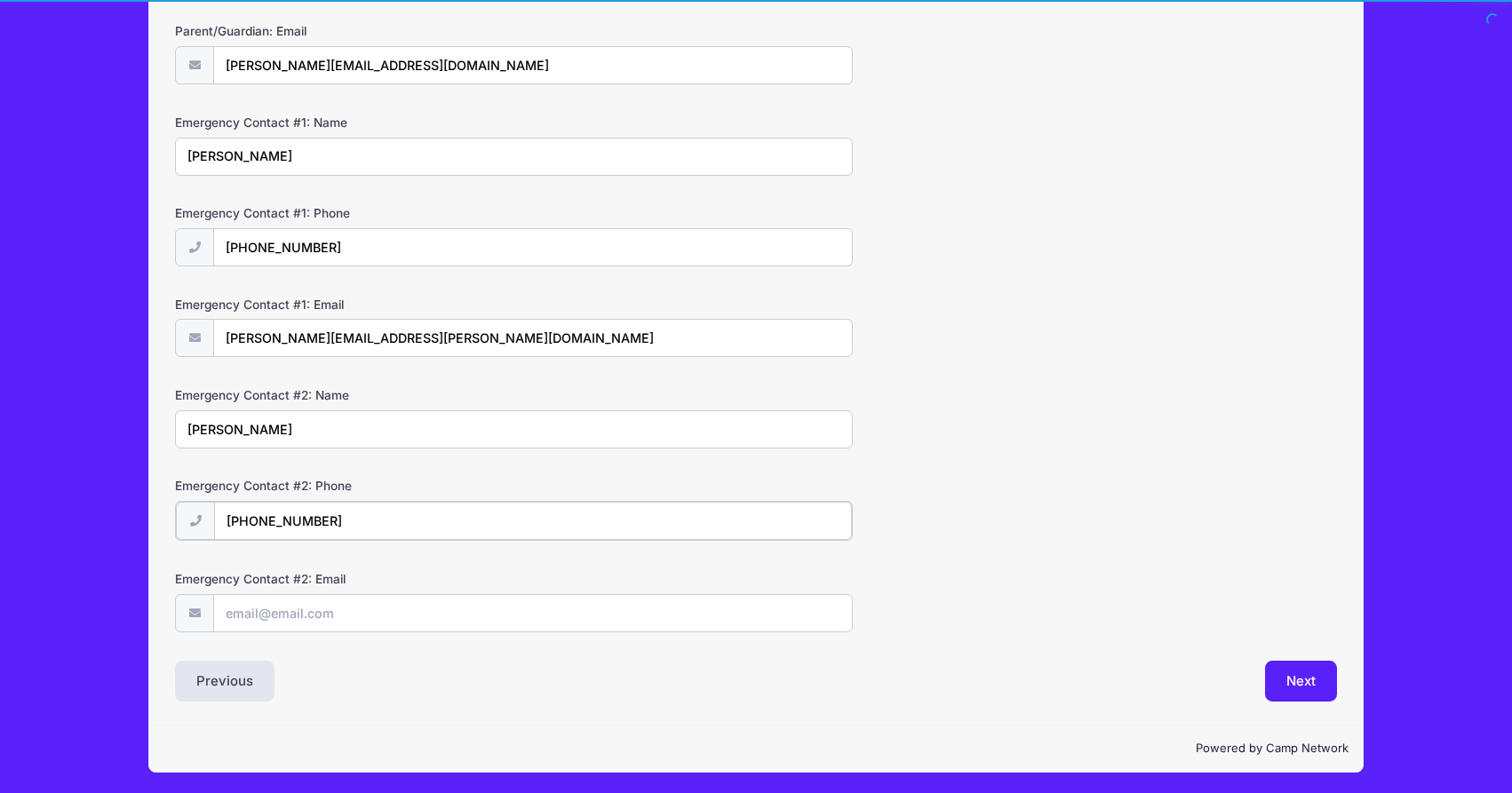
type input "(281) 384-7906"
type input "sarahk213@yahoo.com"
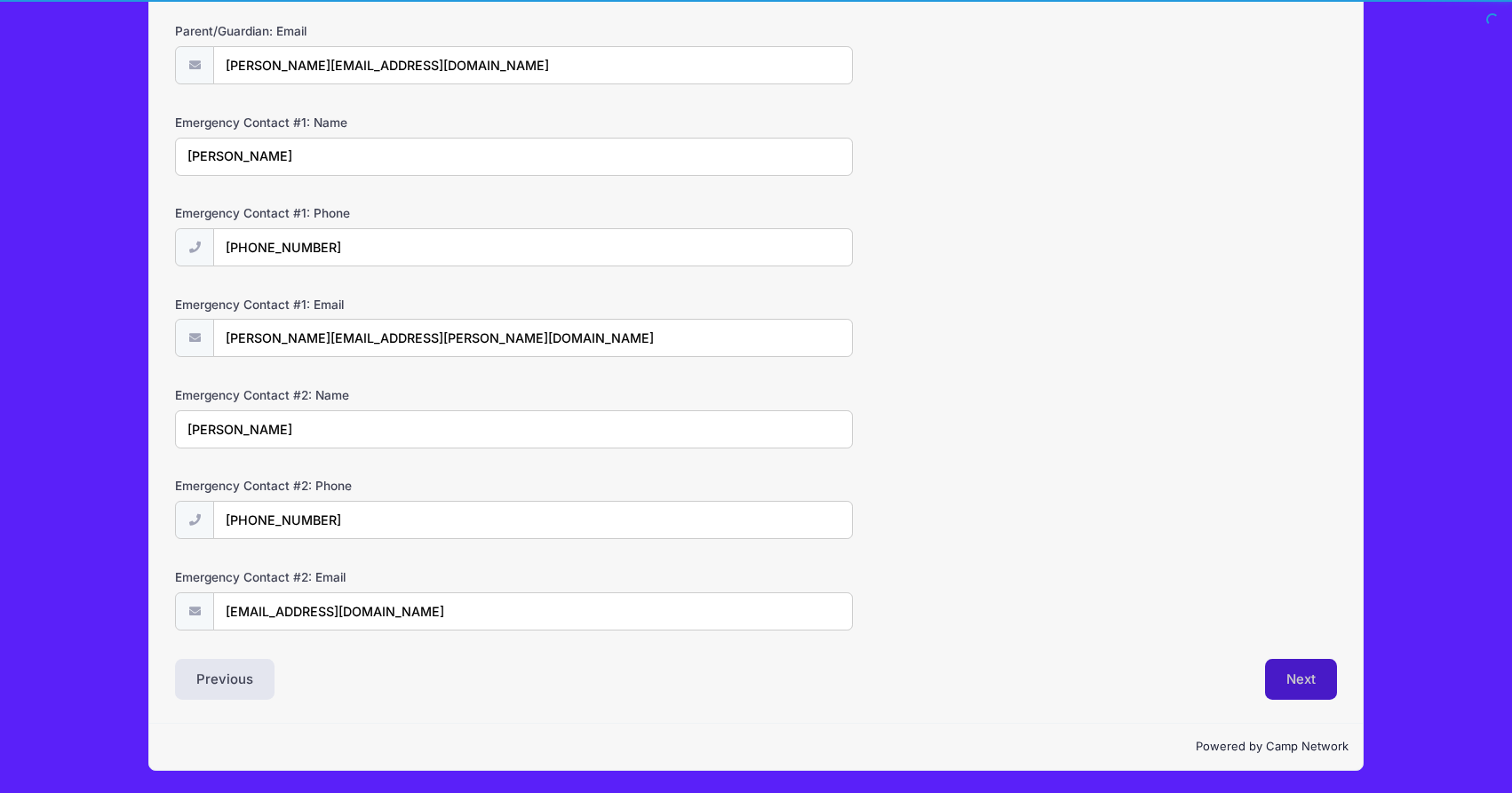
click at [1309, 680] on button "Next" at bounding box center [1301, 679] width 72 height 41
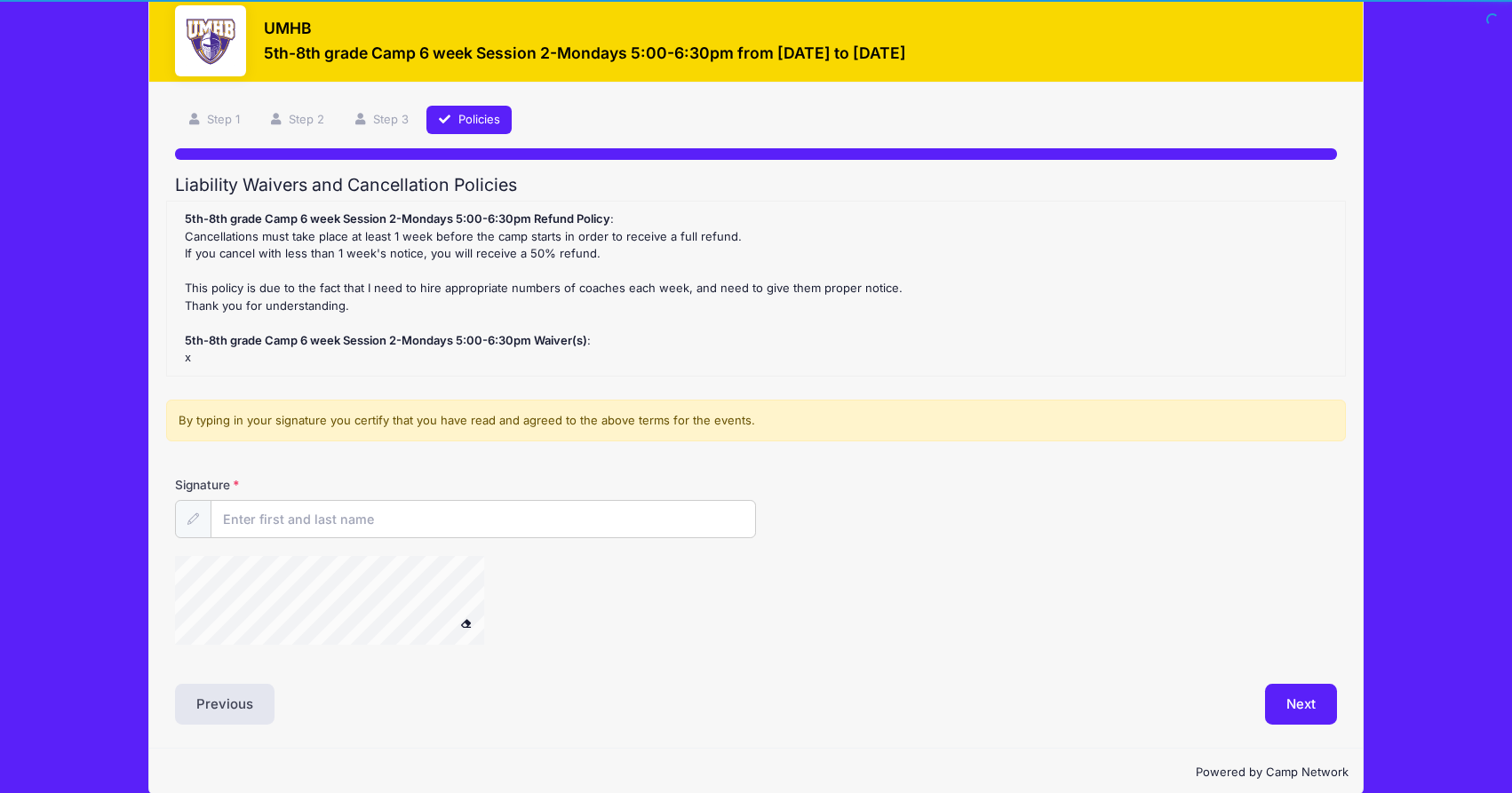
scroll to position [0, 0]
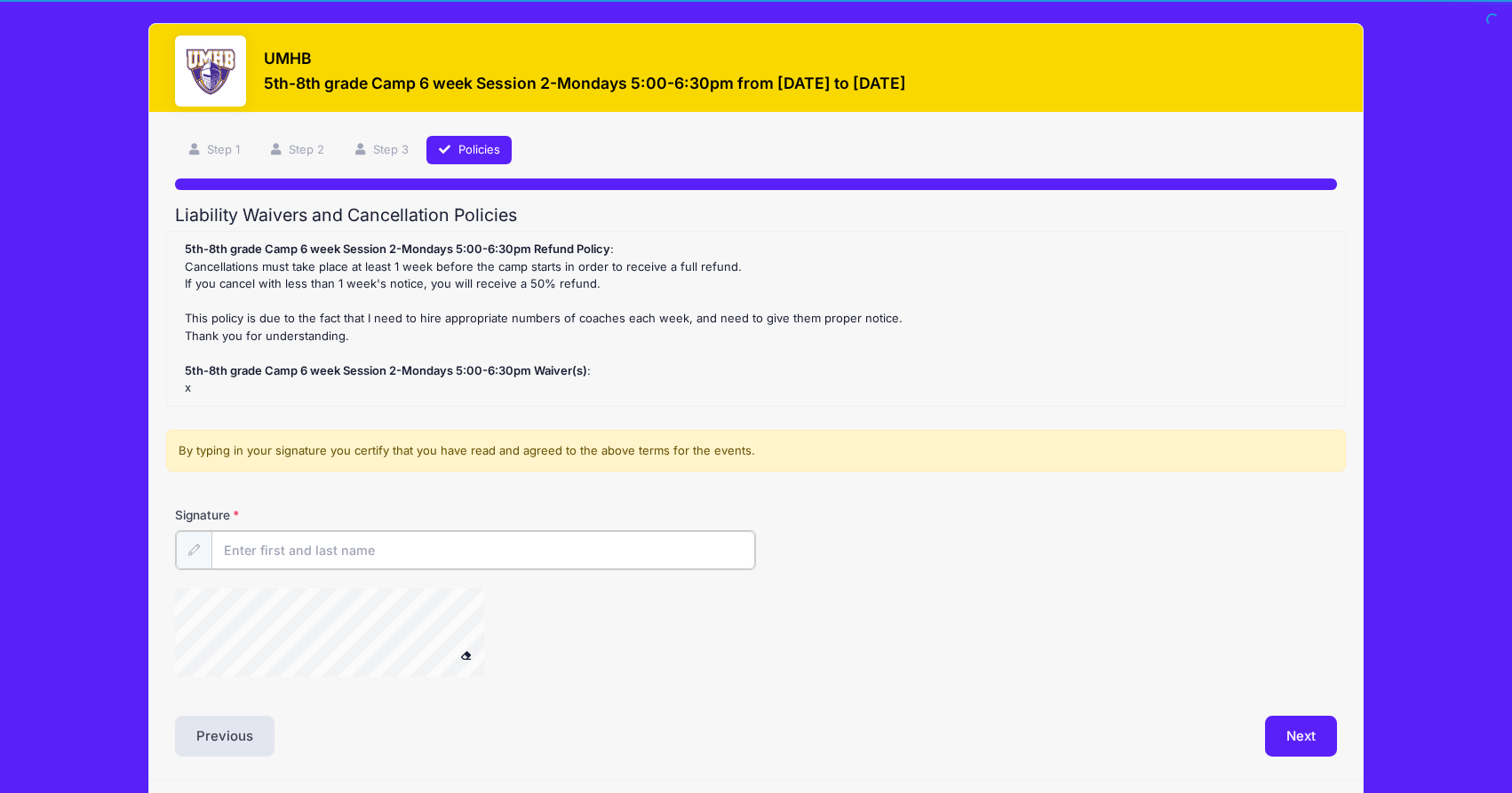
click at [249, 559] on input "Signature" at bounding box center [483, 550] width 544 height 38
type input "Sarah Coufal"
click at [1296, 731] on button "Next" at bounding box center [1301, 735] width 72 height 41
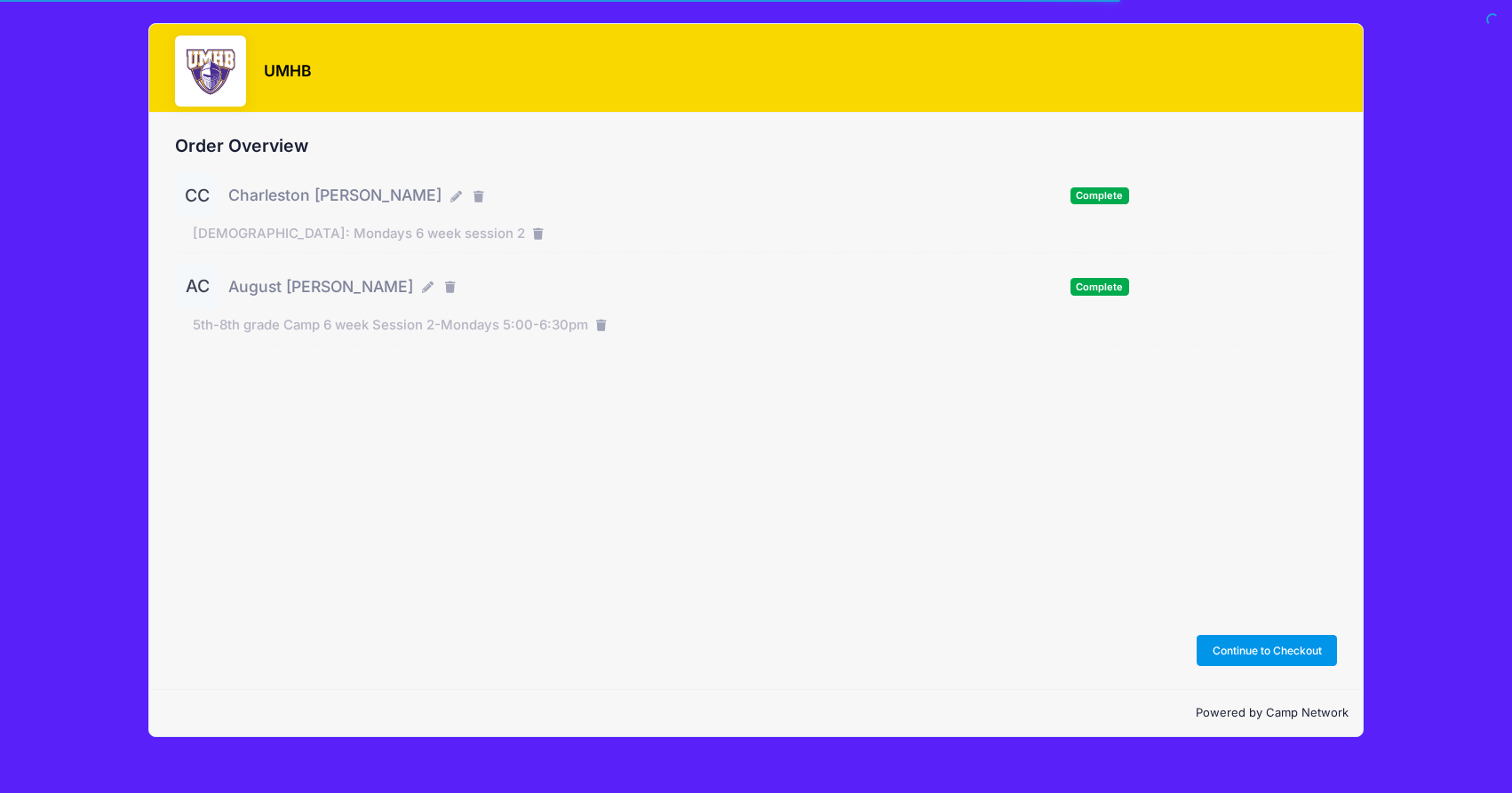
click at [1252, 650] on button "Continue to Checkout" at bounding box center [1267, 650] width 140 height 30
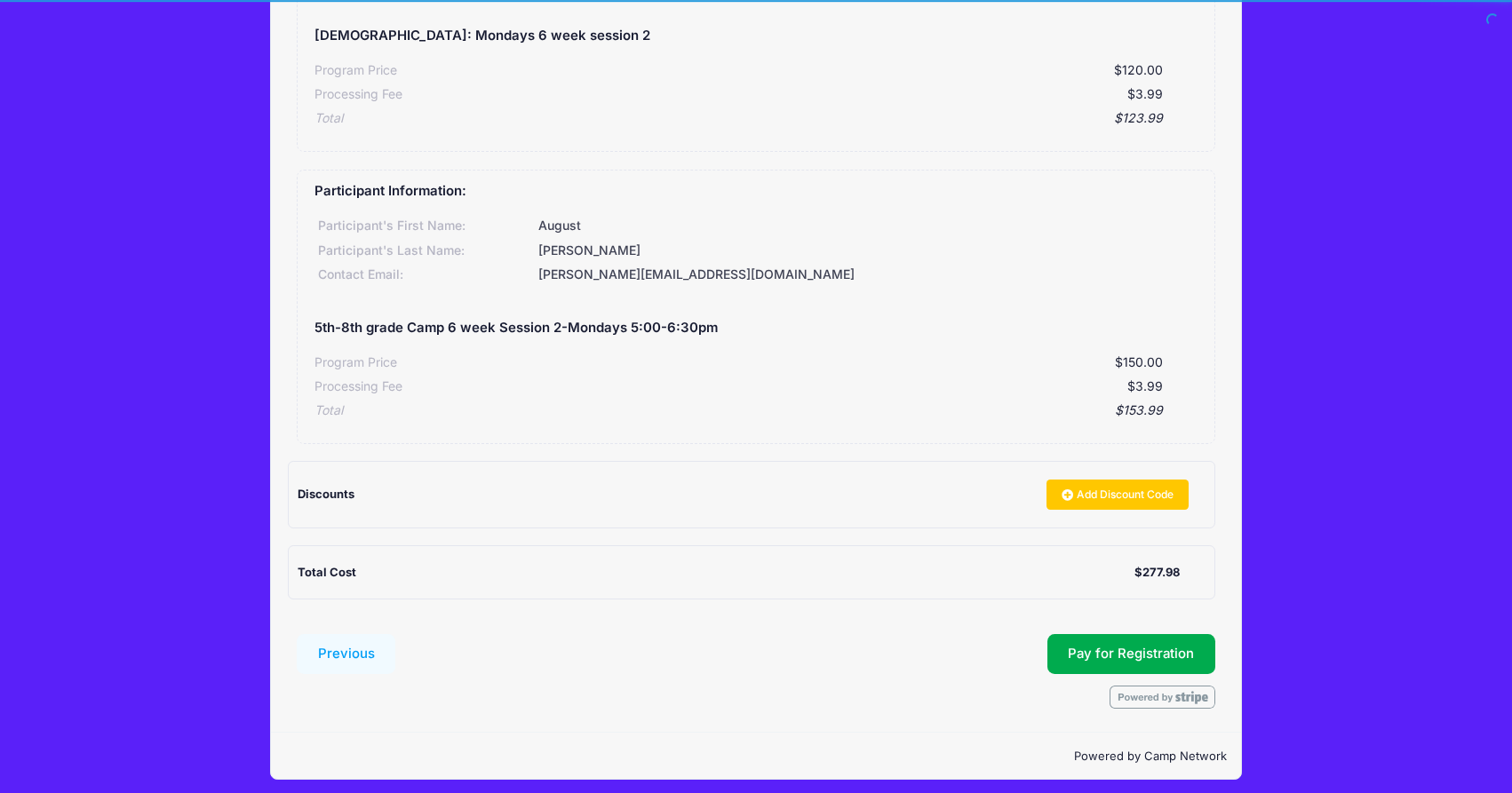
scroll to position [304, 0]
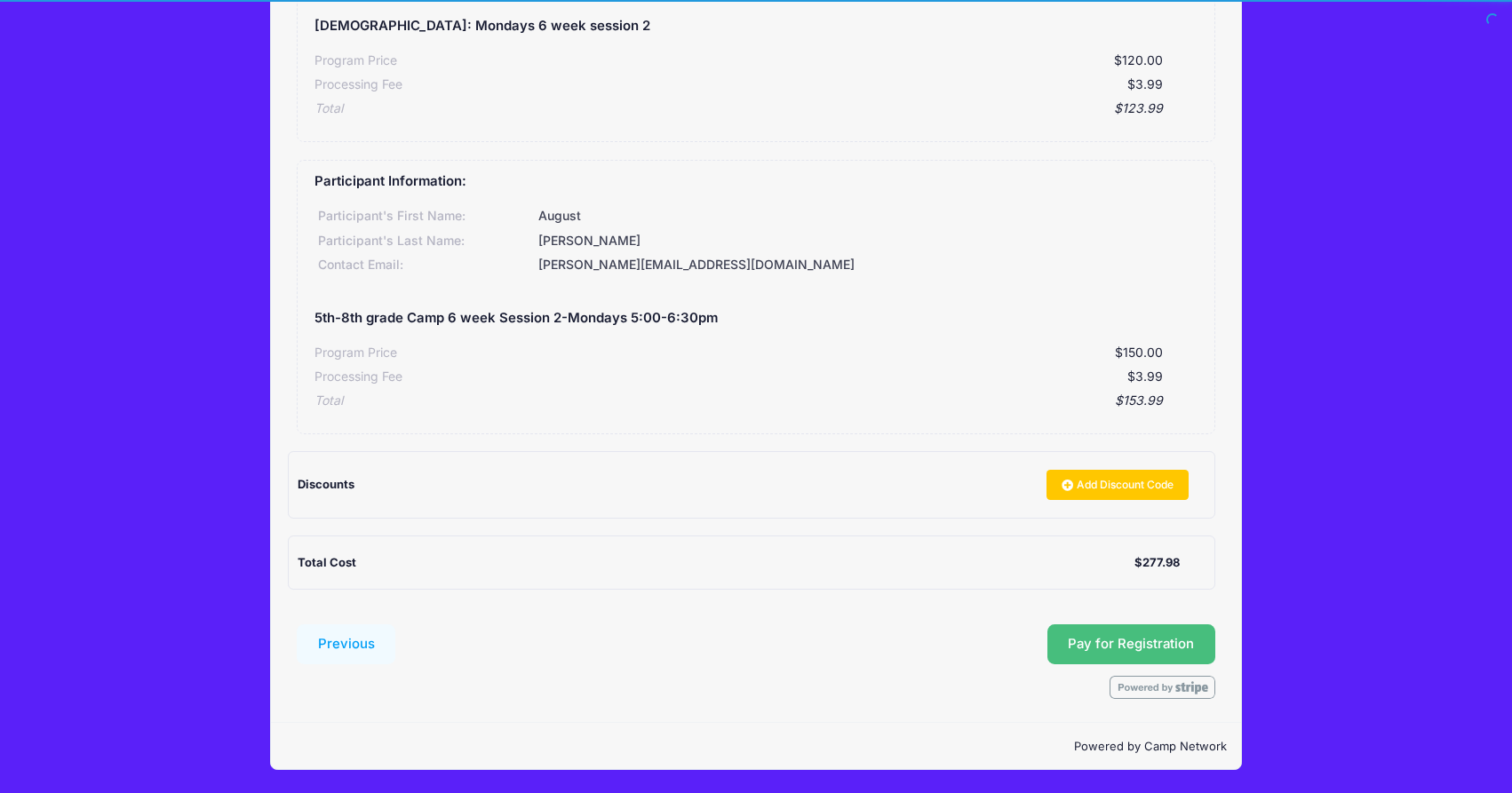
click at [1119, 652] on button "Pay for Registration" at bounding box center [1131, 645] width 168 height 41
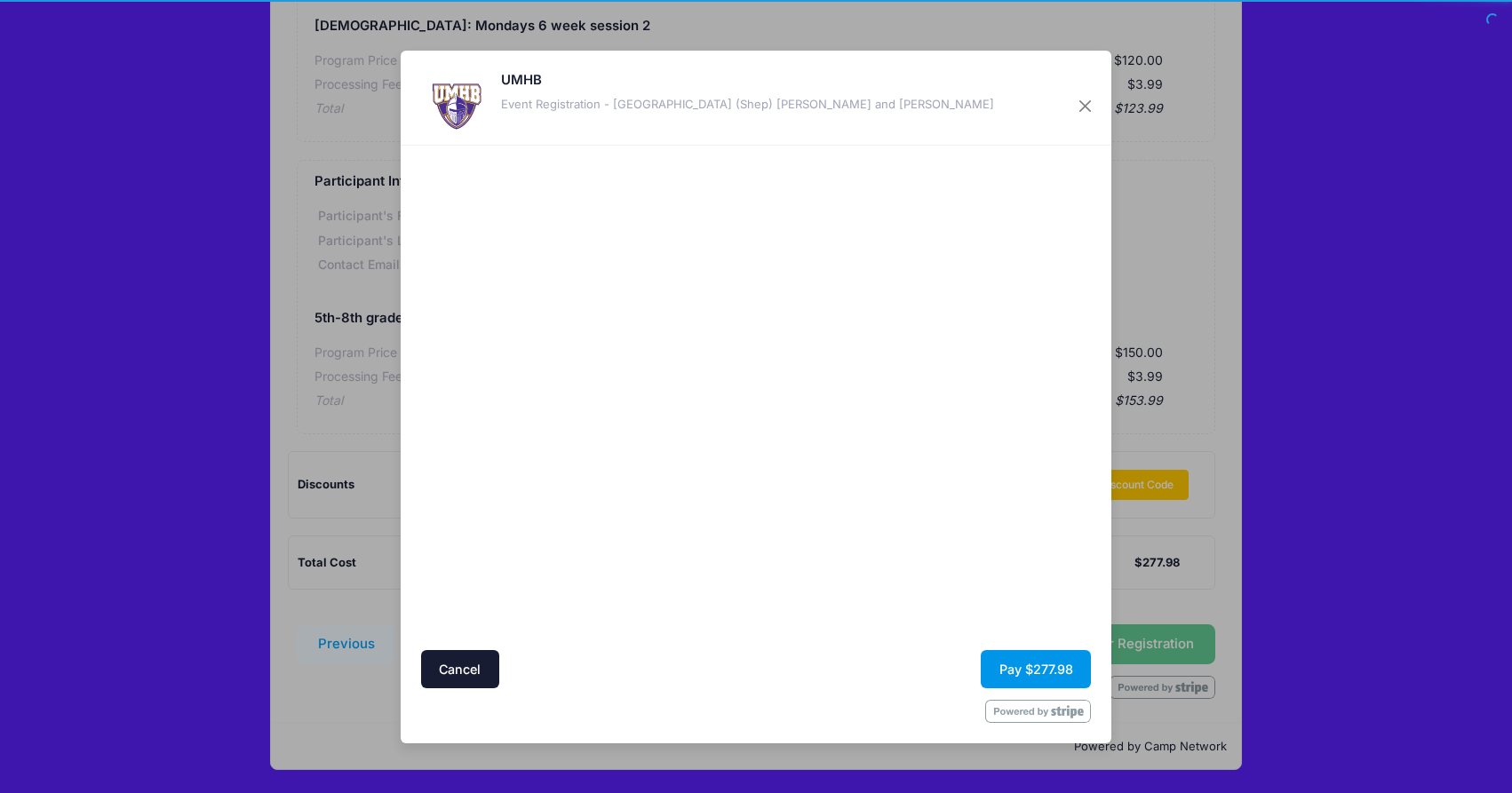
click at [1032, 661] on button "Pay $277.98" at bounding box center [1035, 668] width 110 height 38
